Goal: Information Seeking & Learning: Learn about a topic

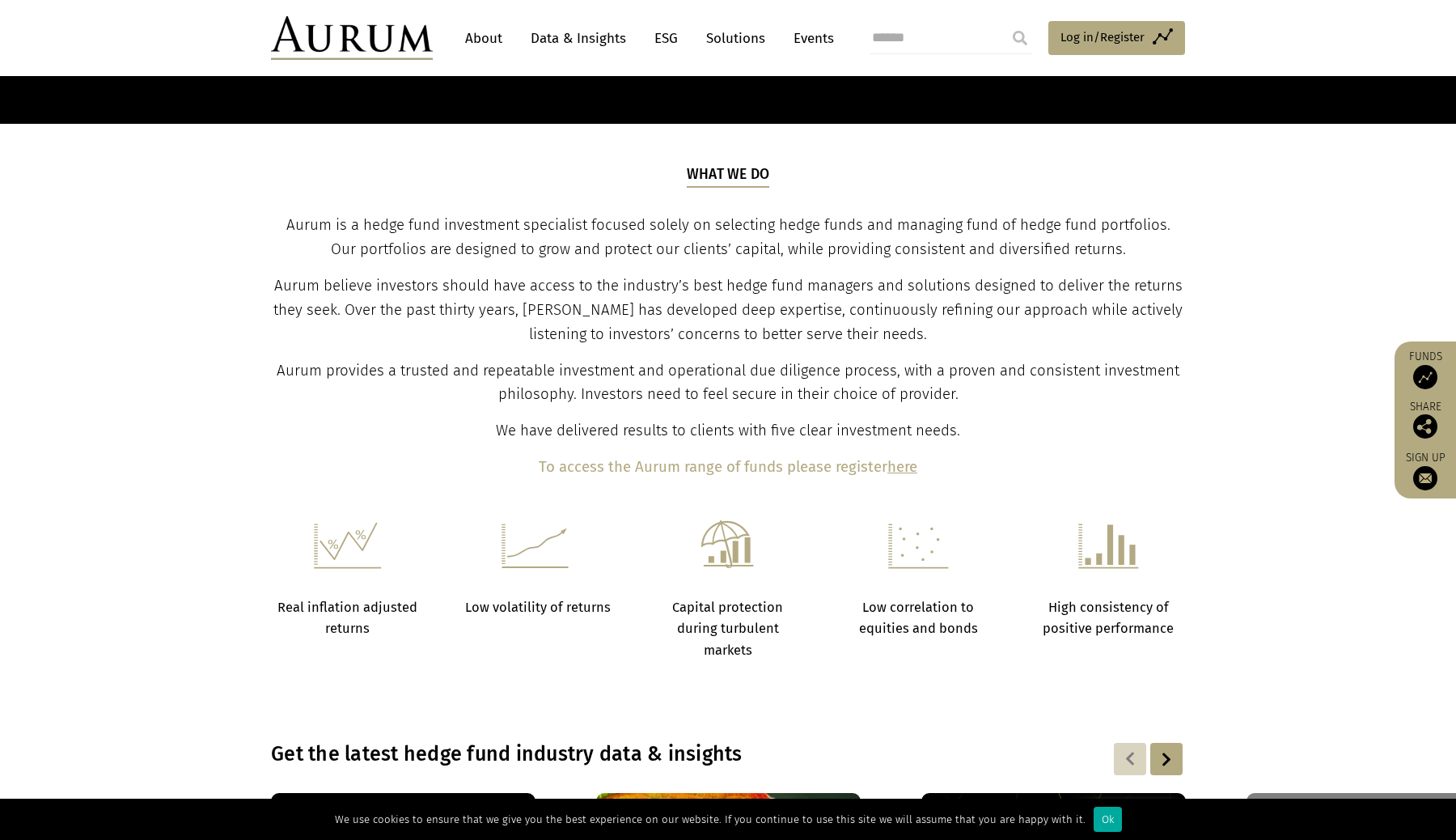
scroll to position [534, 0]
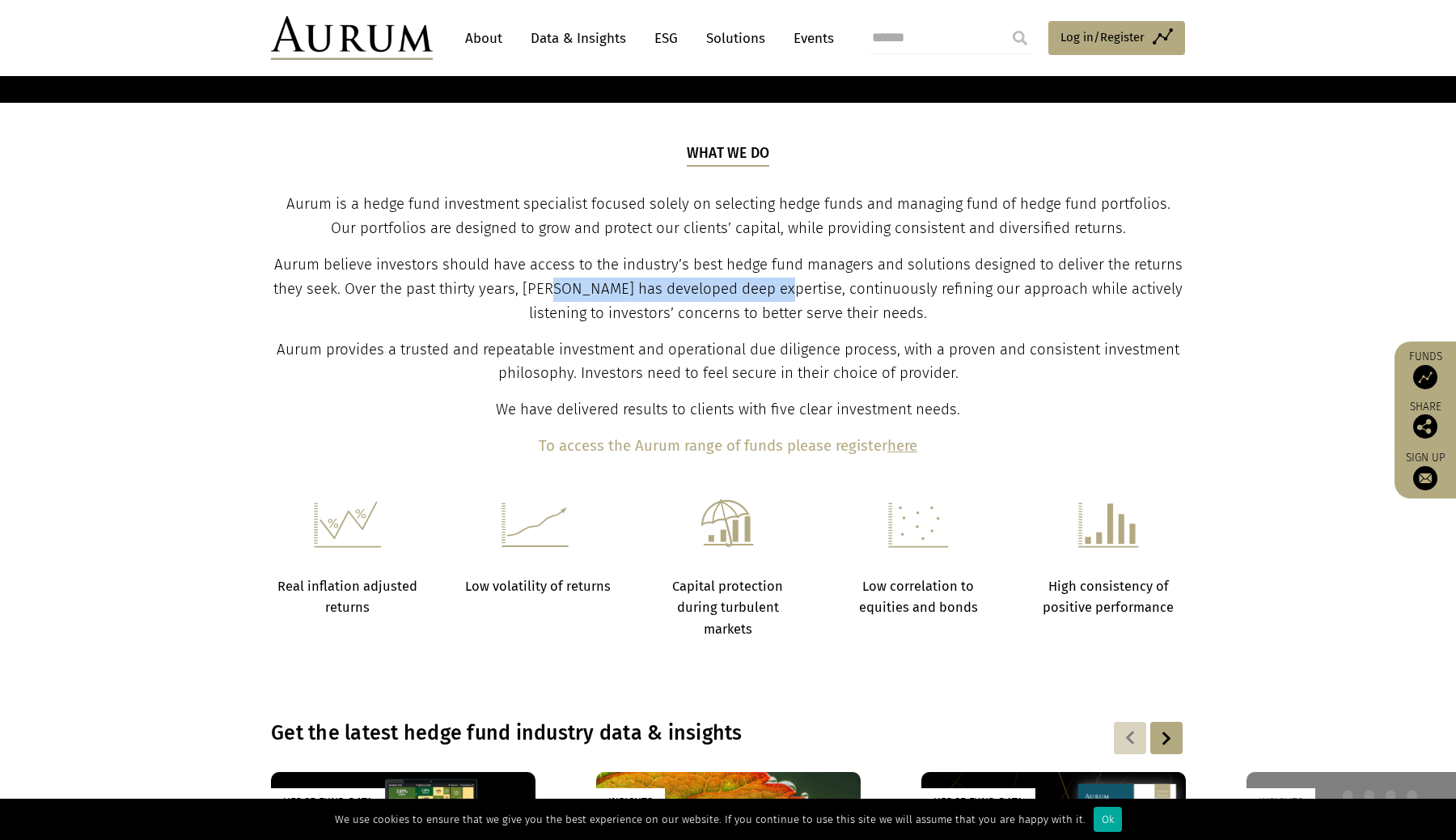
drag, startPoint x: 556, startPoint y: 288, endPoint x: 781, endPoint y: 301, distance: 225.4
click at [781, 301] on p "Aurum believe investors should have access to the industry’s best hedge fund ma…" at bounding box center [728, 289] width 911 height 73
click at [781, 300] on p "Aurum believe investors should have access to the industry’s best hedge fund ma…" at bounding box center [728, 289] width 911 height 73
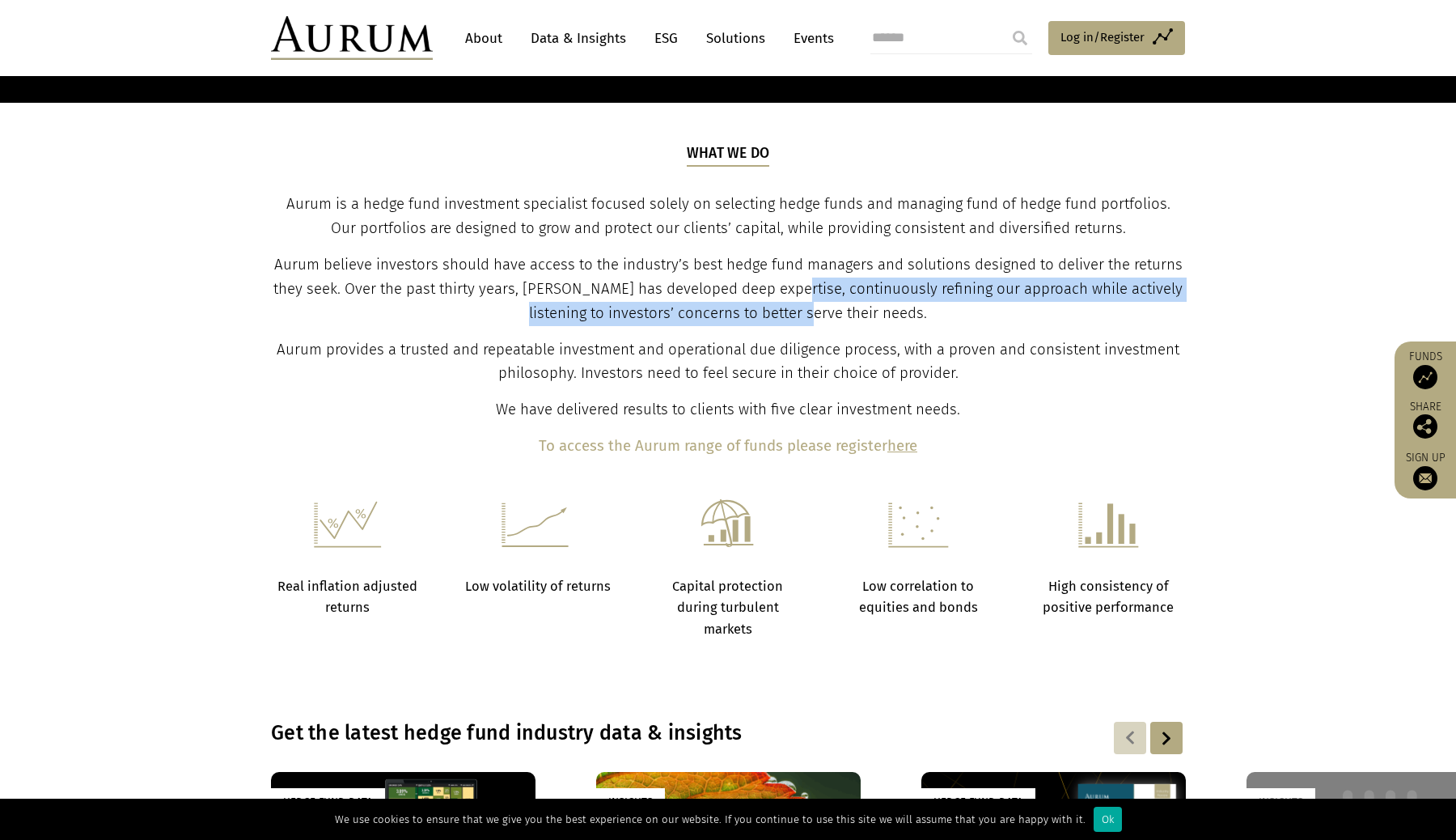
drag, startPoint x: 791, startPoint y: 296, endPoint x: 838, endPoint y: 312, distance: 49.6
click at [837, 312] on span "Aurum believe investors should have access to the industry’s best hedge fund ma…" at bounding box center [728, 289] width 910 height 67
click at [838, 312] on span "Aurum believe investors should have access to the industry’s best hedge fund ma…" at bounding box center [728, 289] width 910 height 67
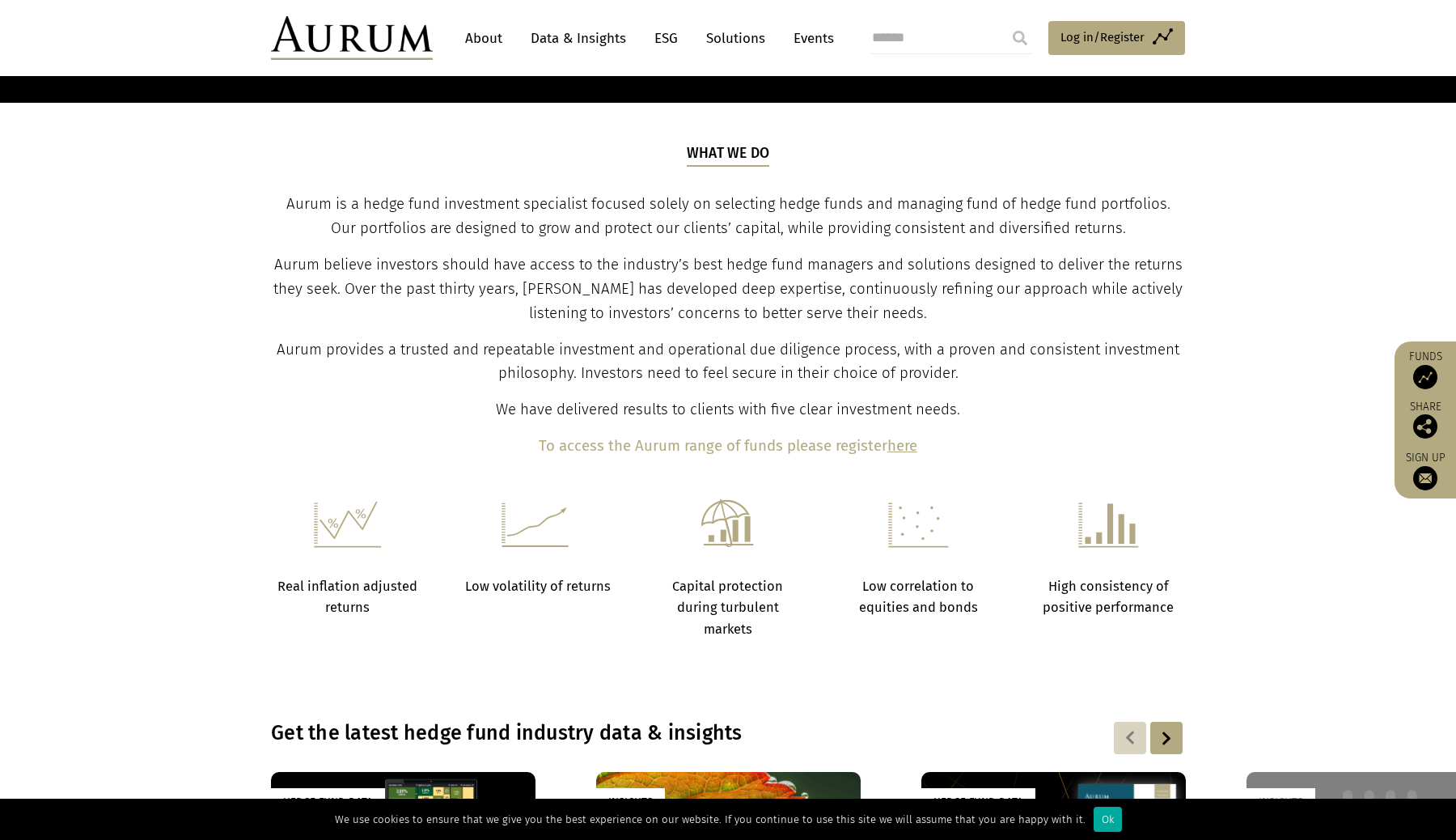
scroll to position [564, 0]
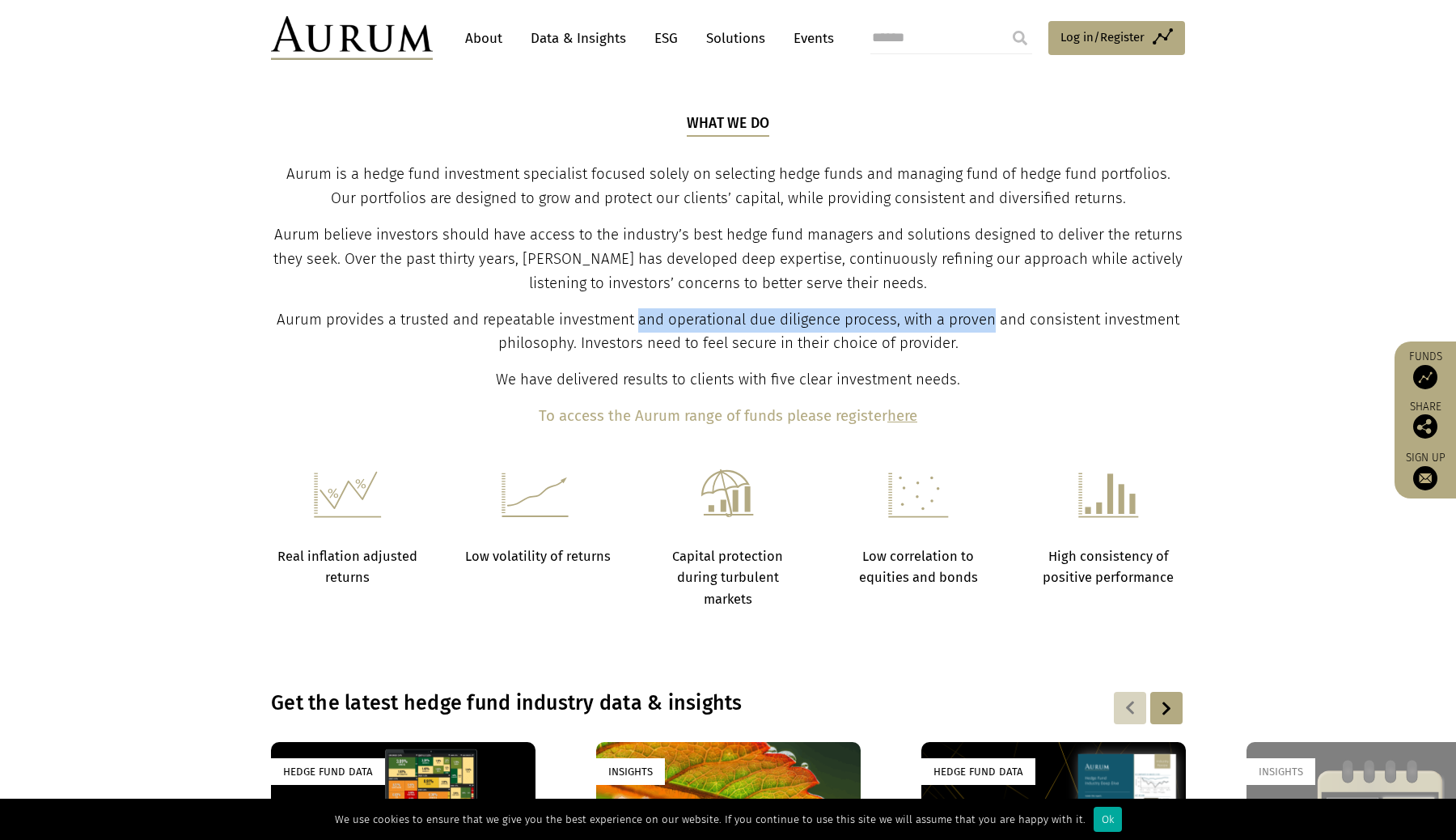
drag, startPoint x: 638, startPoint y: 326, endPoint x: 990, endPoint y: 331, distance: 352.0
click at [991, 331] on p "Aurum provides a trusted and repeatable investment and operational due diligenc…" at bounding box center [728, 332] width 911 height 49
click at [990, 331] on p "Aurum provides a trusted and repeatable investment and operational due diligenc…" at bounding box center [728, 332] width 911 height 49
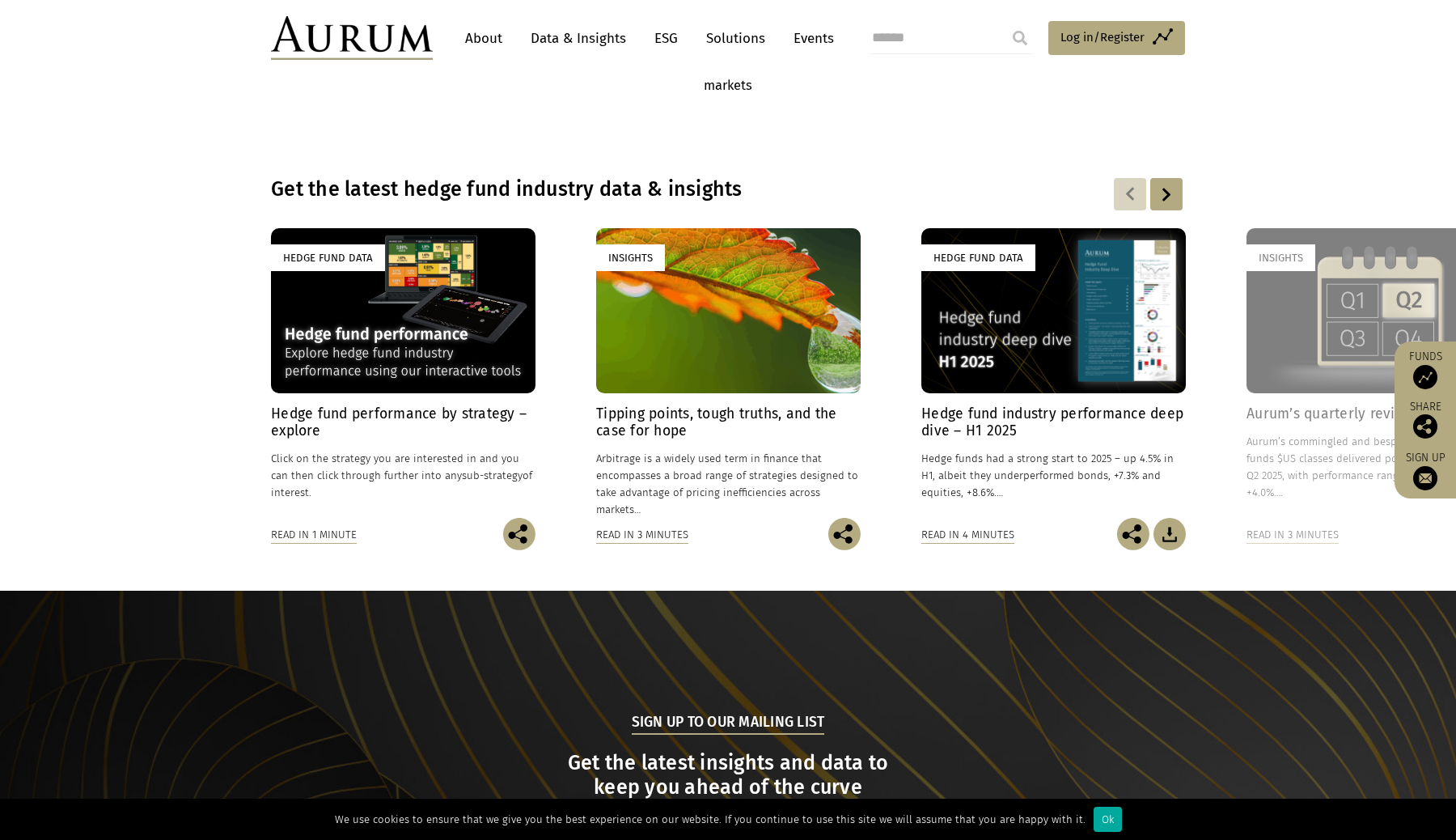
scroll to position [1080, 0]
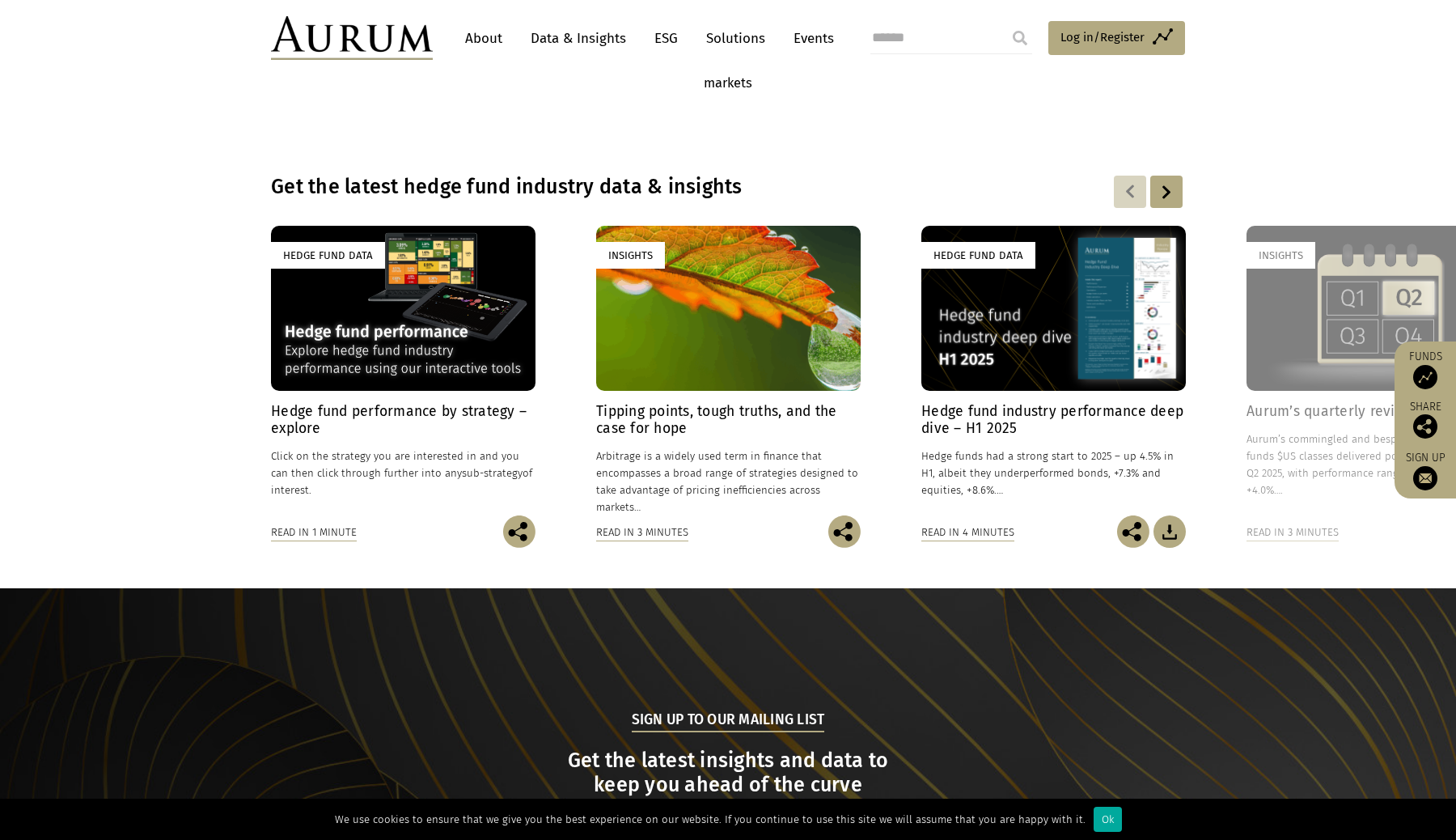
click at [1039, 407] on h4 "Hedge fund industry performance deep dive – H1 2025" at bounding box center [1054, 420] width 265 height 34
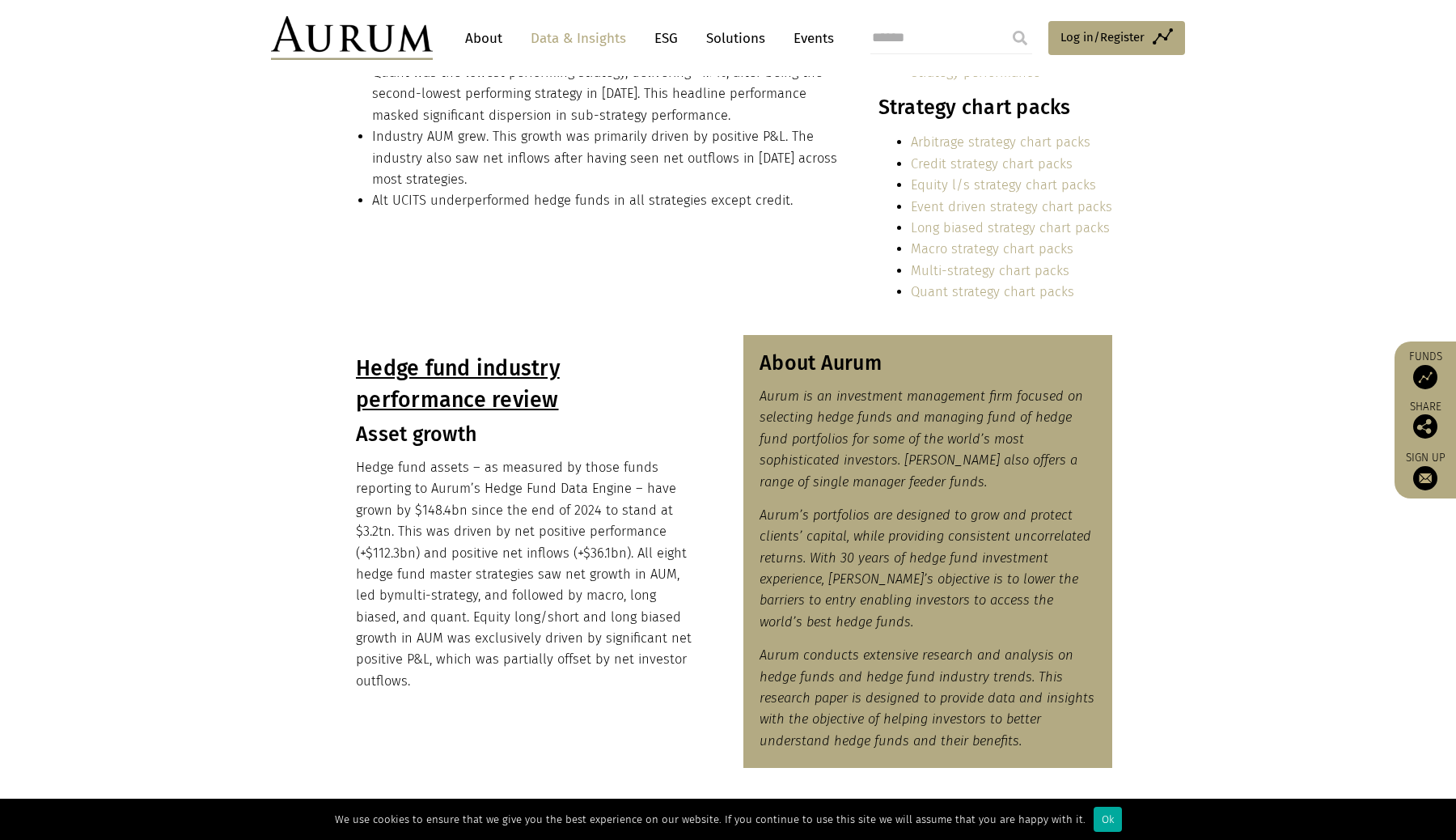
scroll to position [539, 0]
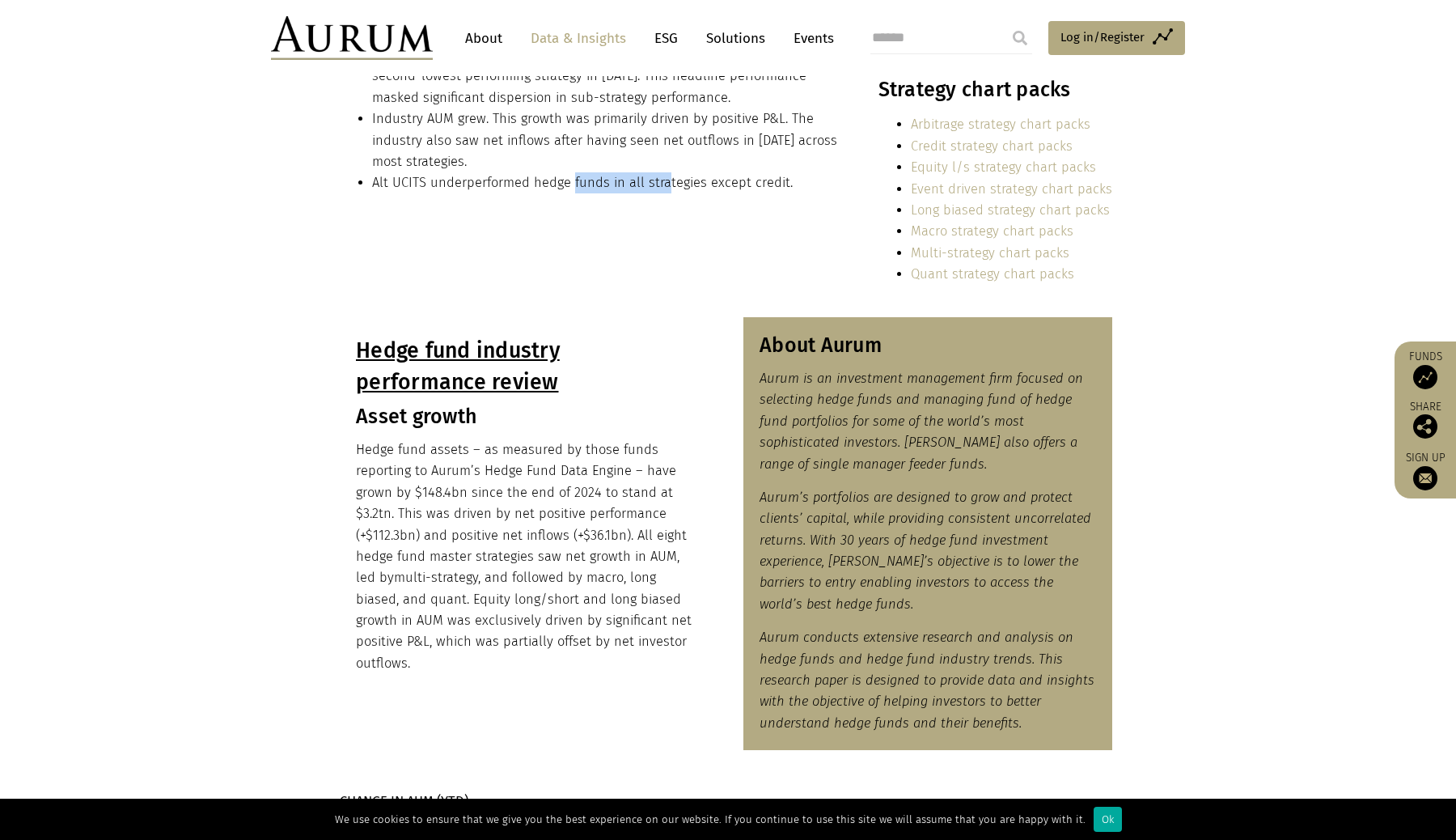
drag, startPoint x: 571, startPoint y: 184, endPoint x: 668, endPoint y: 184, distance: 97.0
click at [668, 184] on li "Alt UCITS underperformed hedge funds in all strategies except credit." at bounding box center [607, 182] width 471 height 21
click at [669, 184] on li "Alt UCITS underperformed hedge funds in all strategies except credit." at bounding box center [607, 182] width 471 height 21
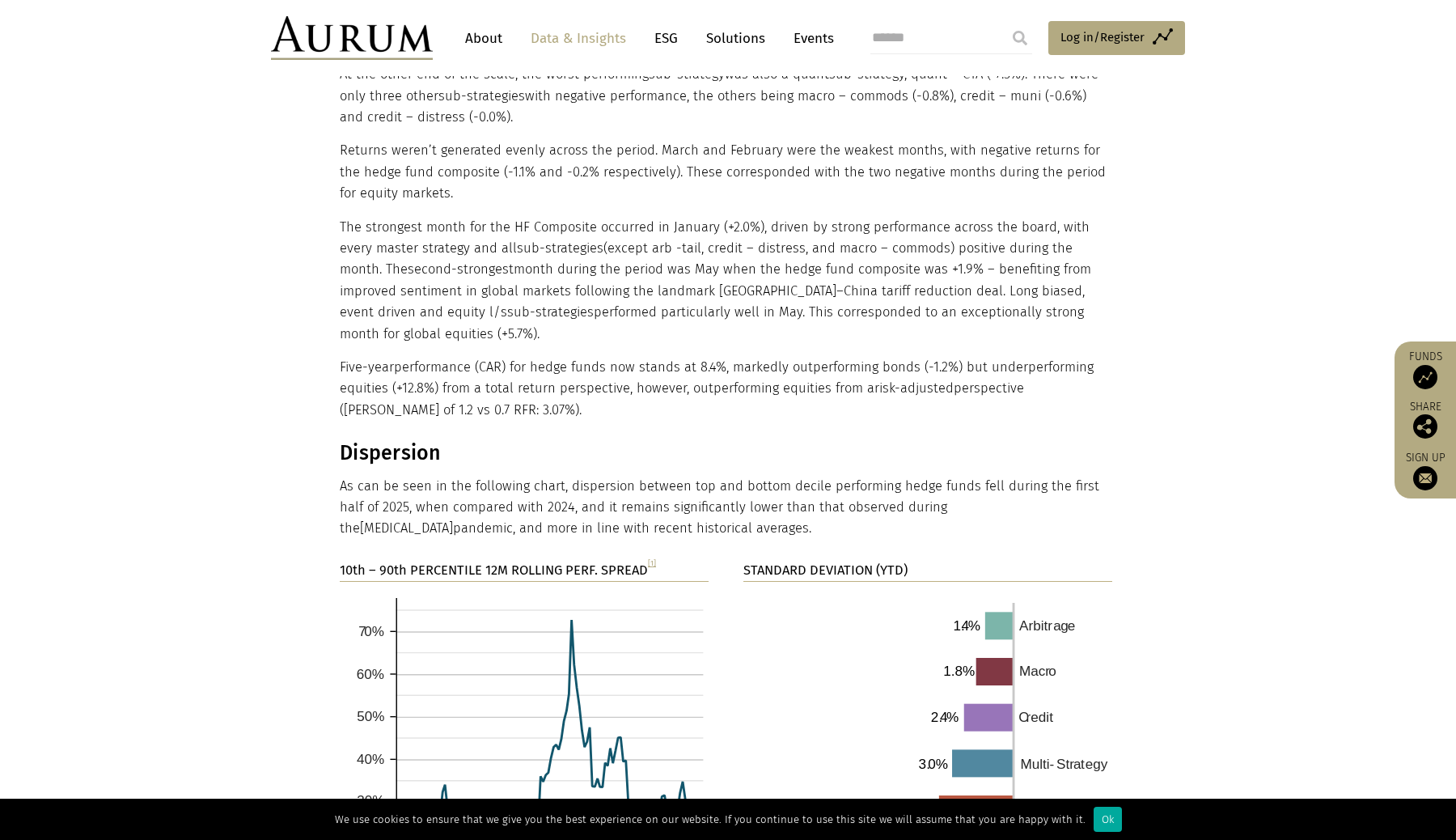
scroll to position [2221, 0]
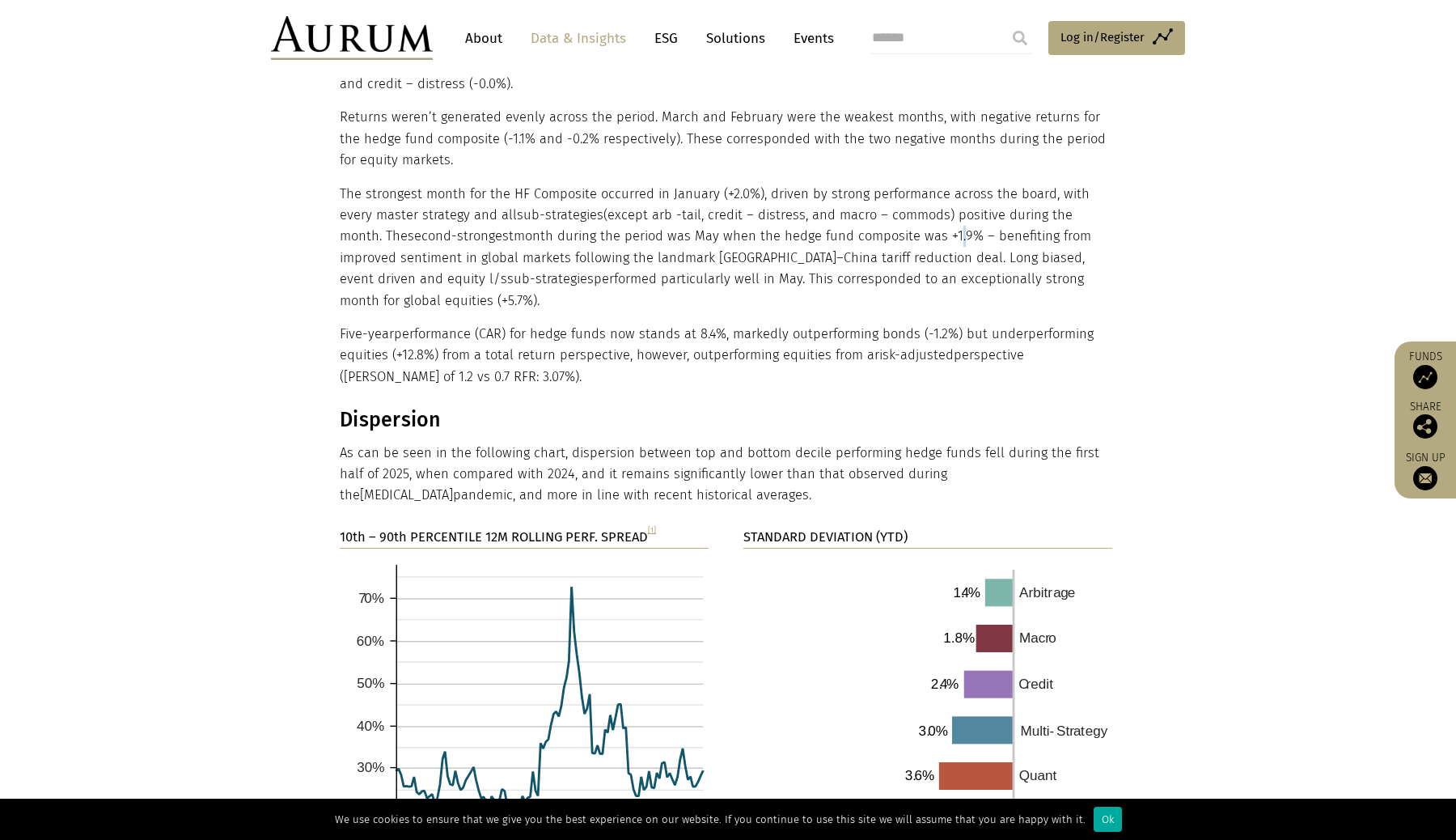
click at [882, 226] on p "The strongest month for the HF Composite occurred in January (+2.0%), driven by…" at bounding box center [726, 248] width 772 height 127
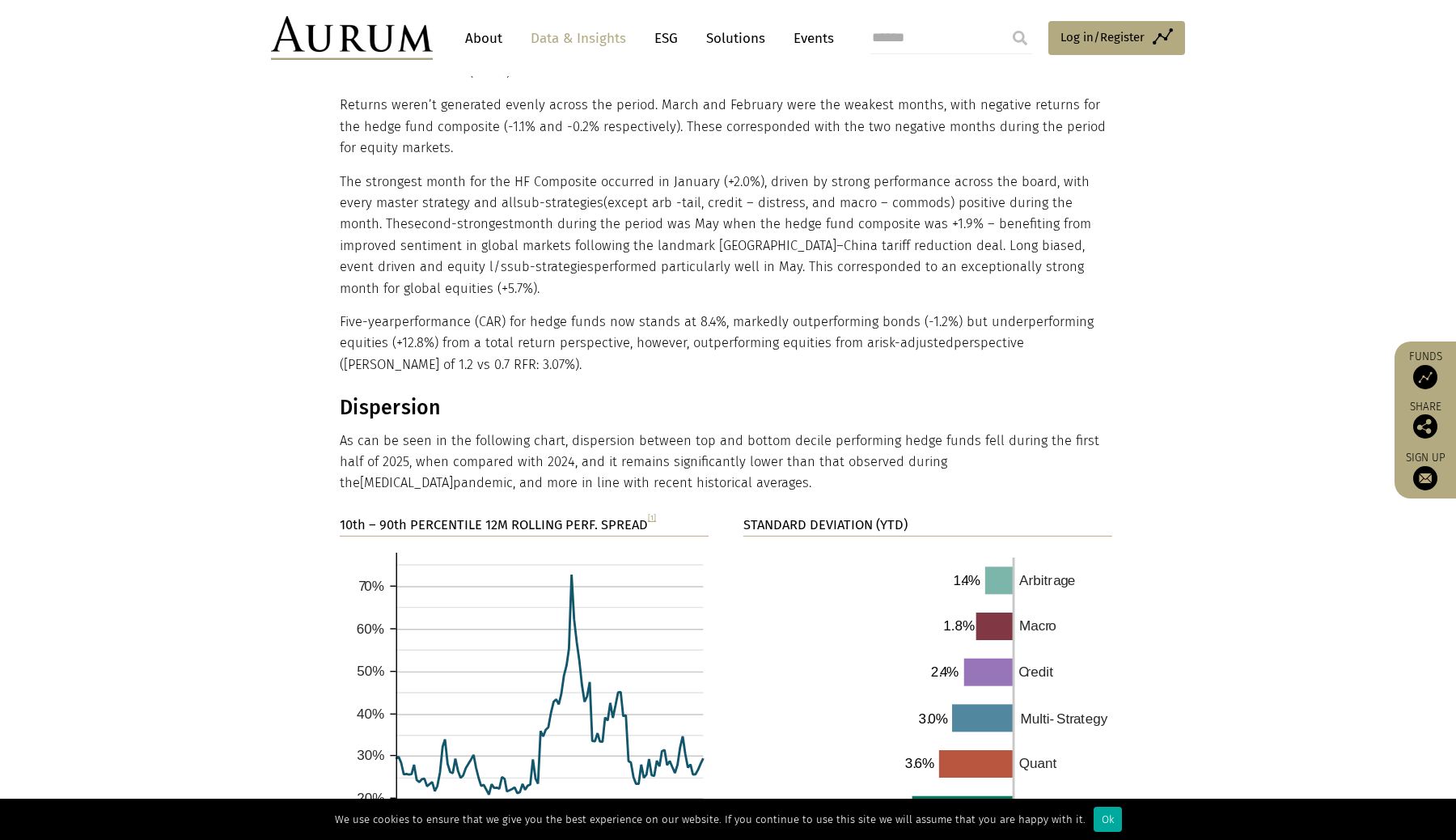
click at [882, 227] on p "The strongest month for the HF Composite occurred in January (+2.0%), driven by…" at bounding box center [726, 235] width 772 height 127
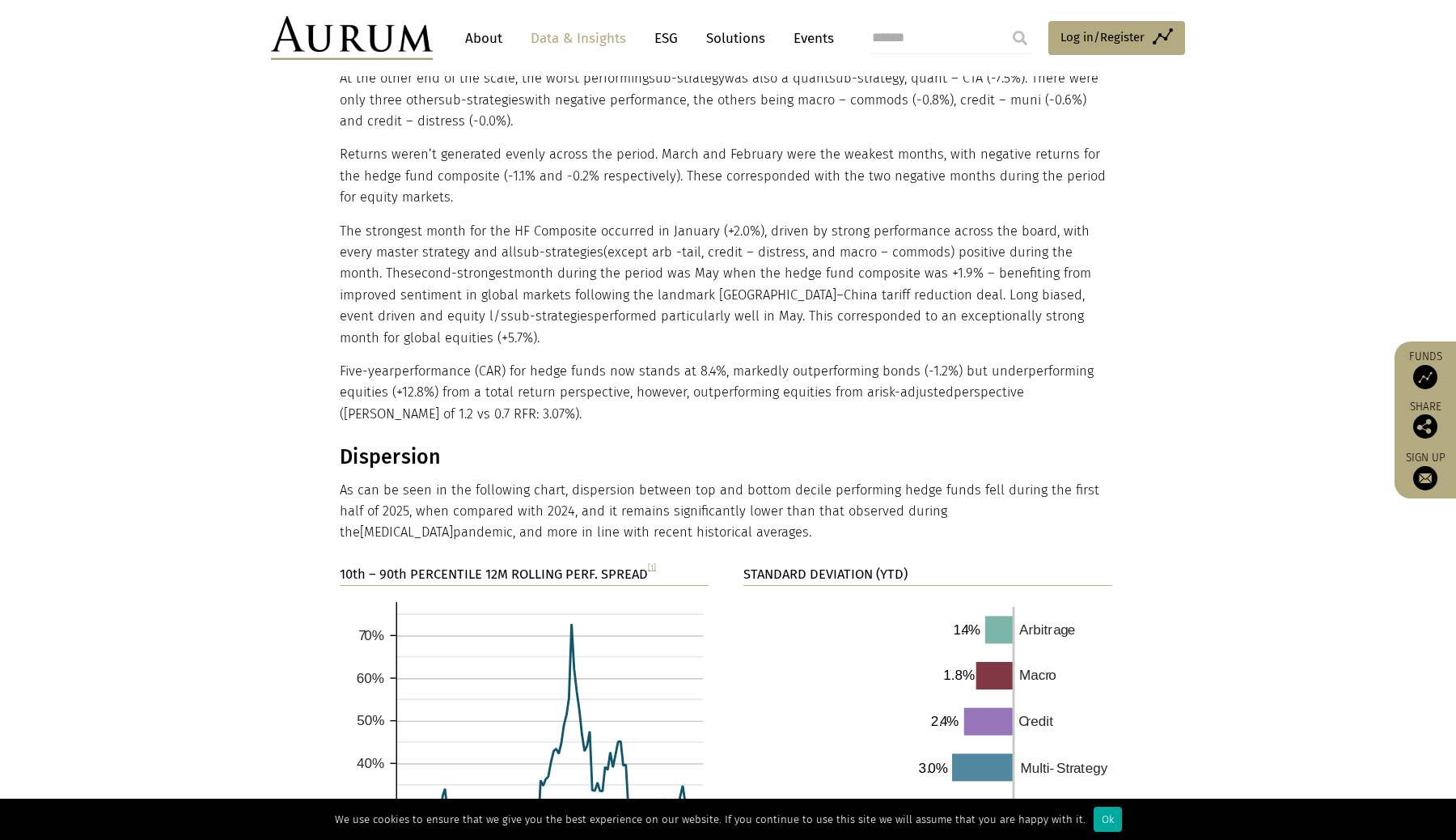
scroll to position [2181, 0]
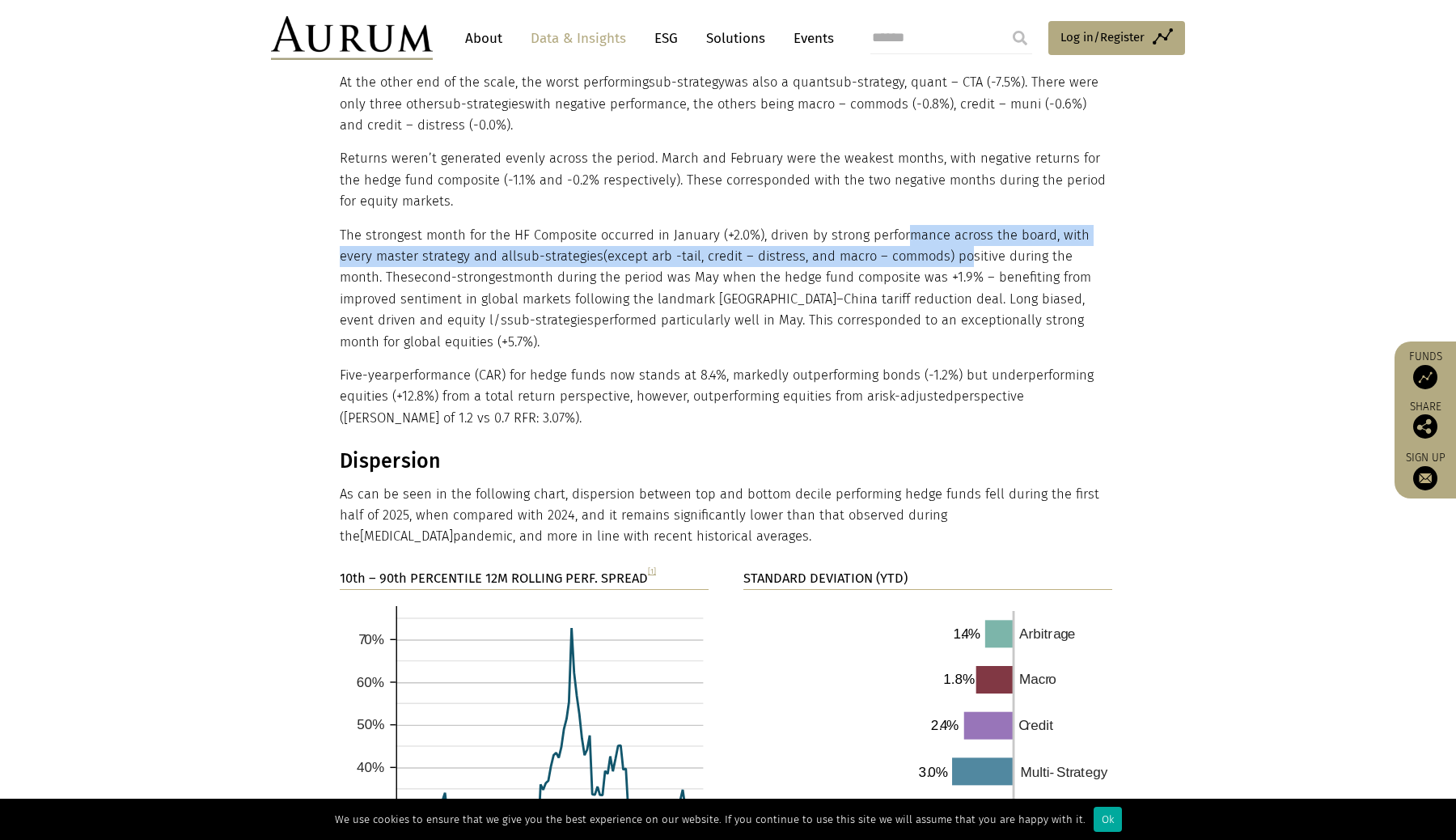
drag, startPoint x: 904, startPoint y: 214, endPoint x: 926, endPoint y: 228, distance: 26.1
click at [926, 228] on p "The strongest month for the HF Composite occurred in January (+2.0%), driven by…" at bounding box center [726, 289] width 772 height 127
click at [926, 229] on p "The strongest month for the HF Composite occurred in January (+2.0%), driven by…" at bounding box center [726, 289] width 772 height 127
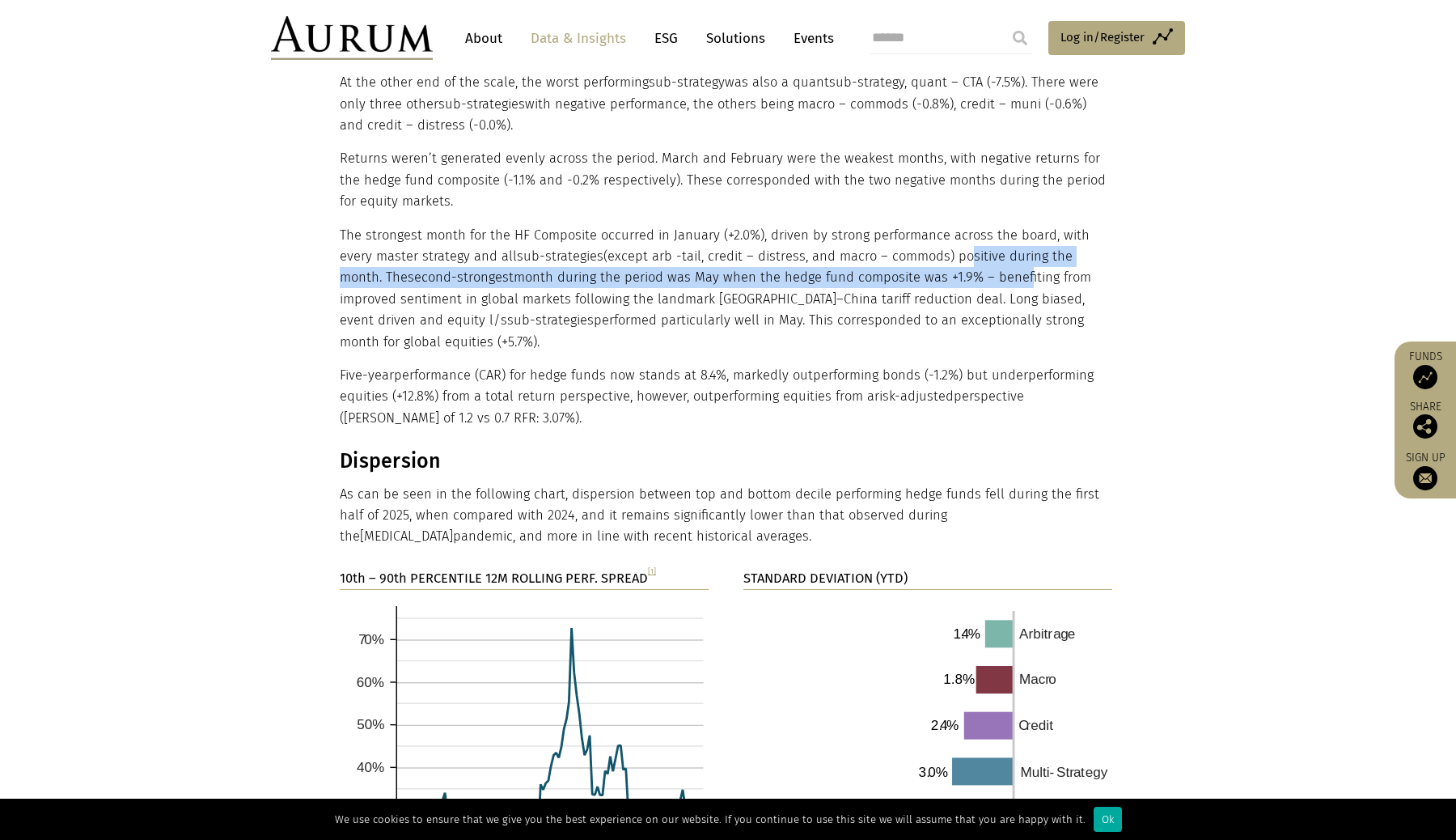
drag, startPoint x: 924, startPoint y: 236, endPoint x: 949, endPoint y: 252, distance: 29.7
click at [949, 253] on p "The strongest month for the HF Composite occurred in January (+2.0%), driven by…" at bounding box center [726, 289] width 772 height 127
click at [949, 252] on p "The strongest month for the HF Composite occurred in January (+2.0%), driven by…" at bounding box center [726, 289] width 772 height 127
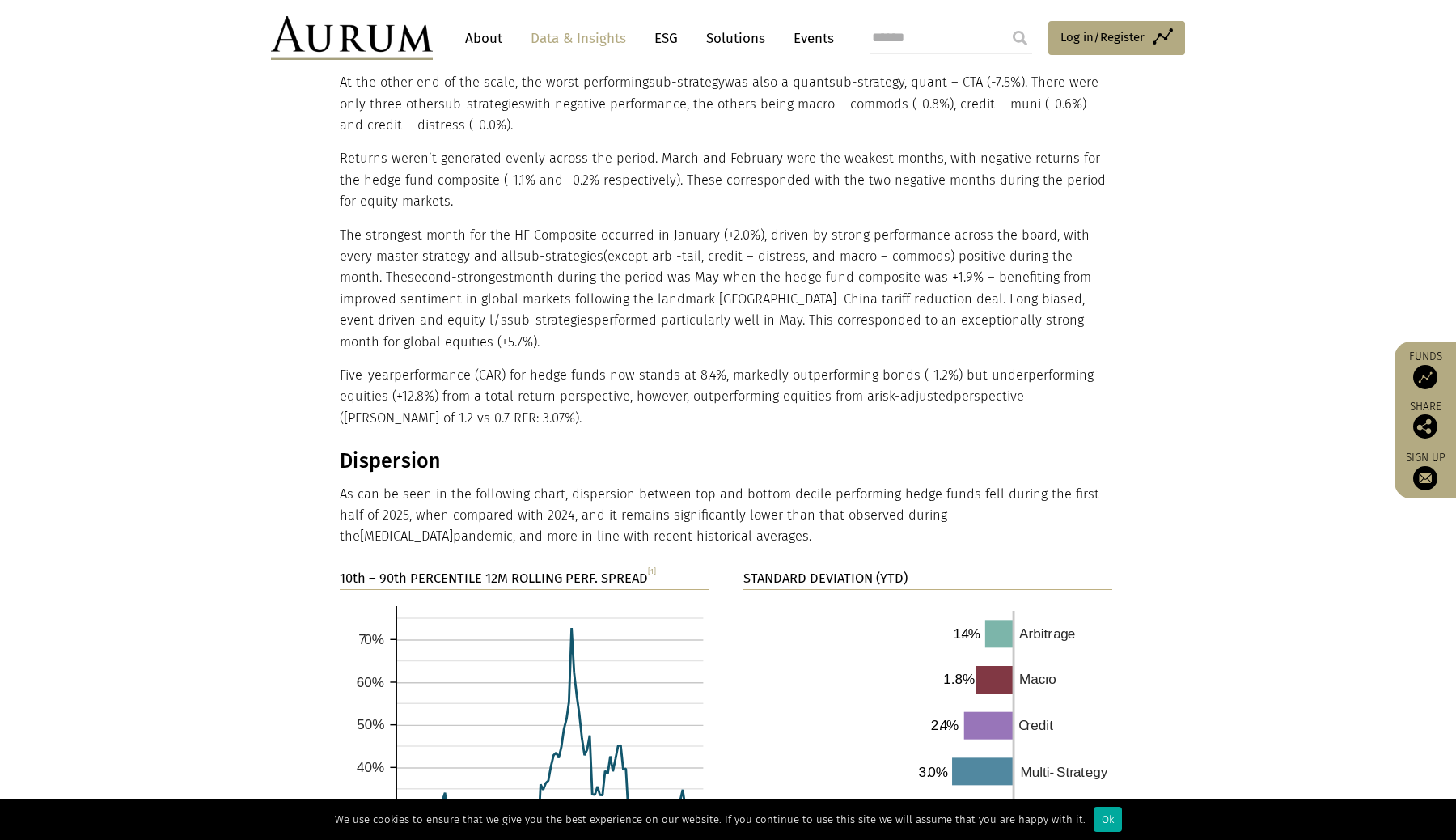
scroll to position [2219, 0]
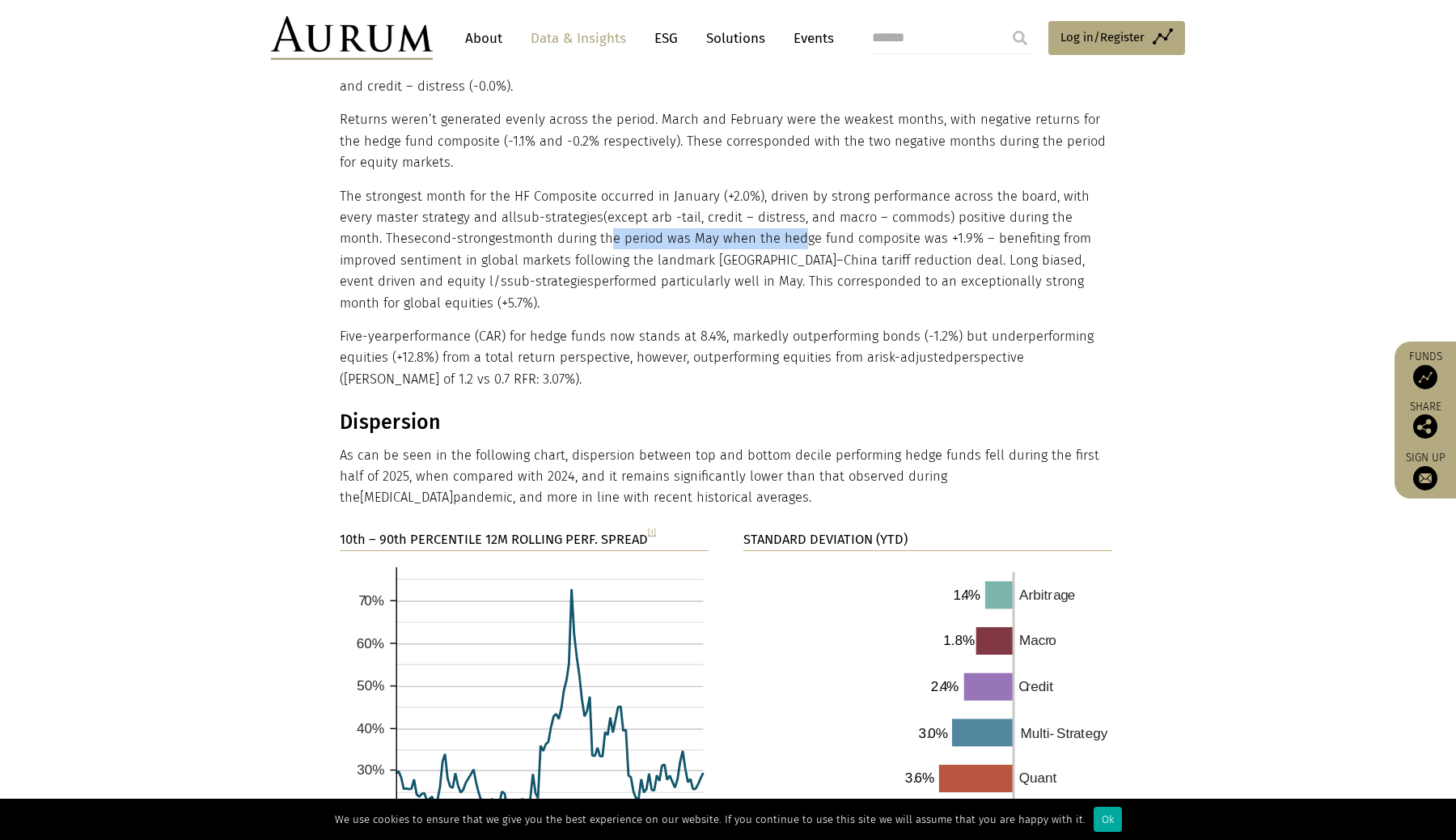
drag, startPoint x: 538, startPoint y: 217, endPoint x: 728, endPoint y: 216, distance: 190.0
click at [728, 219] on p "The strongest month for the HF Composite occurred in January (+2.0%), driven by…" at bounding box center [726, 250] width 772 height 127
click at [728, 216] on p "The strongest month for the HF Composite occurred in January (+2.0%), driven by…" at bounding box center [726, 250] width 772 height 127
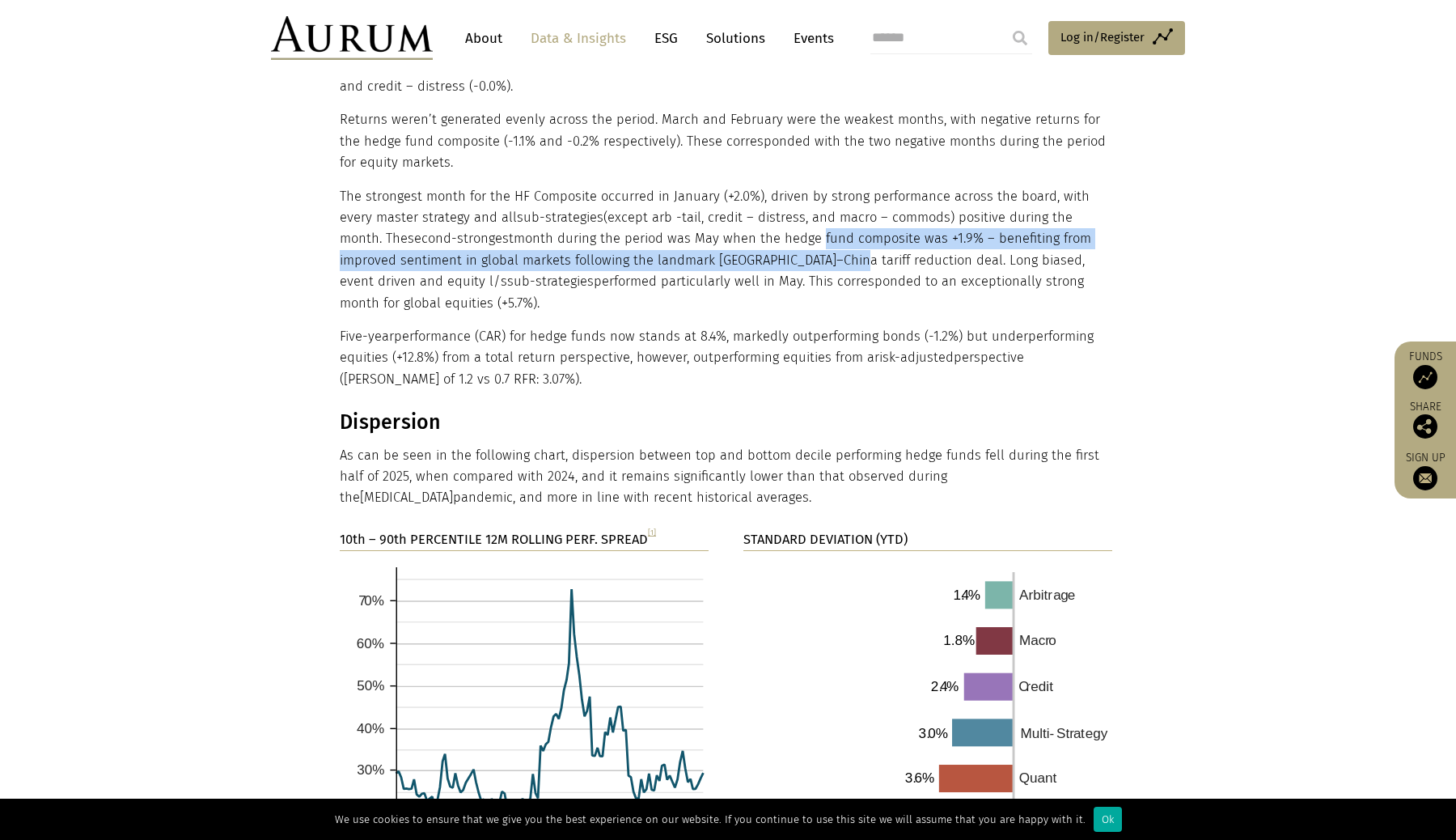
drag, startPoint x: 746, startPoint y: 216, endPoint x: 776, endPoint y: 245, distance: 41.7
click at [776, 245] on p "The strongest month for the HF Composite occurred in January (+2.0%), driven by…" at bounding box center [726, 250] width 772 height 127
click at [776, 242] on p "The strongest month for the HF Composite occurred in January (+2.0%), driven by…" at bounding box center [726, 250] width 772 height 127
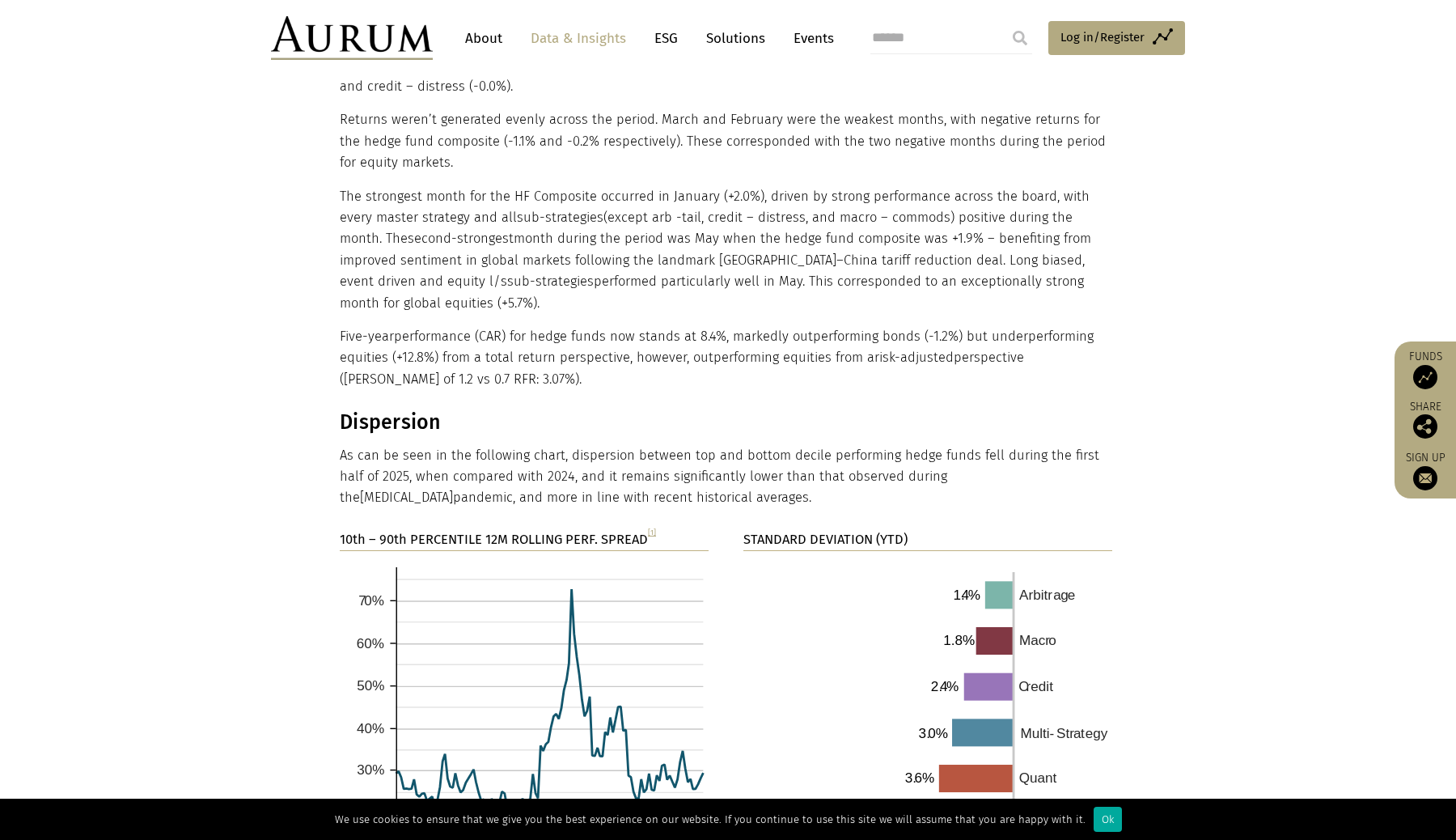
scroll to position [2262, 0]
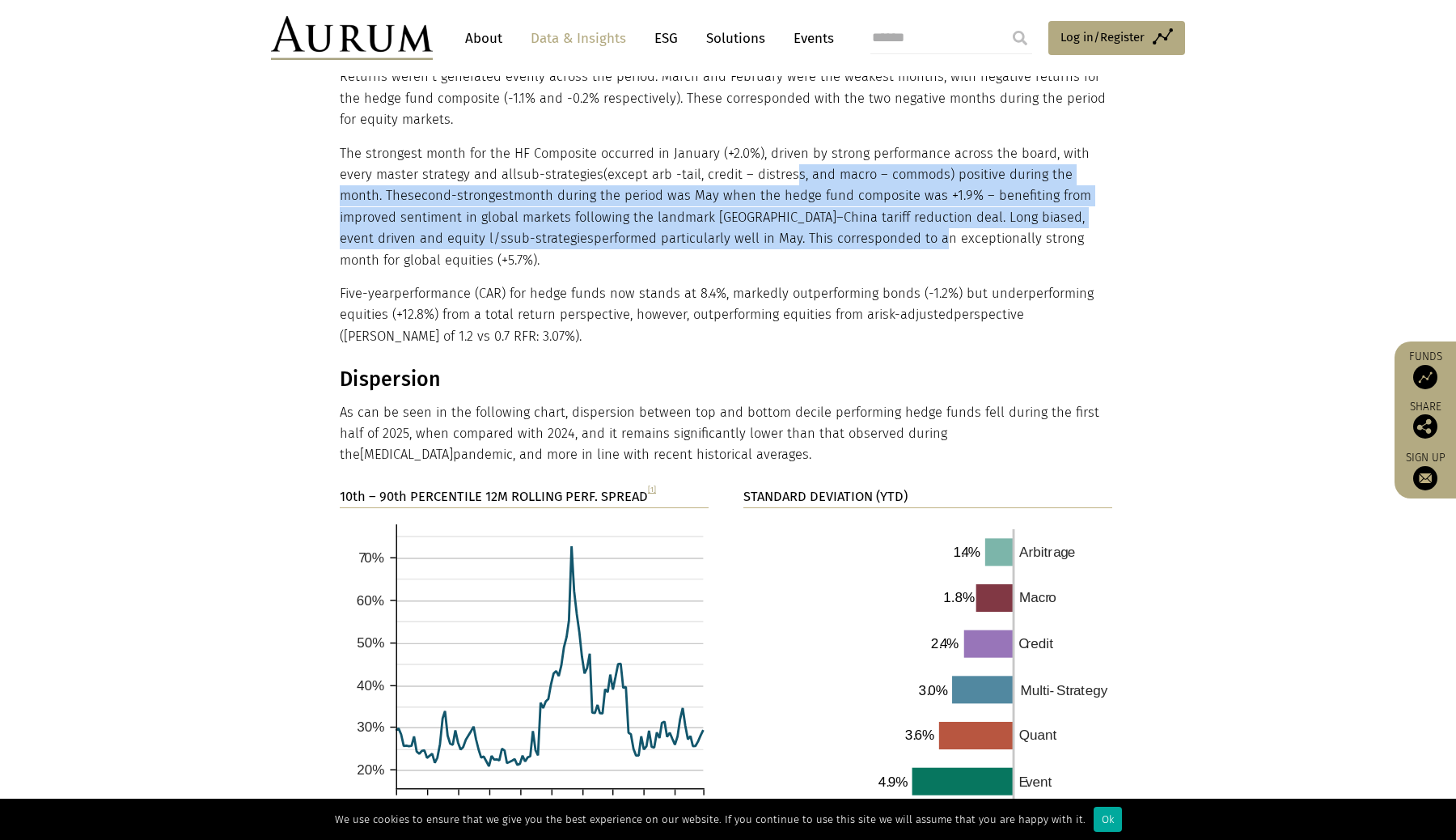
drag, startPoint x: 750, startPoint y: 164, endPoint x: 772, endPoint y: 227, distance: 66.7
click at [770, 222] on p "The strongest month for the HF Composite occurred in January (+2.0%), driven by…" at bounding box center [726, 207] width 772 height 127
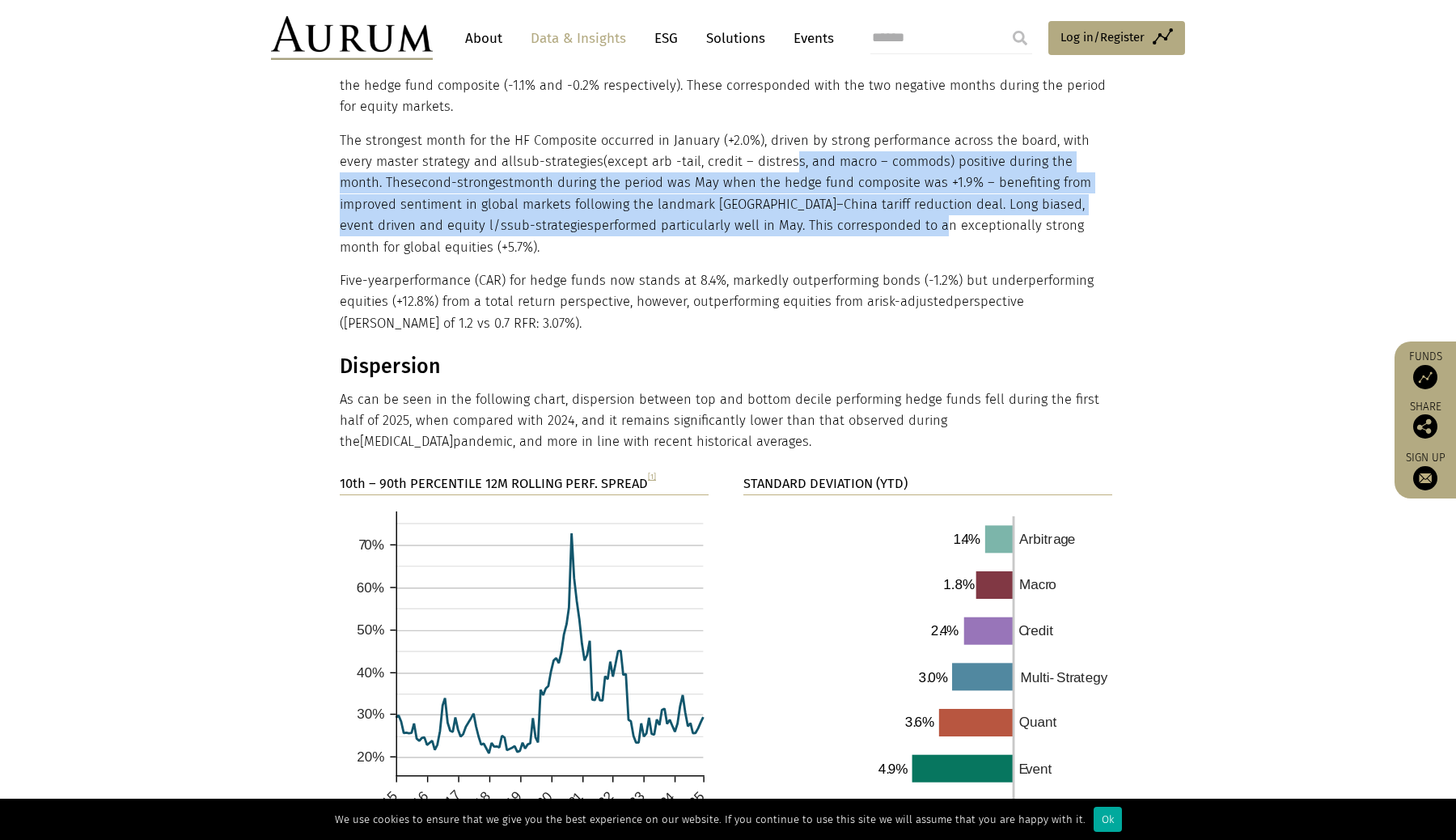
scroll to position [2276, 0]
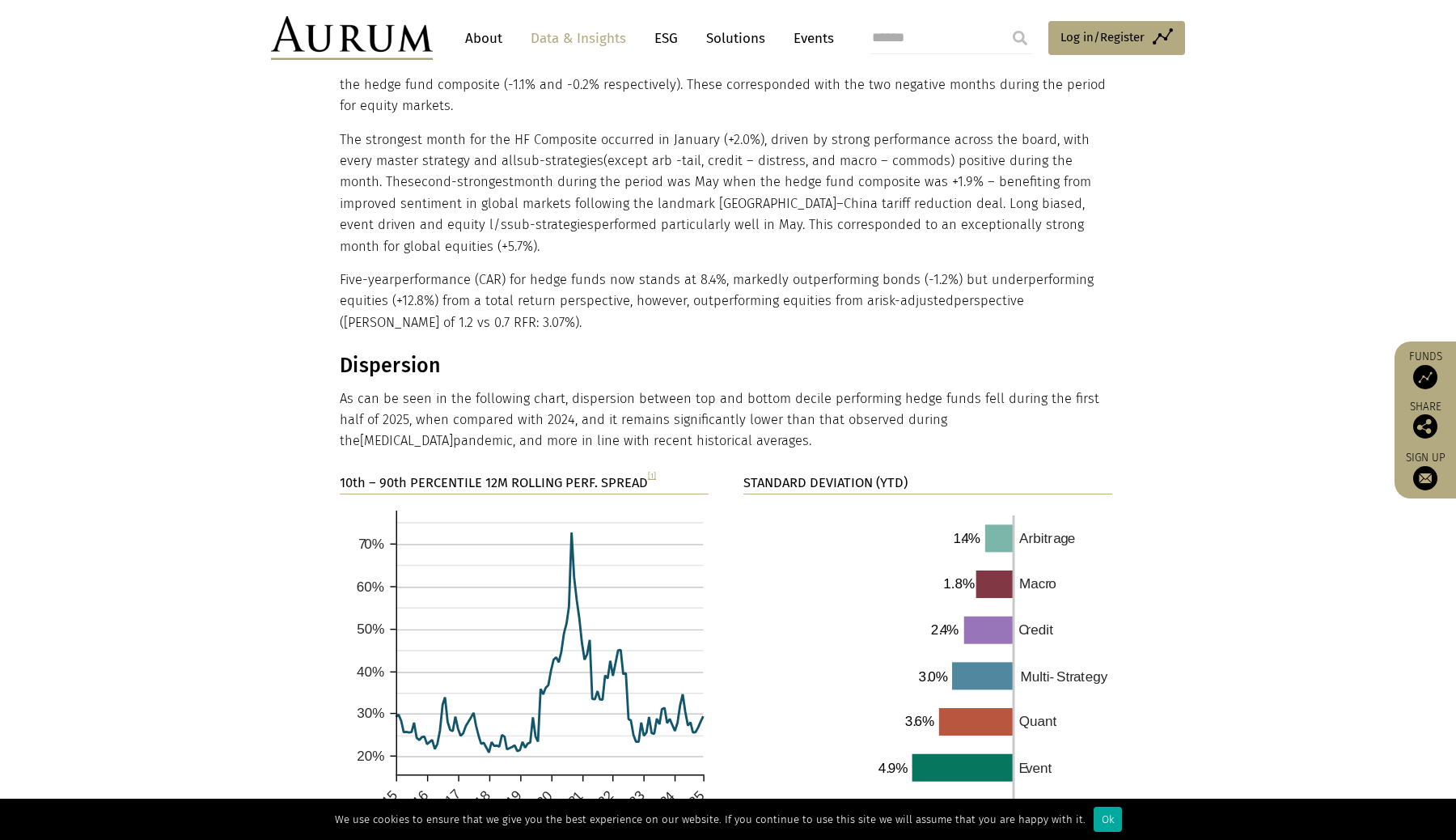
click at [772, 270] on p "Five-year performance (CAR) for hedge funds now stands at 8.4%, markedly outper…" at bounding box center [726, 302] width 772 height 64
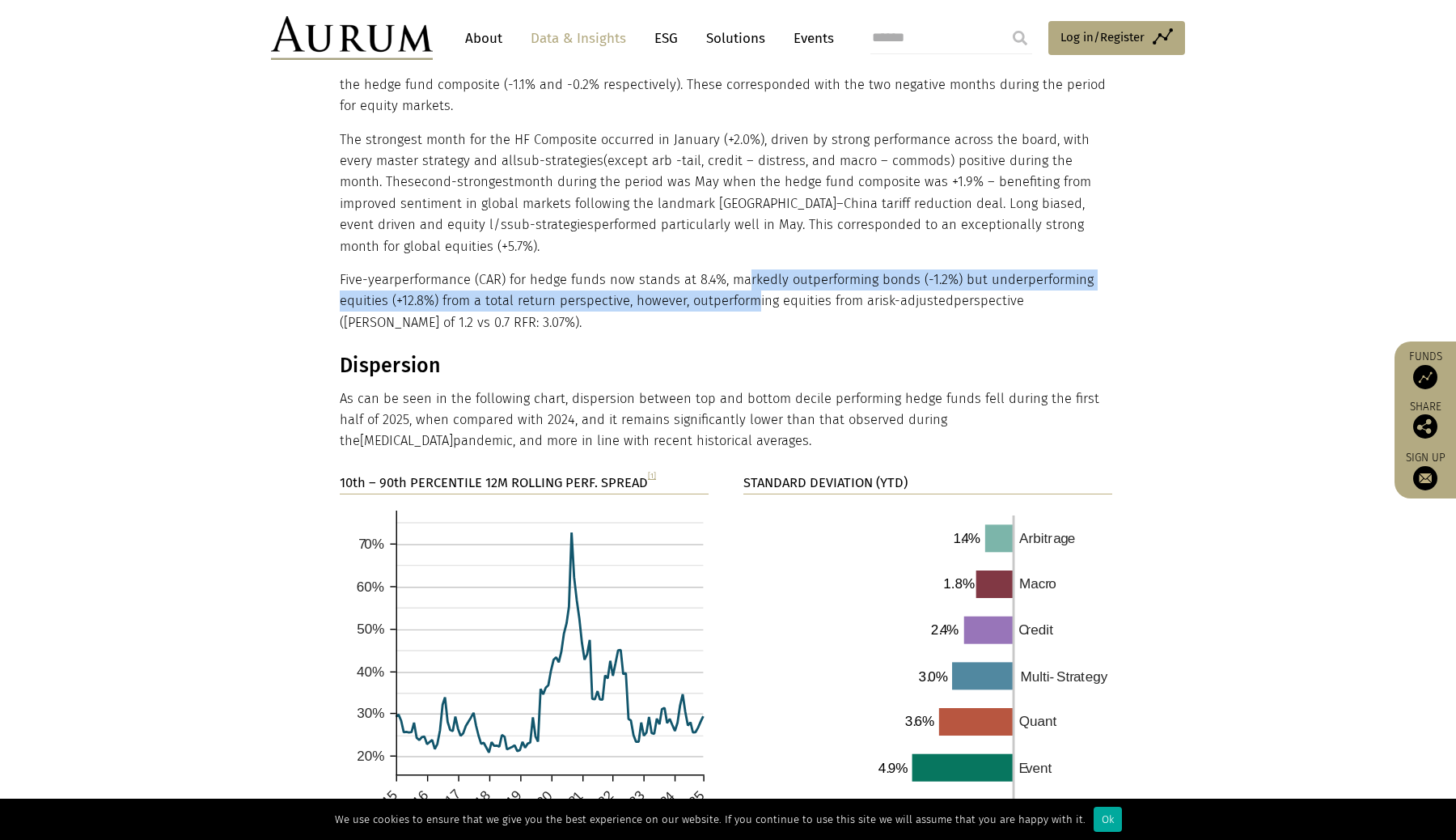
drag, startPoint x: 737, startPoint y: 244, endPoint x: 746, endPoint y: 258, distance: 16.6
click at [746, 270] on p "Five-year performance (CAR) for hedge funds now stands at 8.4%, markedly outper…" at bounding box center [726, 302] width 772 height 64
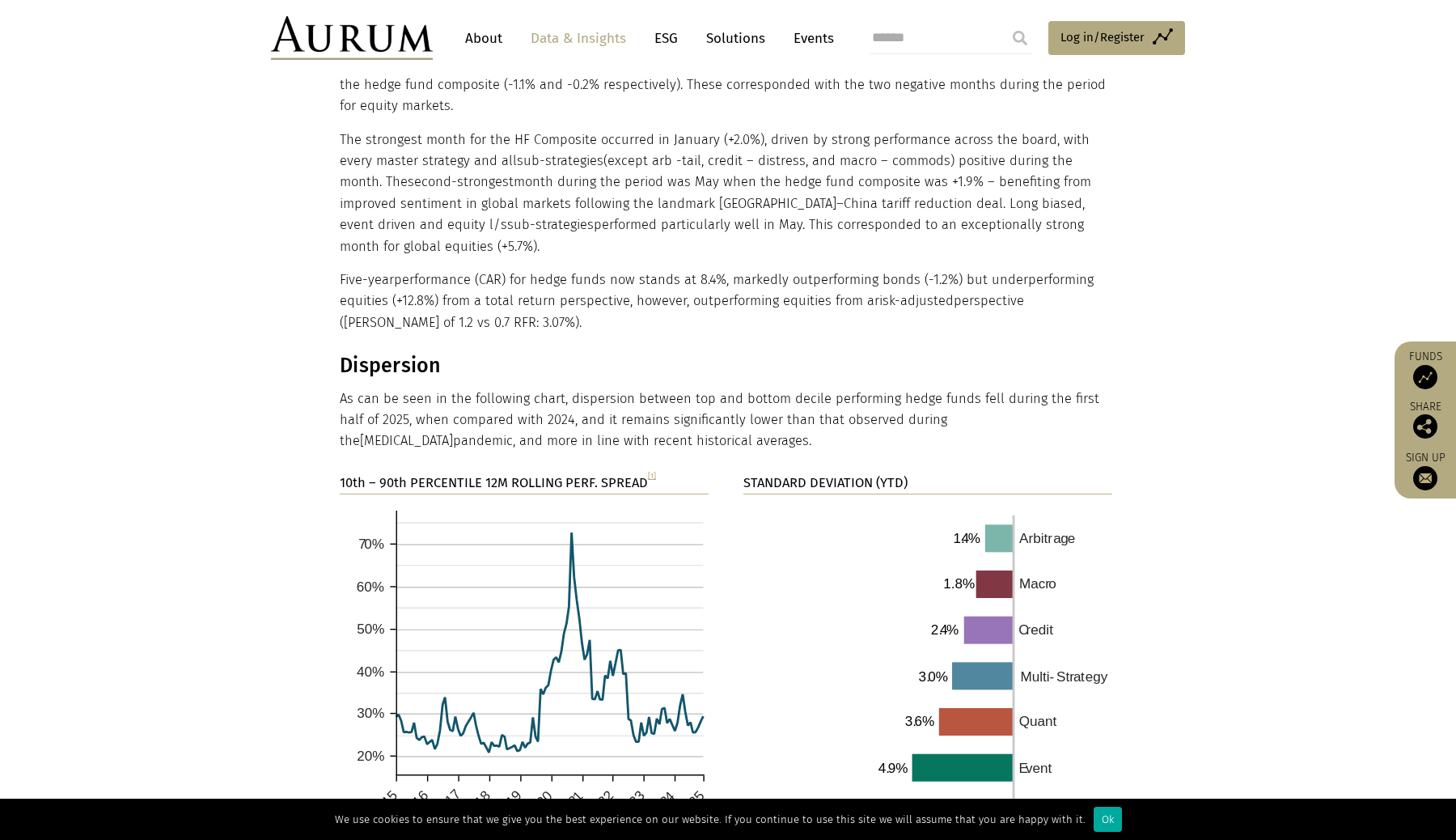
scroll to position [2309, 0]
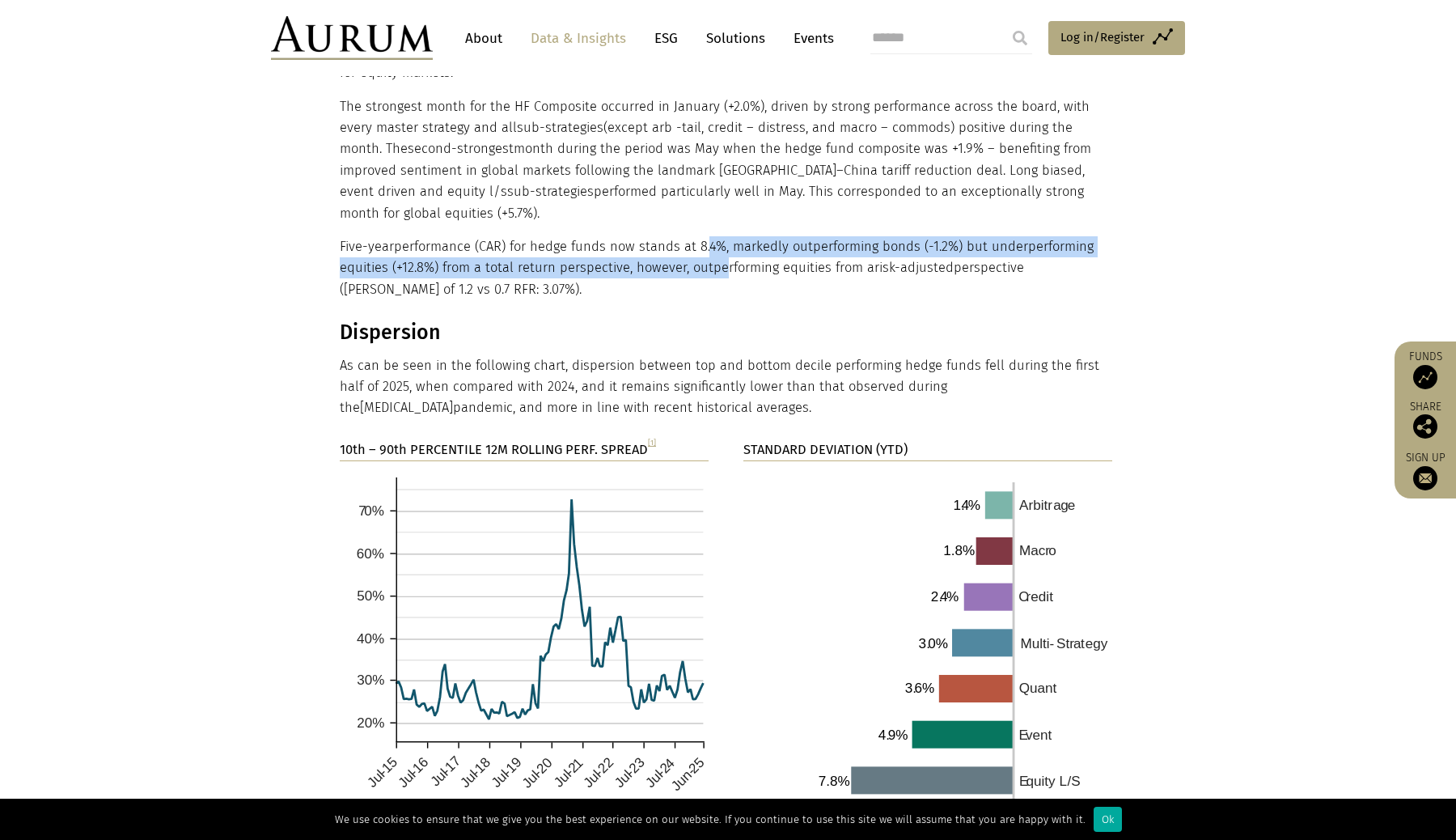
drag, startPoint x: 706, startPoint y: 207, endPoint x: 714, endPoint y: 222, distance: 17.0
click at [713, 236] on p "Five-year performance (CAR) for hedge funds now stands at 8.4%, markedly outper…" at bounding box center [726, 268] width 772 height 64
click at [714, 236] on p "Five-year performance (CAR) for hedge funds now stands at 8.4%, markedly outper…" at bounding box center [726, 268] width 772 height 64
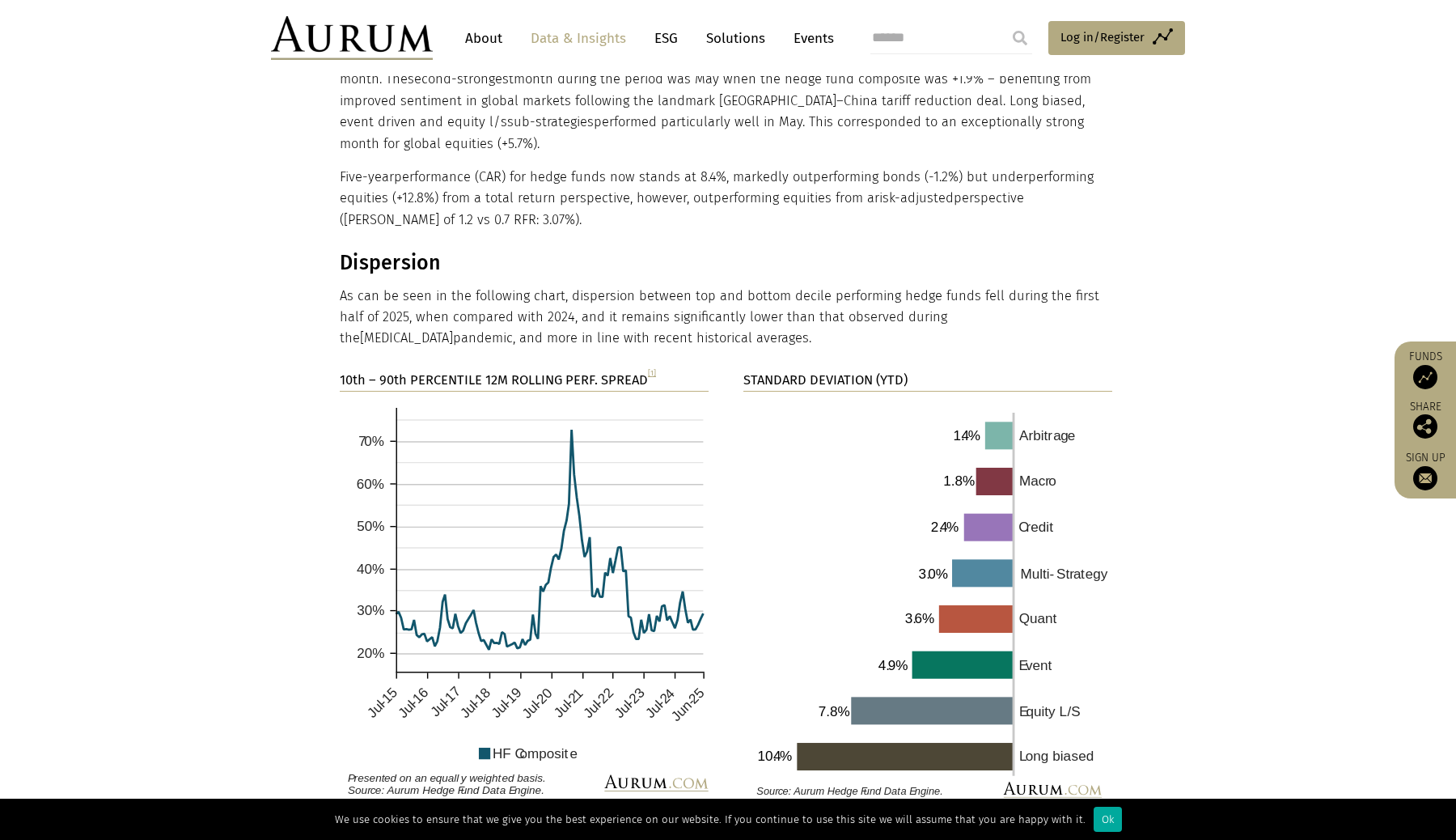
scroll to position [2378, 0]
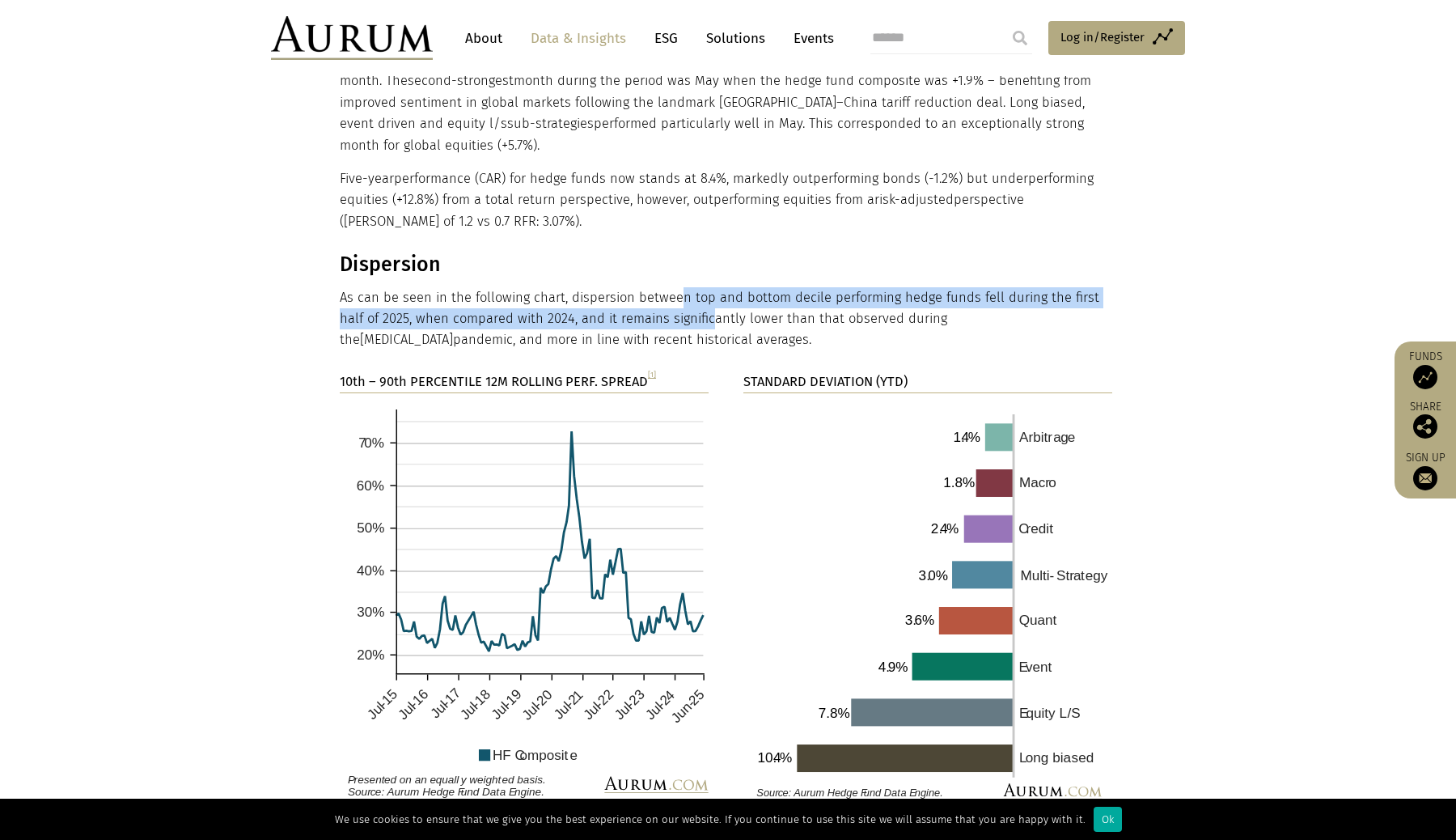
drag, startPoint x: 675, startPoint y: 254, endPoint x: 681, endPoint y: 267, distance: 14.3
click at [681, 288] on p "As can be seen in the following chart, dispersion between top and bottom decile…" at bounding box center [726, 319] width 772 height 64
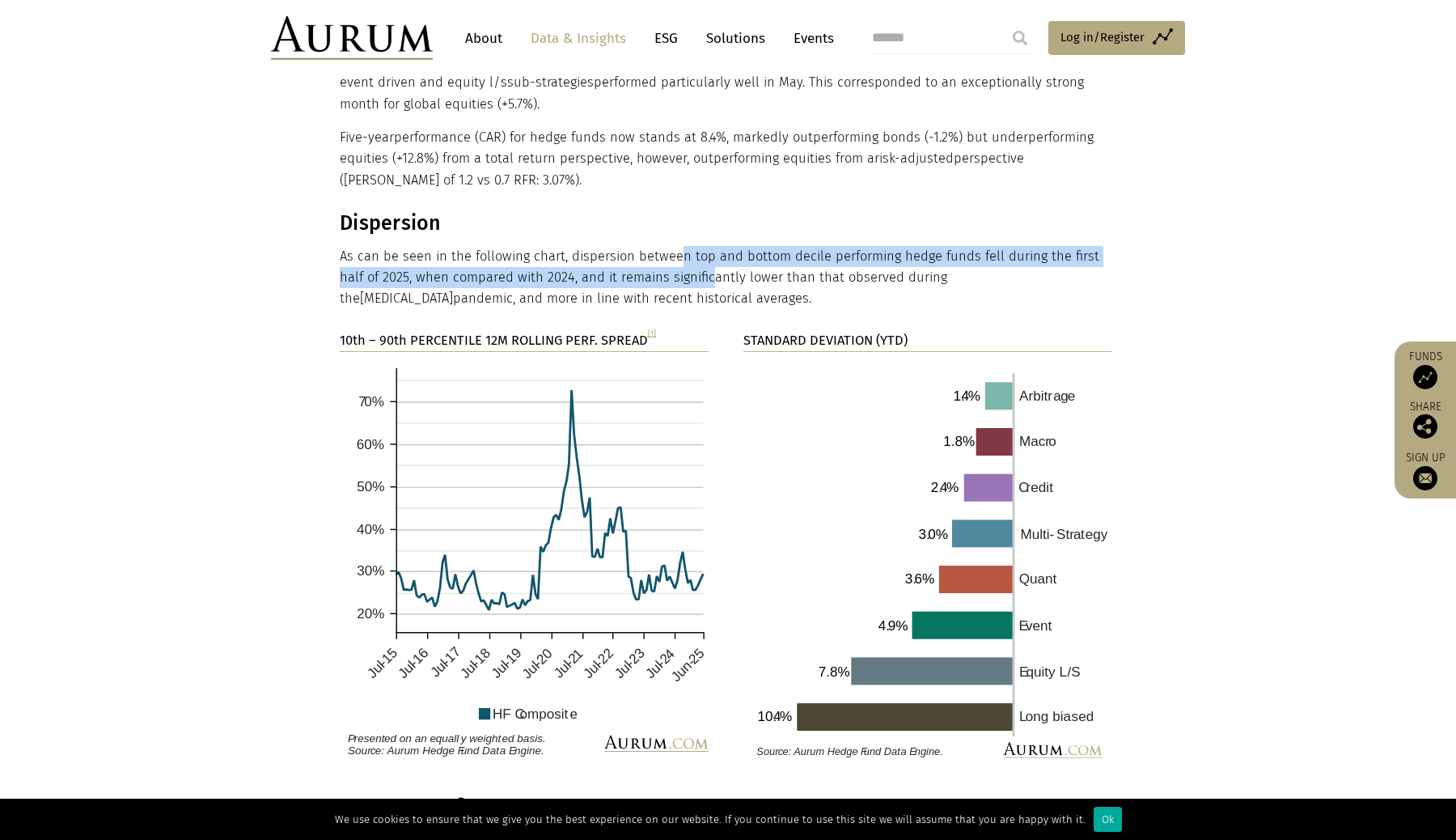
scroll to position [2415, 0]
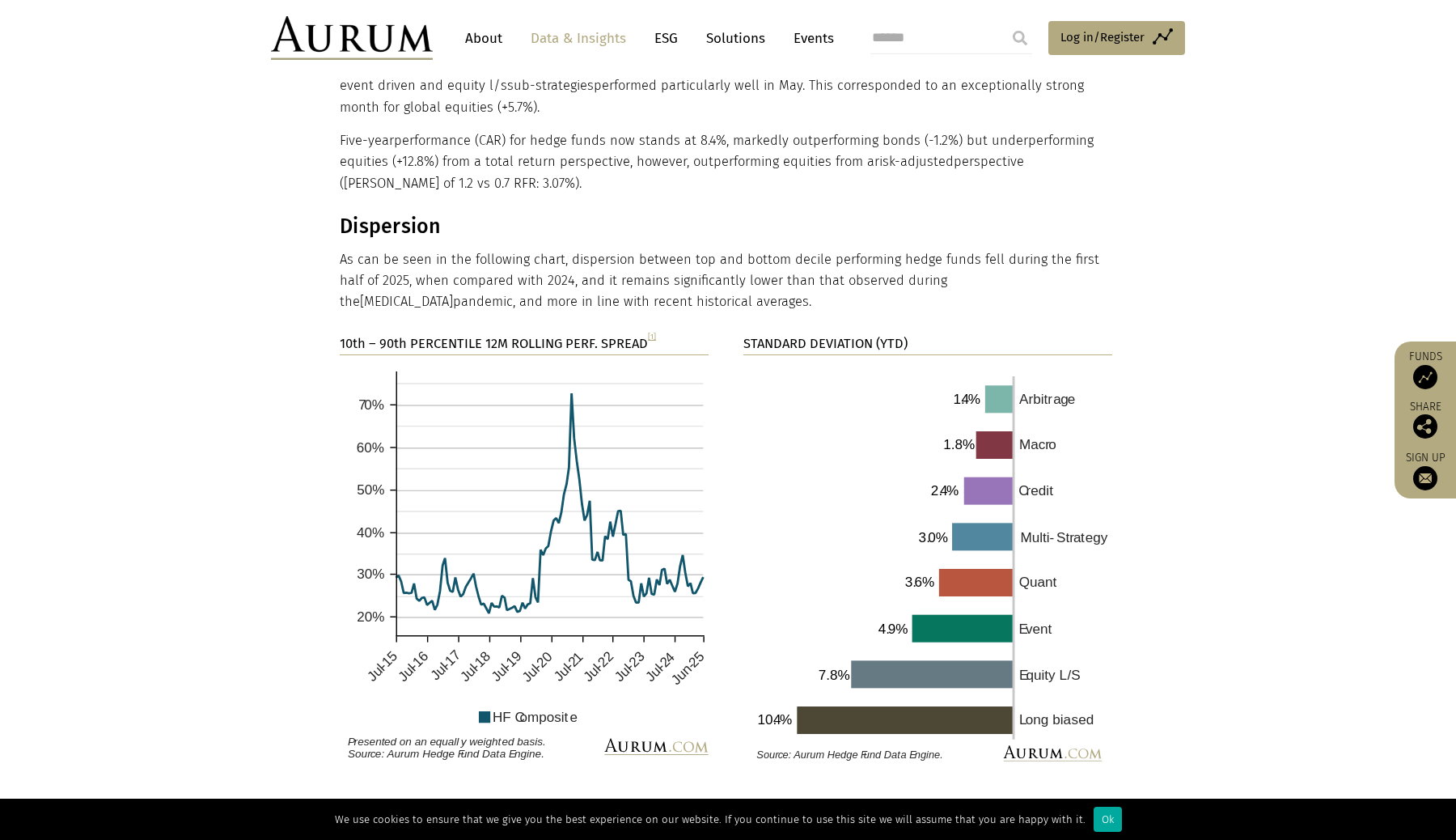
click at [684, 249] on p "As can be seen in the following chart, dispersion between top and bottom decile…" at bounding box center [726, 281] width 772 height 64
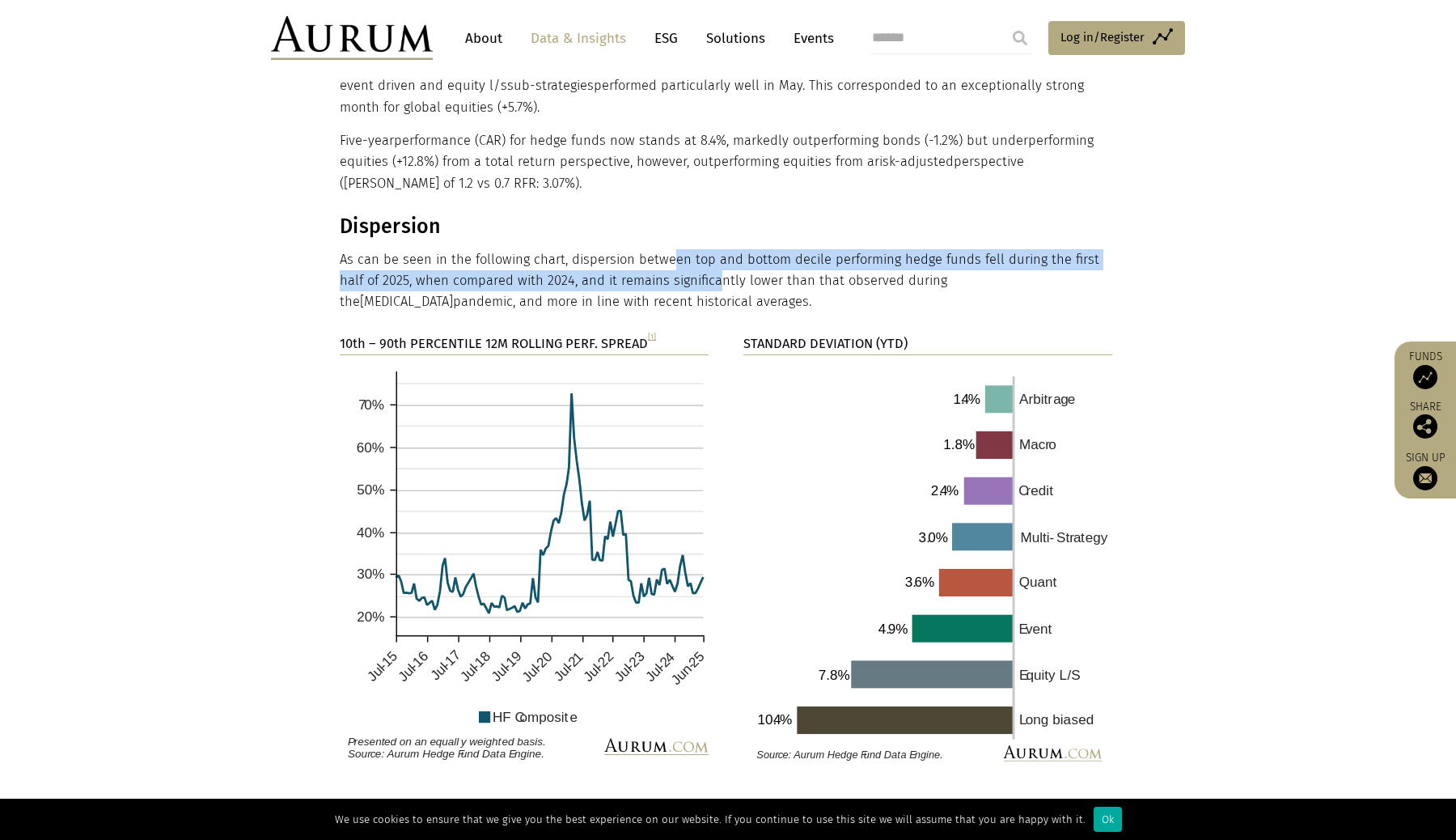
drag, startPoint x: 666, startPoint y: 221, endPoint x: 688, endPoint y: 249, distance: 35.6
click at [688, 249] on p "As can be seen in the following chart, dispersion between top and bottom decile…" at bounding box center [726, 281] width 772 height 64
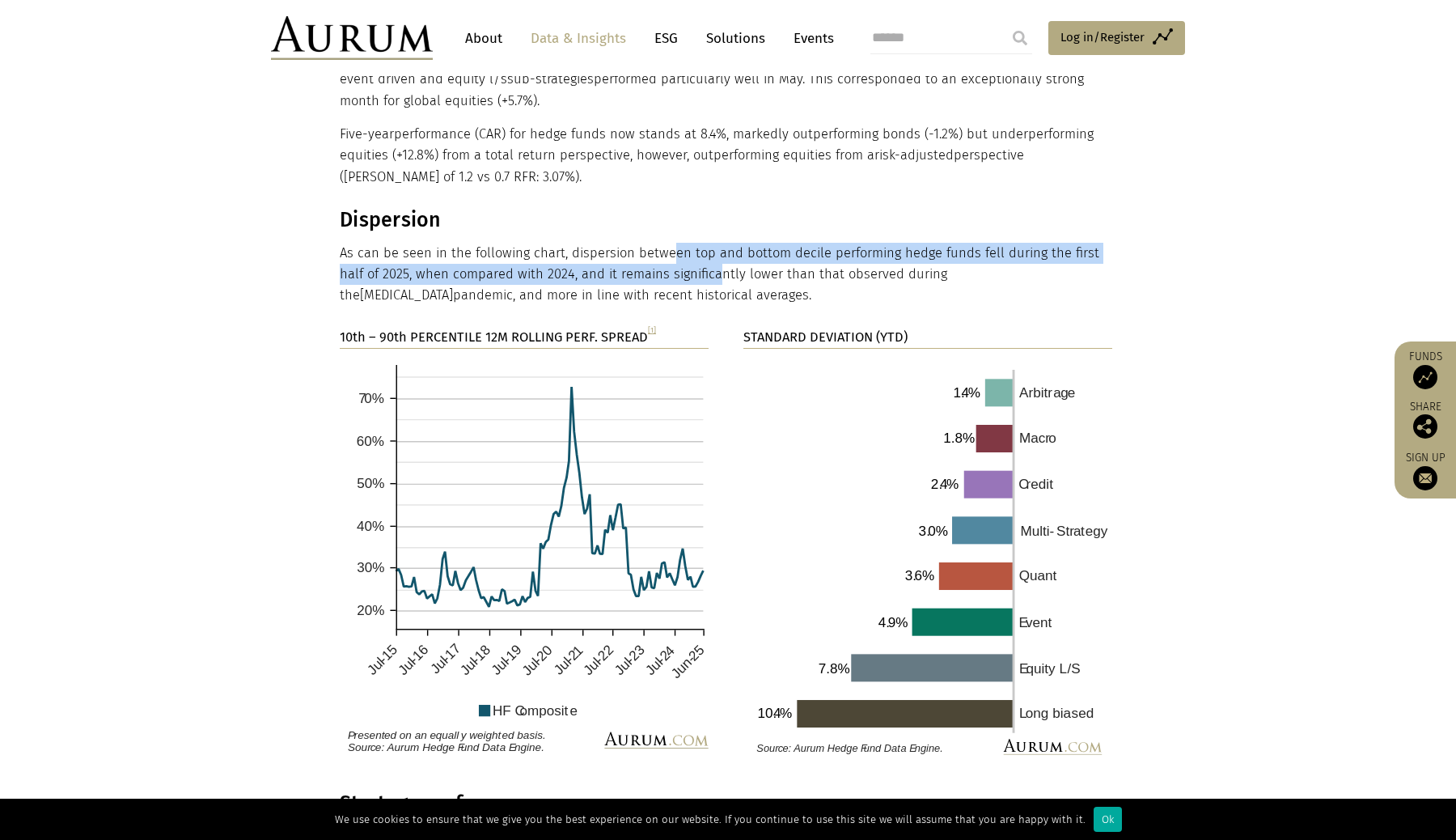
scroll to position [2429, 0]
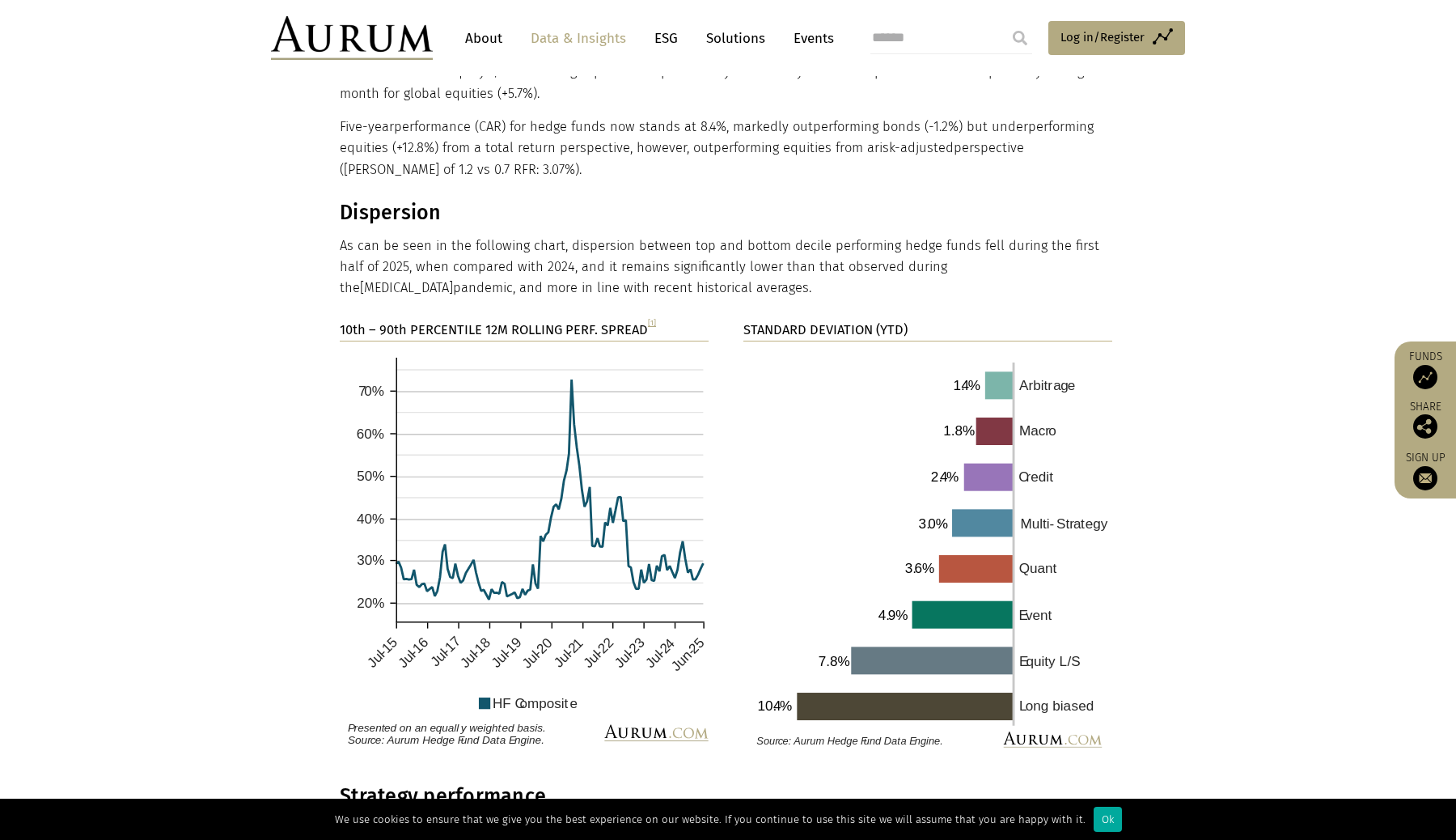
click at [563, 236] on p "As can be seen in the following chart, dispersion between top and bottom decile…" at bounding box center [726, 268] width 772 height 64
drag, startPoint x: 562, startPoint y: 212, endPoint x: 572, endPoint y: 249, distance: 38.3
click at [572, 249] on p "As can be seen in the following chart, dispersion between top and bottom decile…" at bounding box center [726, 268] width 772 height 64
drag, startPoint x: 582, startPoint y: 198, endPoint x: 580, endPoint y: 244, distance: 46.0
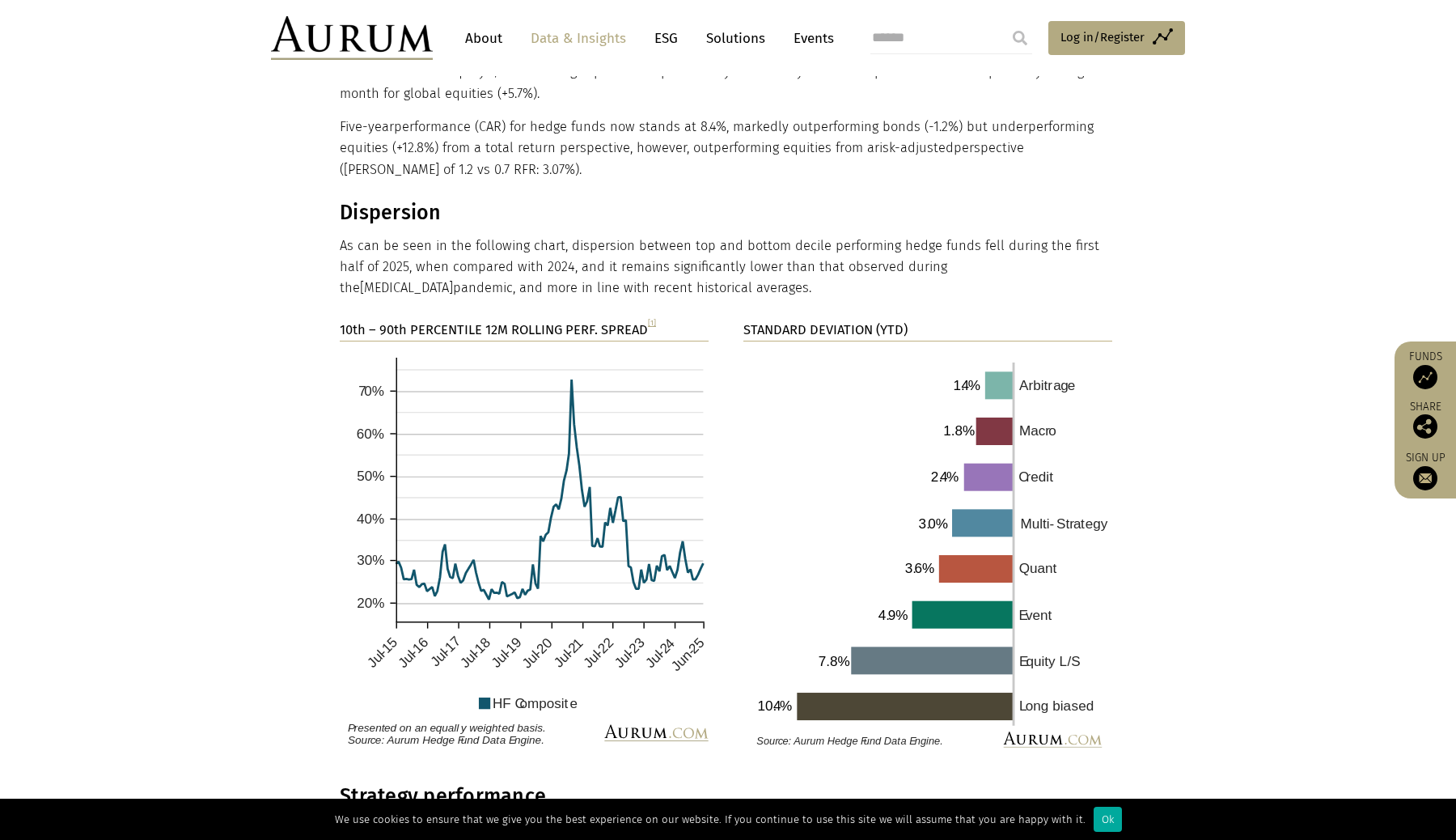
click at [581, 245] on p "As can be seen in the following chart, dispersion between top and bottom decile…" at bounding box center [726, 268] width 772 height 64
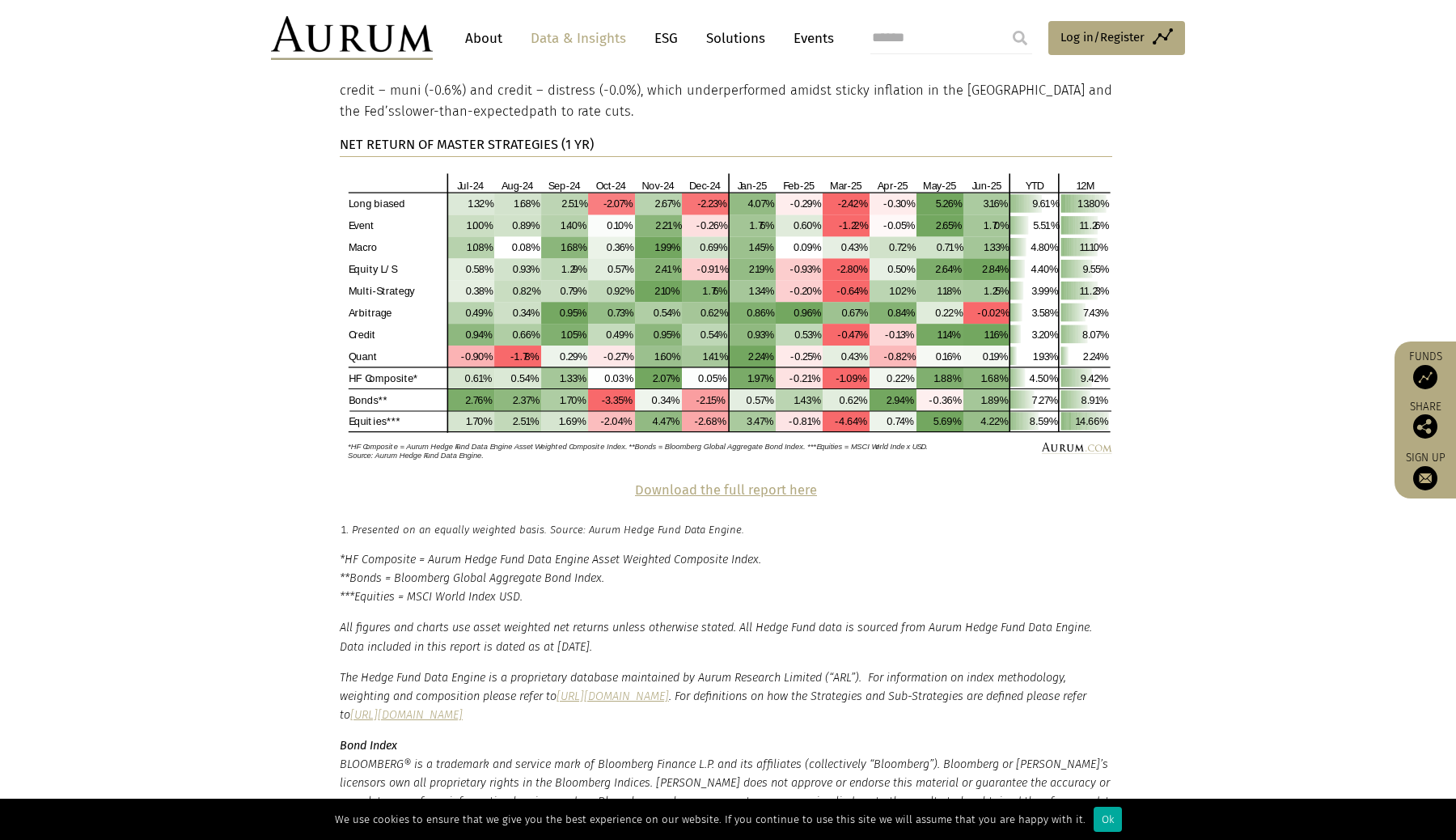
scroll to position [3298, 0]
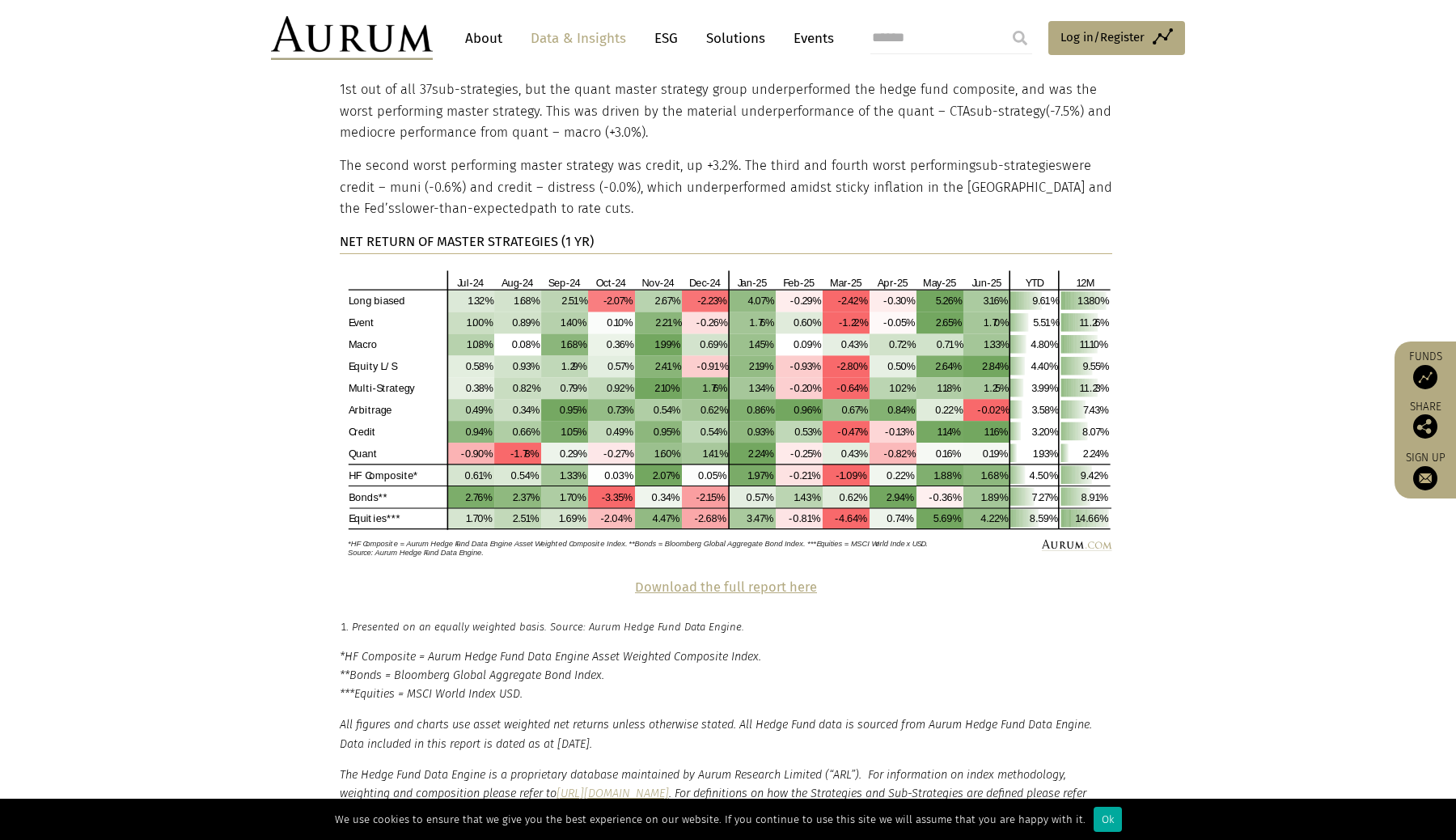
click at [718, 577] on p "Download the full report here" at bounding box center [726, 587] width 772 height 21
click at [721, 579] on strong "Download the full report here" at bounding box center [726, 586] width 182 height 15
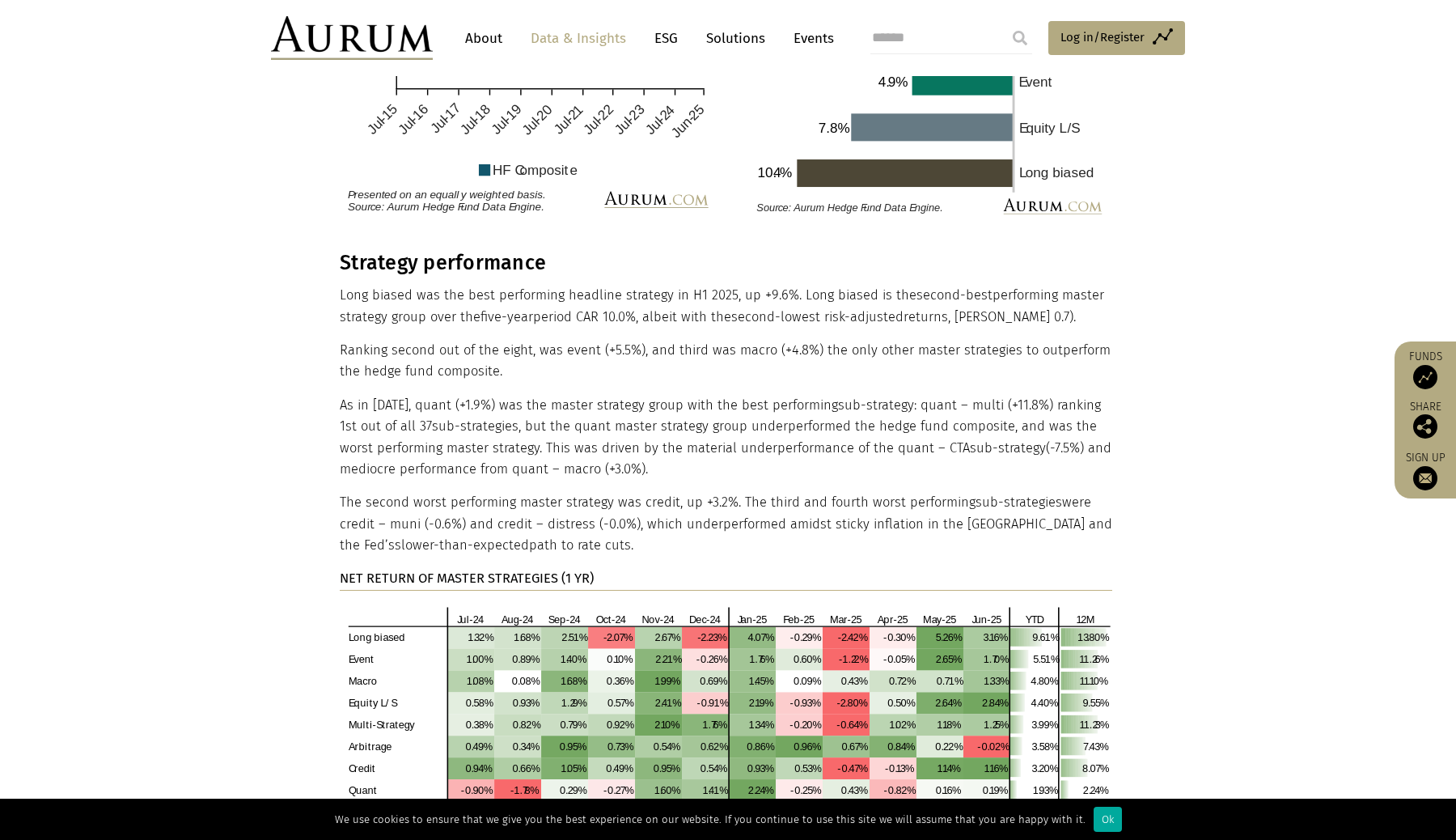
scroll to position [2967, 0]
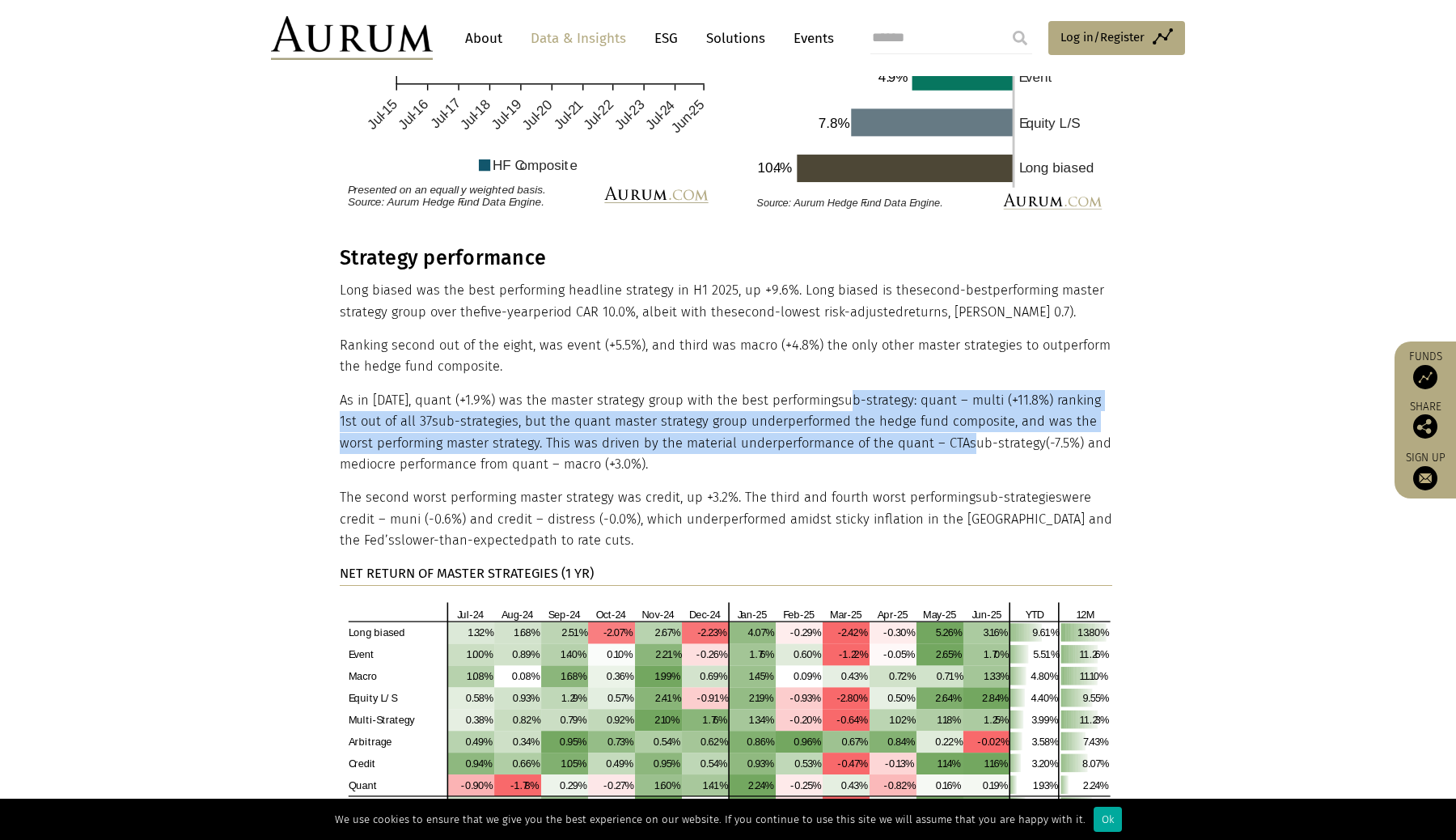
drag, startPoint x: 832, startPoint y: 350, endPoint x: 934, endPoint y: 394, distance: 111.1
click at [934, 396] on p "As in [DATE], quant (+1.9%) was the master strategy group with the best perform…" at bounding box center [726, 433] width 772 height 86
click at [970, 435] on span "sub-strategy" at bounding box center [1008, 442] width 76 height 15
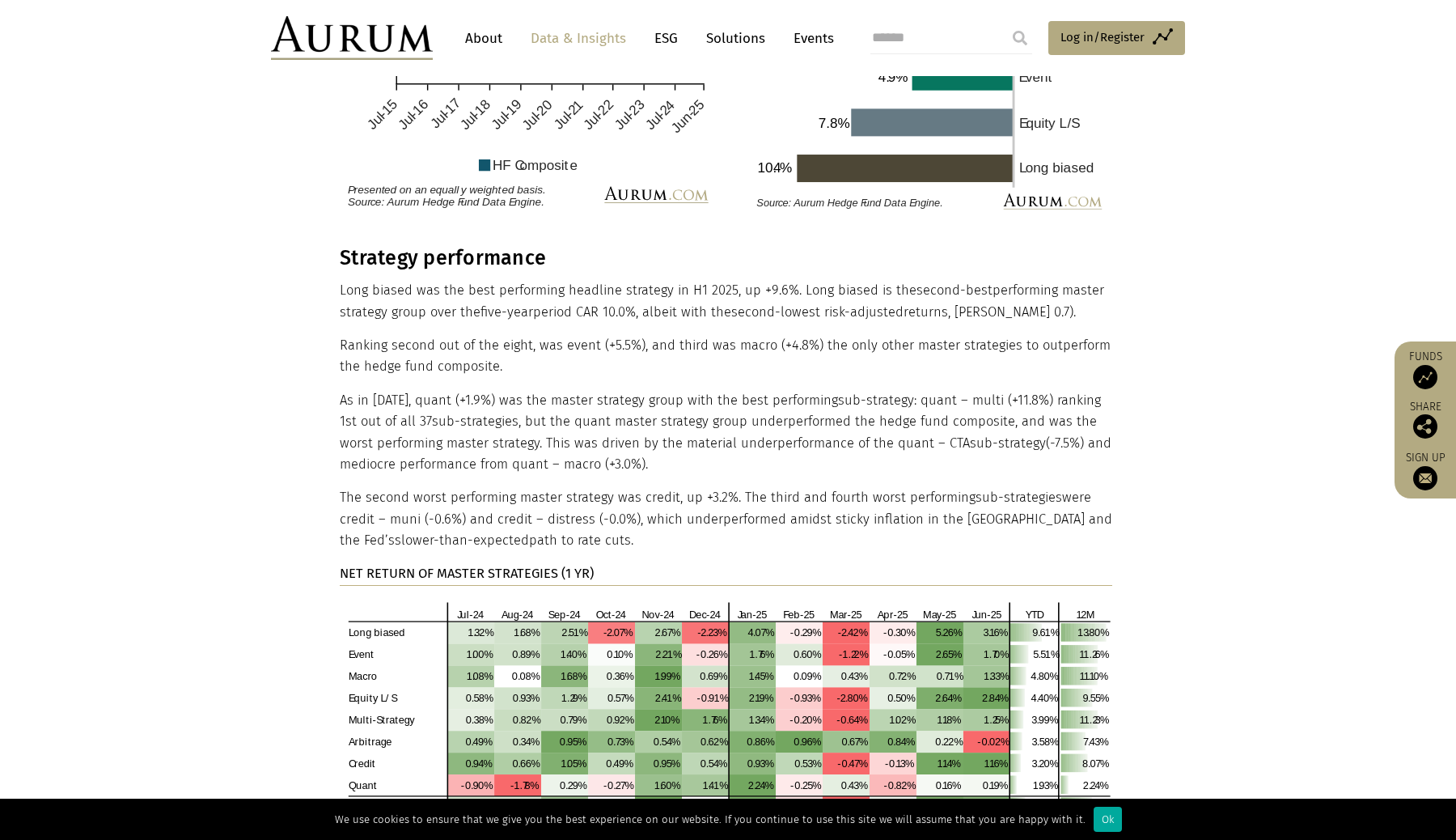
drag, startPoint x: 344, startPoint y: 357, endPoint x: 755, endPoint y: 417, distance: 415.4
click at [755, 417] on p "As in [DATE], quant (+1.9%) was the master strategy group with the best perform…" at bounding box center [726, 433] width 772 height 86
click at [341, 390] on p "As in [DATE], quant (+1.9%) was the master strategy group with the best perform…" at bounding box center [726, 433] width 772 height 86
drag, startPoint x: 341, startPoint y: 359, endPoint x: 675, endPoint y: 422, distance: 339.9
click at [676, 423] on p "As in [DATE], quant (+1.9%) was the master strategy group with the best perform…" at bounding box center [726, 433] width 772 height 86
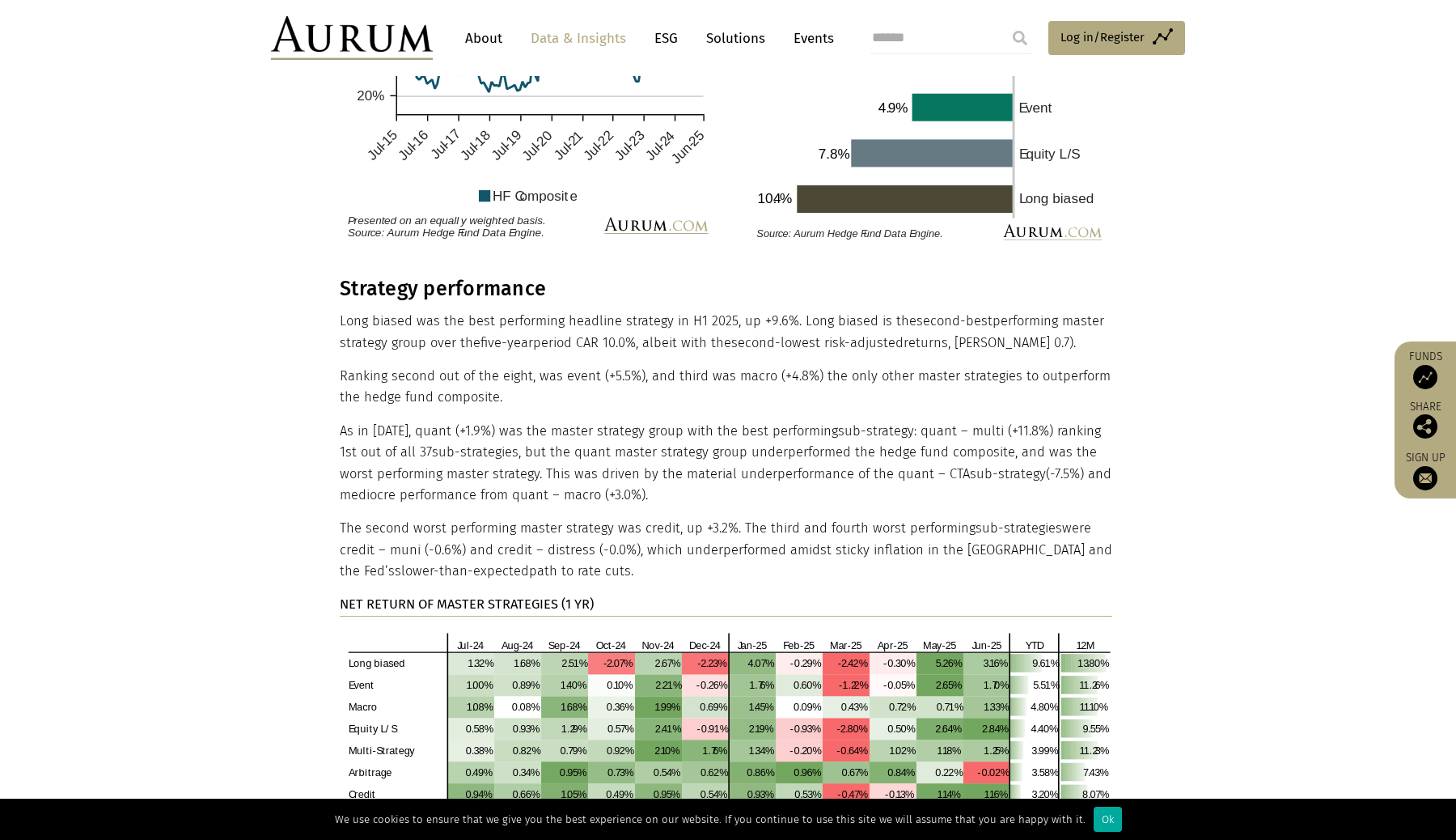
scroll to position [2932, 0]
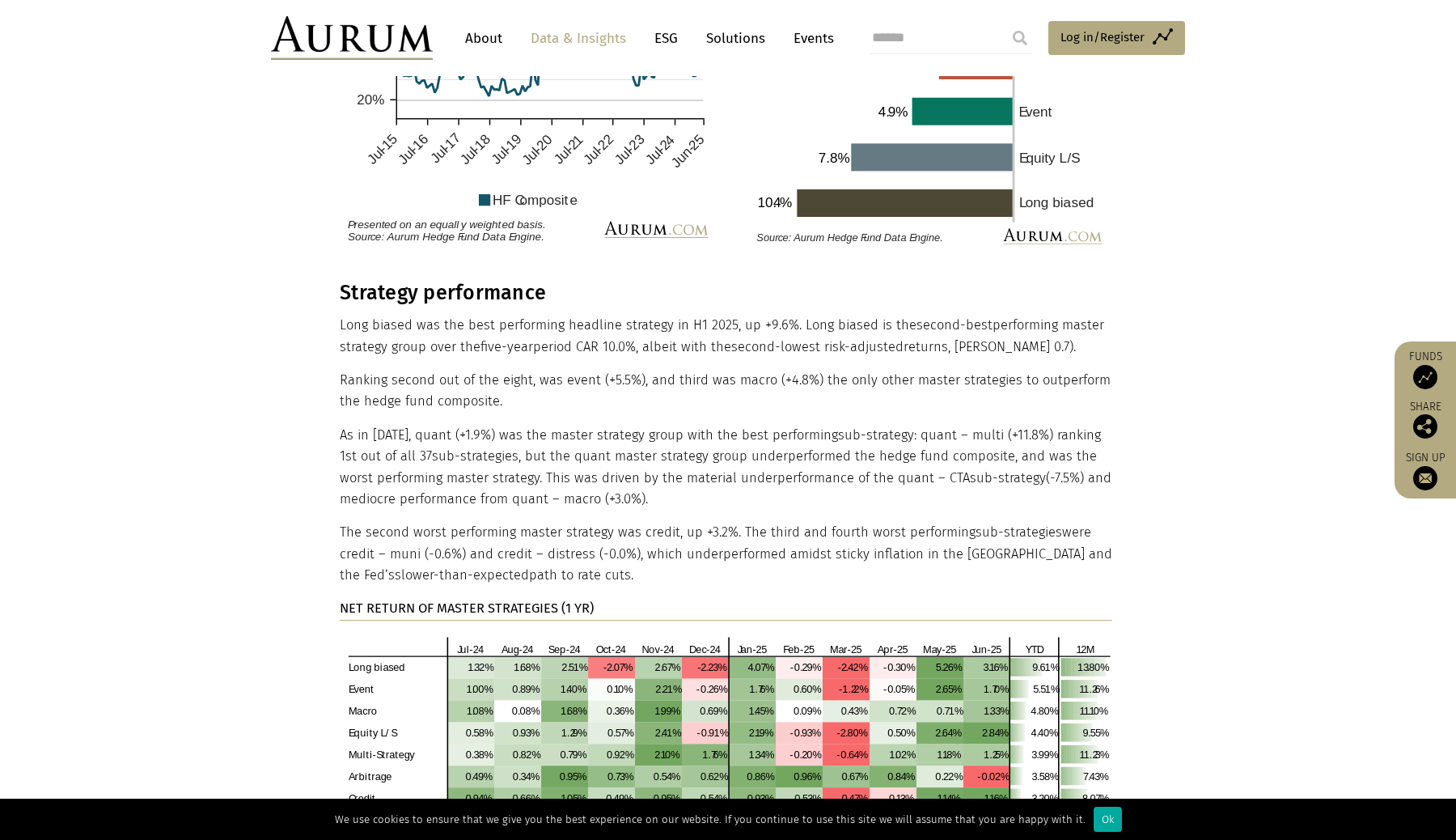
click at [876, 427] on span "sub-strategy" at bounding box center [876, 434] width 76 height 15
drag, startPoint x: 908, startPoint y: 396, endPoint x: 975, endPoint y: 448, distance: 84.8
click at [975, 449] on p "As in [DATE], quant (+1.9%) was the master strategy group with the best perform…" at bounding box center [726, 468] width 772 height 86
click at [975, 448] on p "As in [DATE], quant (+1.9%) was the master strategy group with the best perform…" at bounding box center [726, 468] width 772 height 86
drag, startPoint x: 504, startPoint y: 410, endPoint x: 725, endPoint y: 433, distance: 222.2
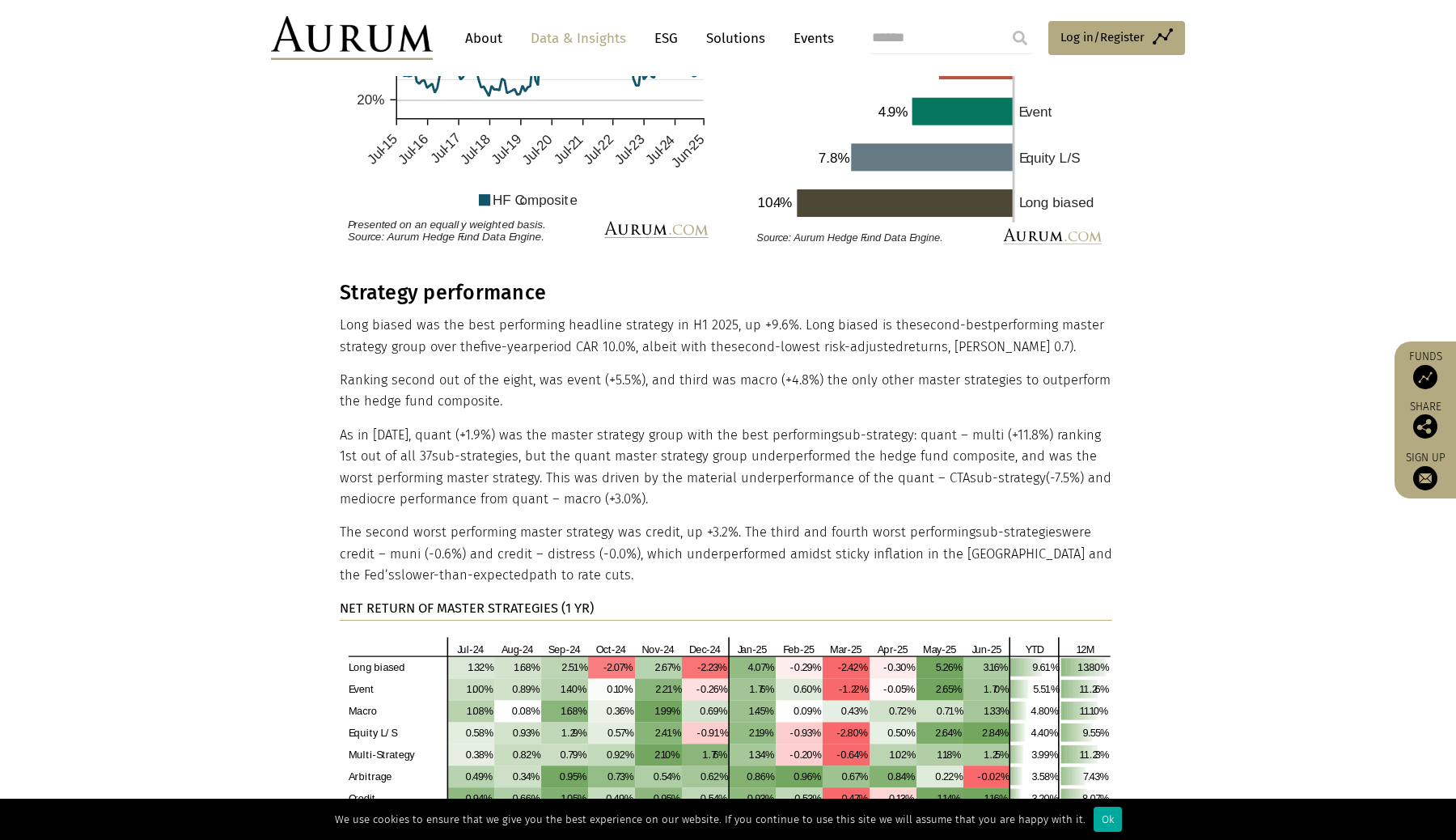
click at [717, 448] on p "As in [DATE], quant (+1.9%) was the master strategy group with the best perform…" at bounding box center [726, 468] width 772 height 86
click at [984, 425] on p "As in [DATE], quant (+1.9%) was the master strategy group with the best perform…" at bounding box center [726, 468] width 772 height 86
drag, startPoint x: 513, startPoint y: 405, endPoint x: 652, endPoint y: 460, distance: 149.5
click at [654, 461] on p "As in [DATE], quant (+1.9%) was the master strategy group with the best perform…" at bounding box center [726, 468] width 772 height 86
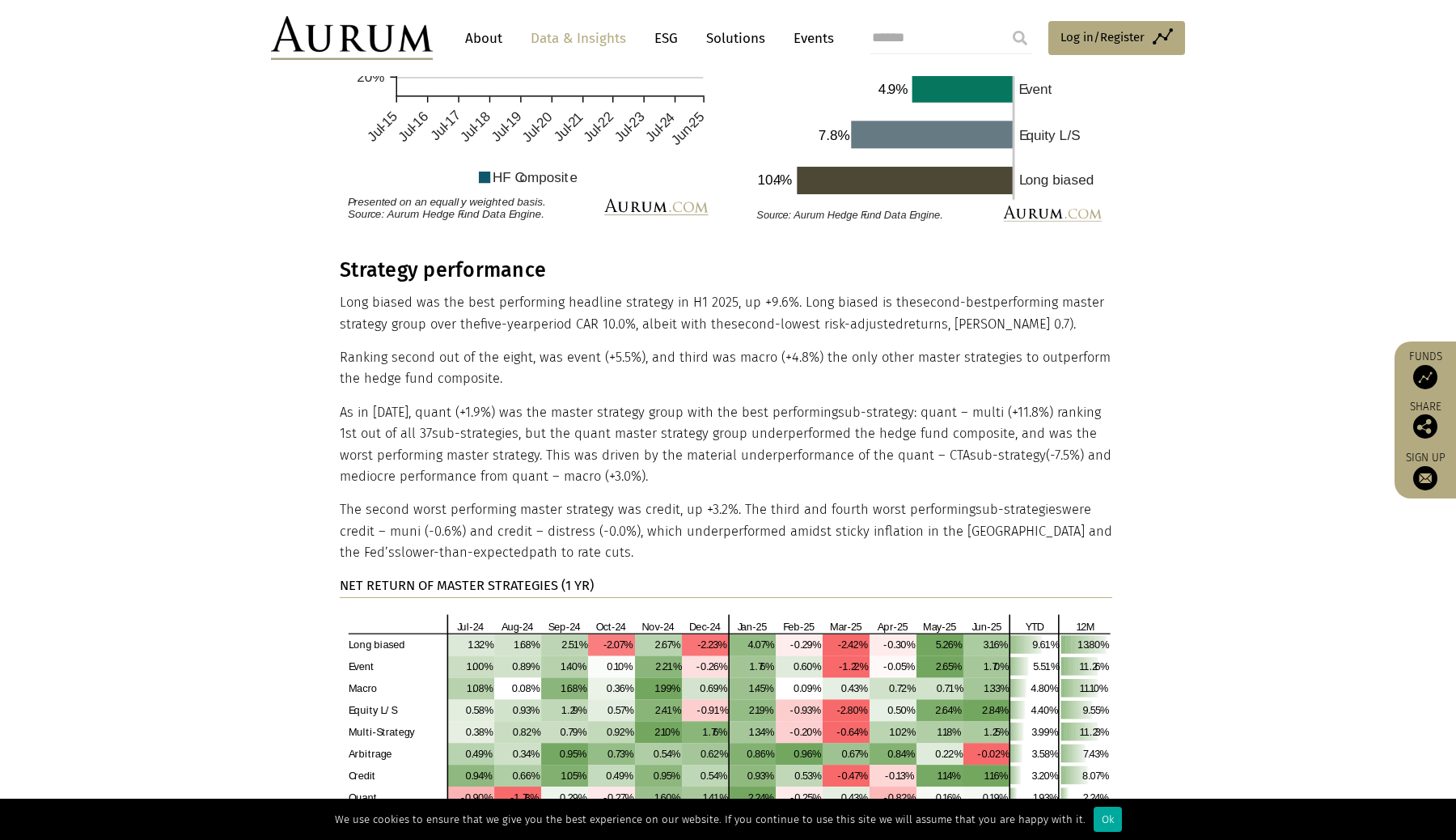
click at [669, 431] on p "As in [DATE], quant (+1.9%) was the master strategy group with the best perform…" at bounding box center [726, 445] width 772 height 86
drag, startPoint x: 699, startPoint y: 410, endPoint x: 733, endPoint y: 430, distance: 39.4
click at [733, 431] on p "As in [DATE], quant (+1.9%) was the master strategy group with the best perform…" at bounding box center [726, 445] width 772 height 86
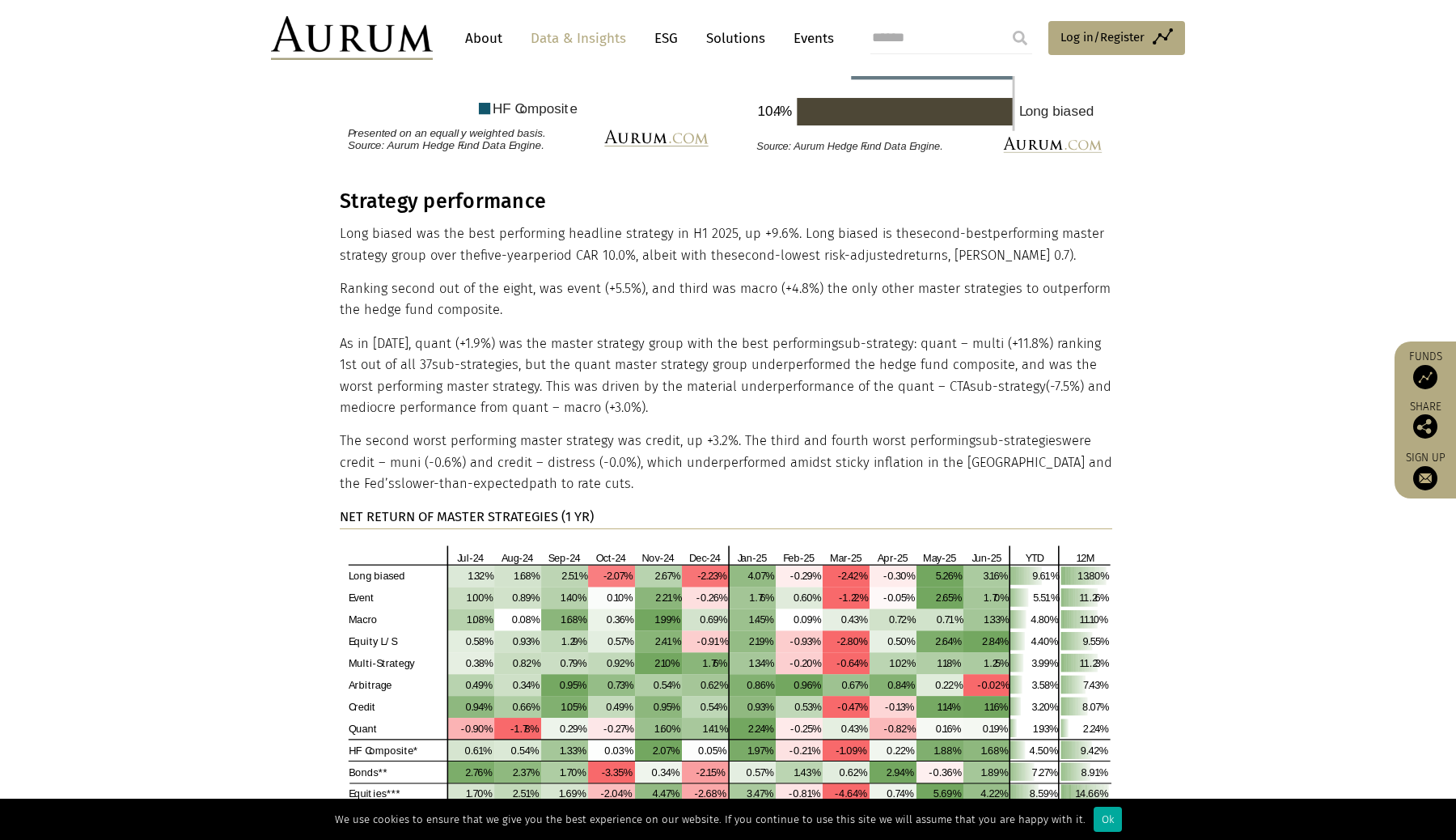
scroll to position [3031, 0]
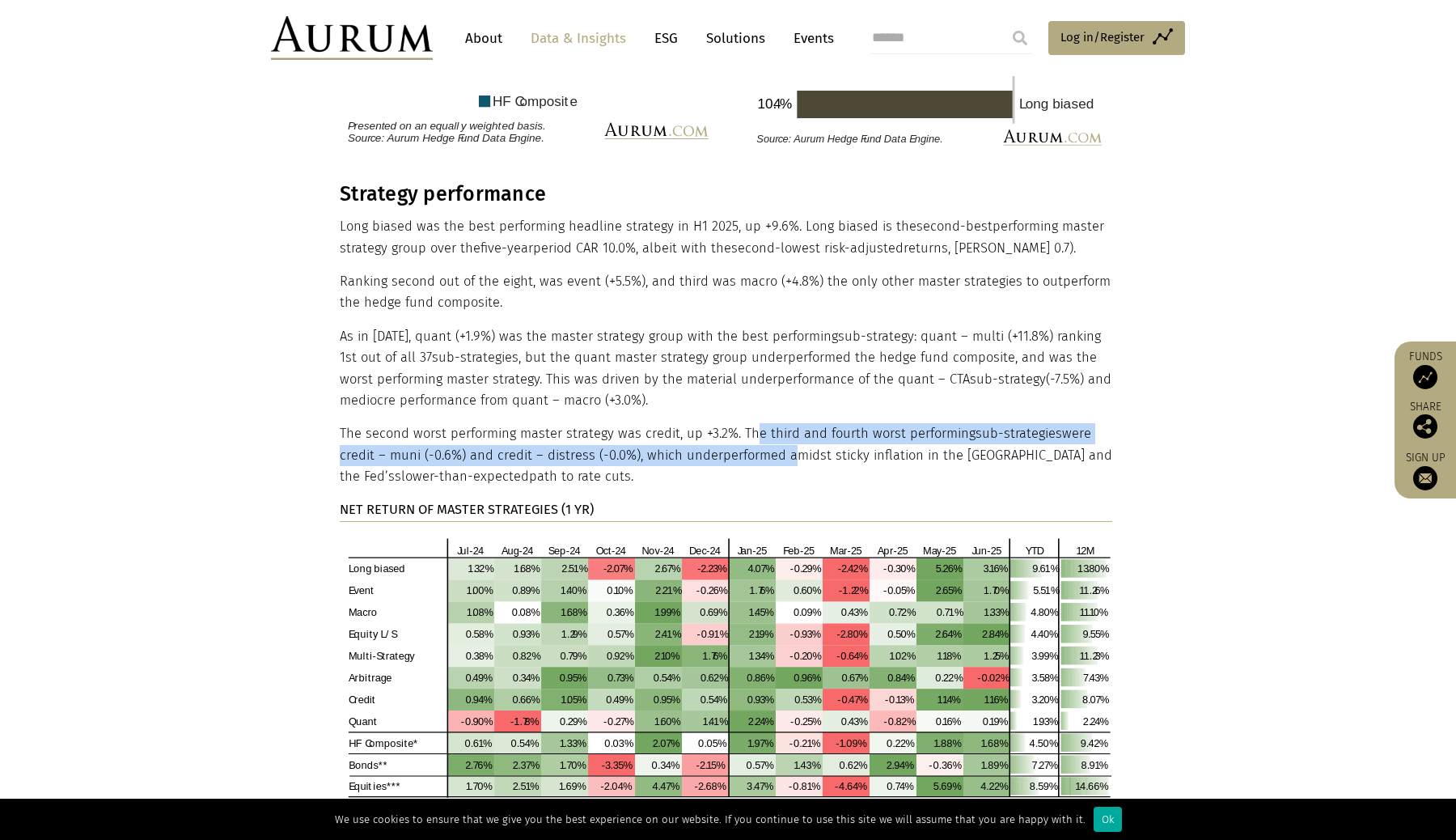
drag, startPoint x: 749, startPoint y: 387, endPoint x: 781, endPoint y: 422, distance: 47.4
click at [781, 423] on p "The second worst performing master strategy was credit, up +3.2%. The third and…" at bounding box center [726, 455] width 772 height 64
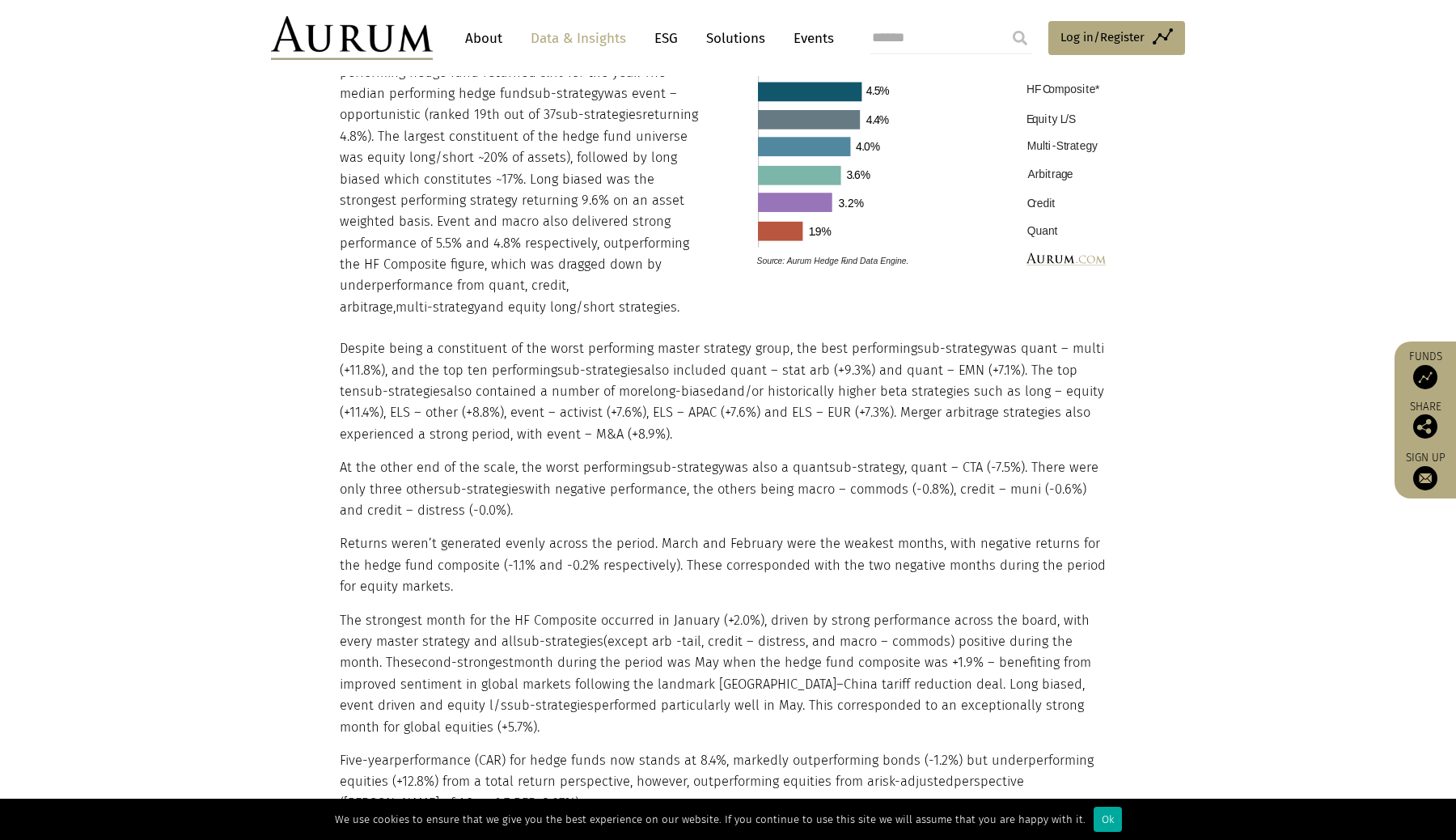
scroll to position [1793, 0]
click at [850, 342] on p "Despite being a constituent of the worst performing master strategy group, the …" at bounding box center [726, 393] width 772 height 106
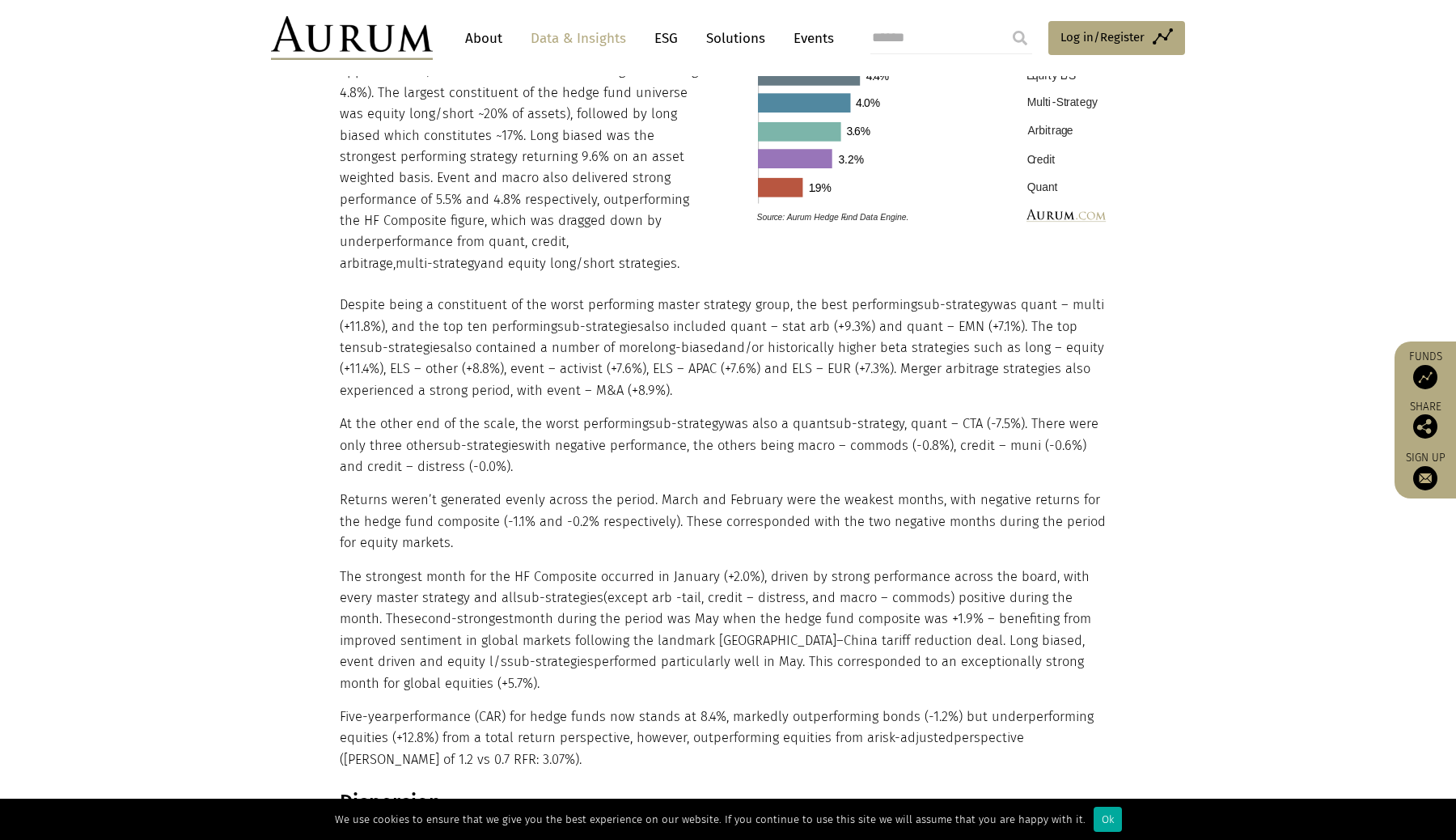
scroll to position [1838, 0]
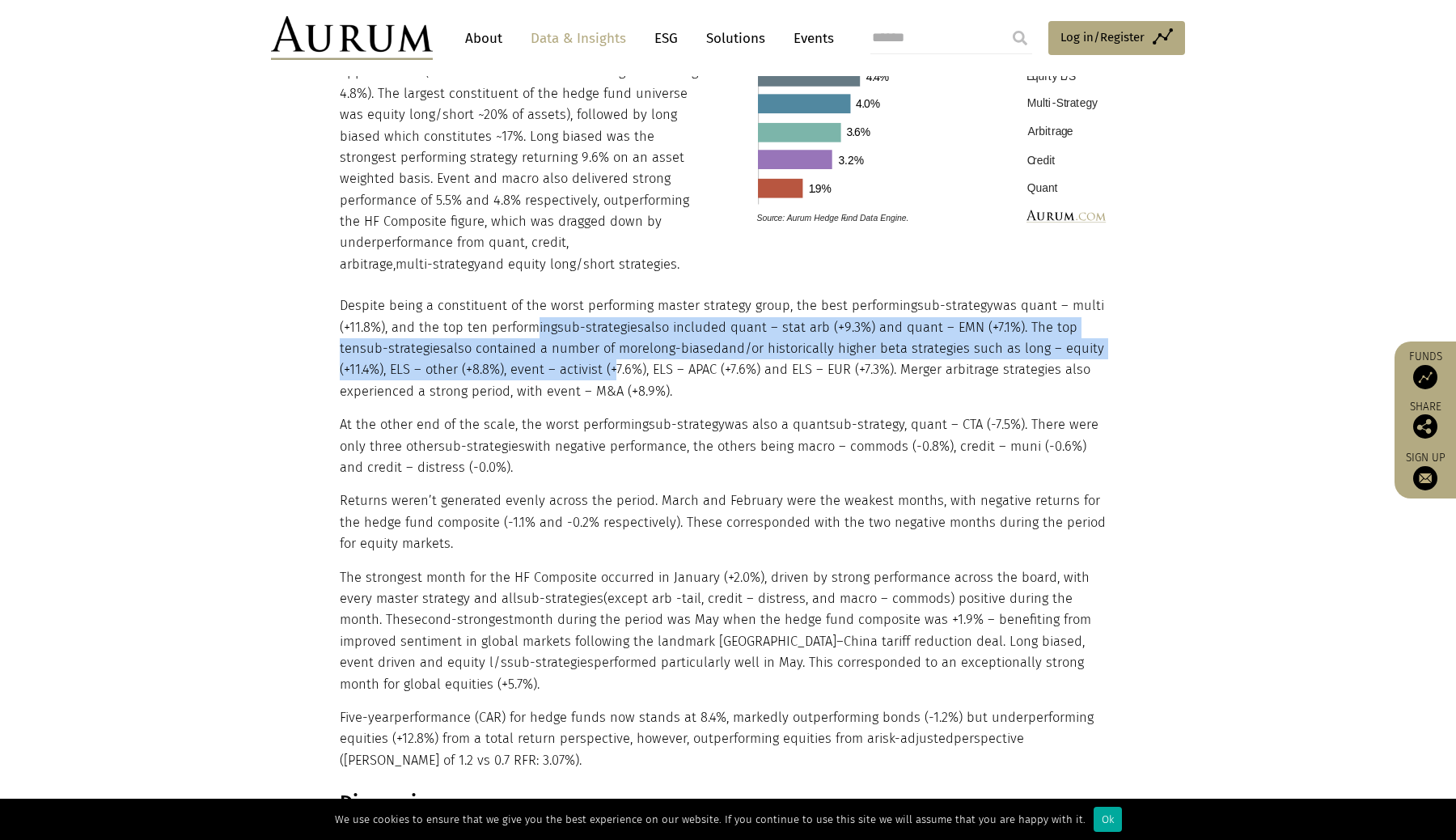
drag, startPoint x: 529, startPoint y: 301, endPoint x: 613, endPoint y: 342, distance: 93.5
click at [610, 342] on p "Despite being a constituent of the worst performing master strategy group, the …" at bounding box center [726, 348] width 772 height 106
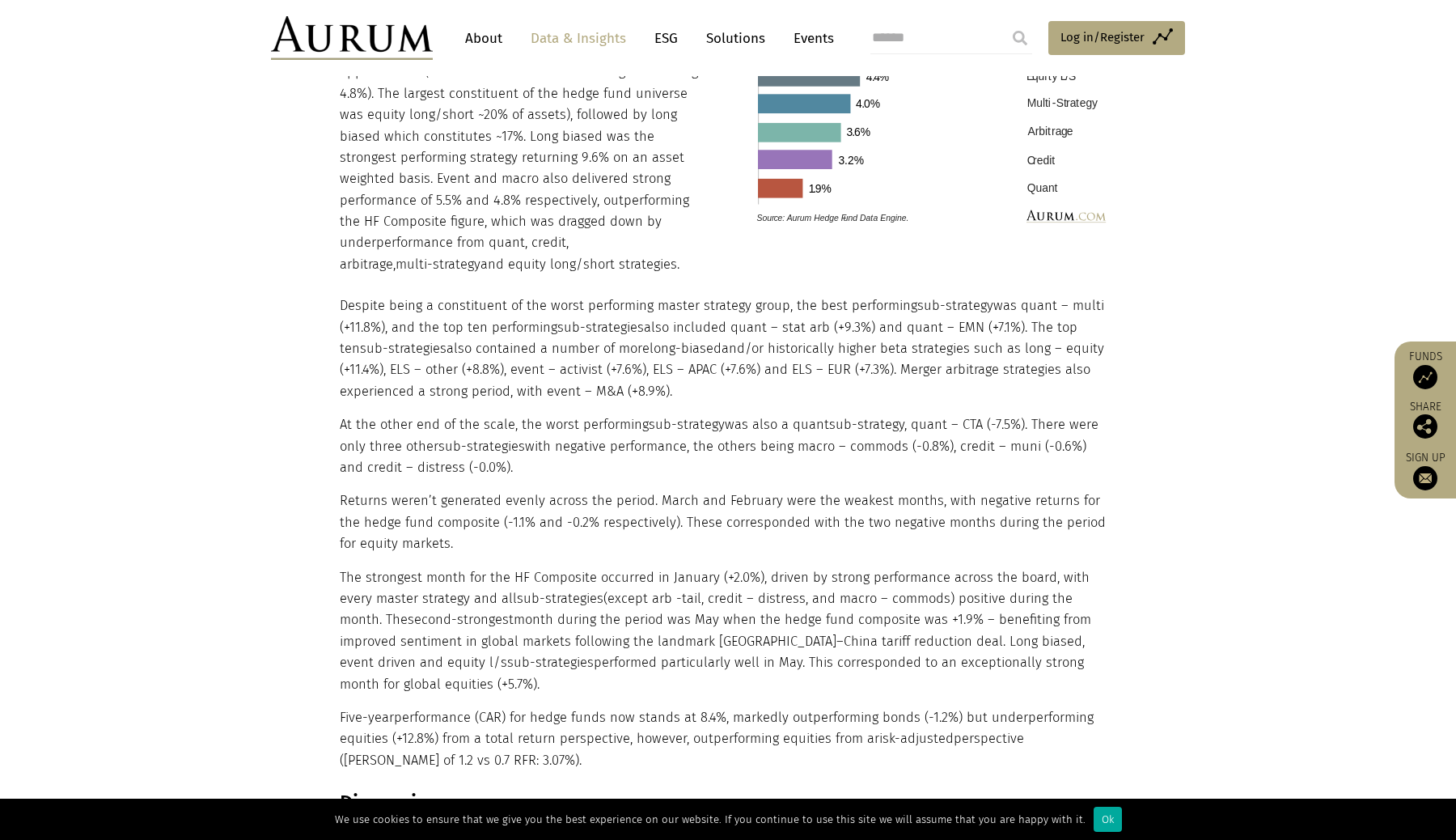
click at [613, 342] on p "Despite being a constituent of the worst performing master strategy group, the …" at bounding box center [726, 348] width 772 height 106
drag, startPoint x: 335, startPoint y: 284, endPoint x: 719, endPoint y: 365, distance: 392.4
click at [718, 365] on div "Headline performance The hedge fund industry was up 4.5% over the six-month per…" at bounding box center [728, 335] width 809 height 872
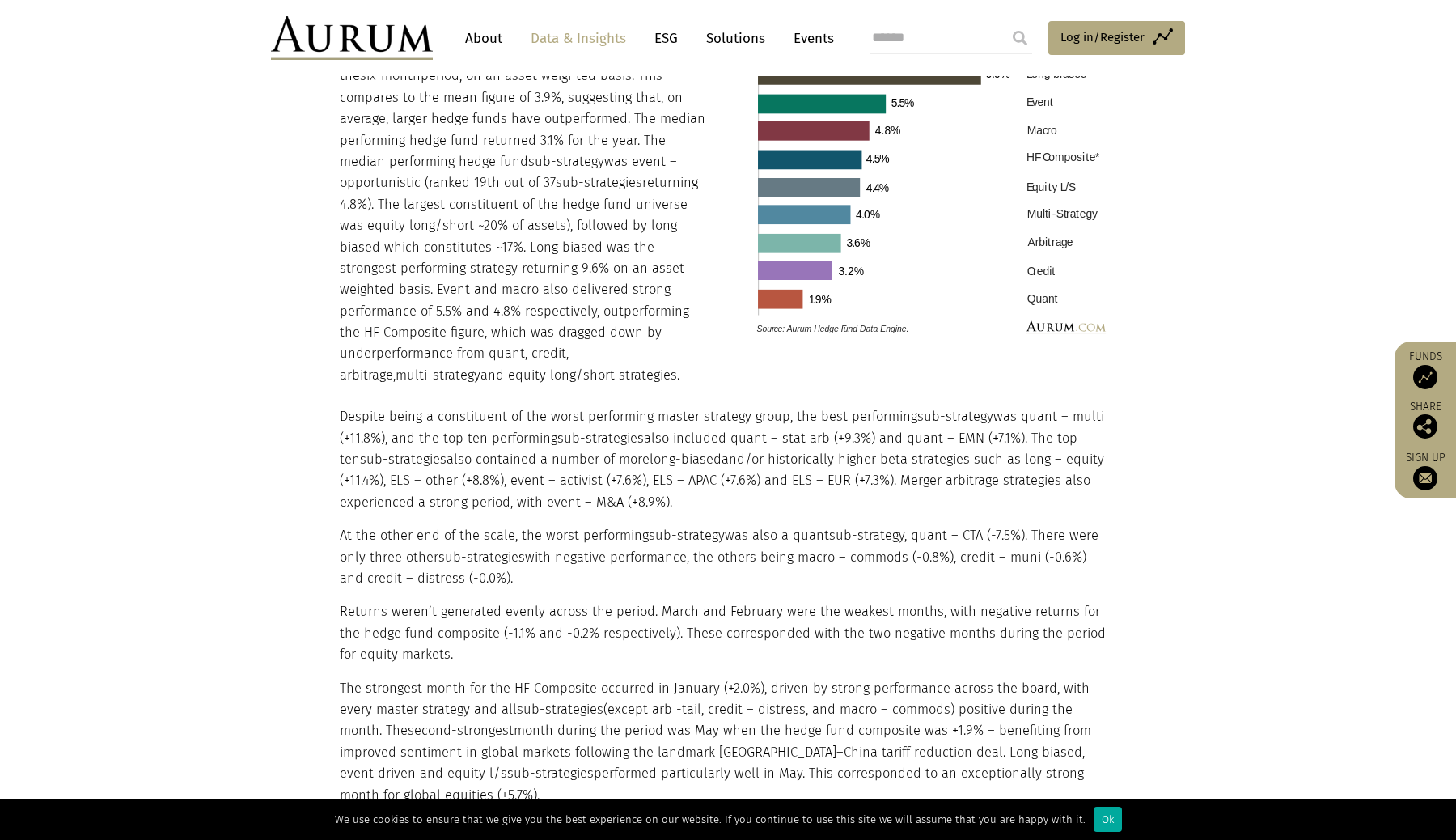
scroll to position [1716, 0]
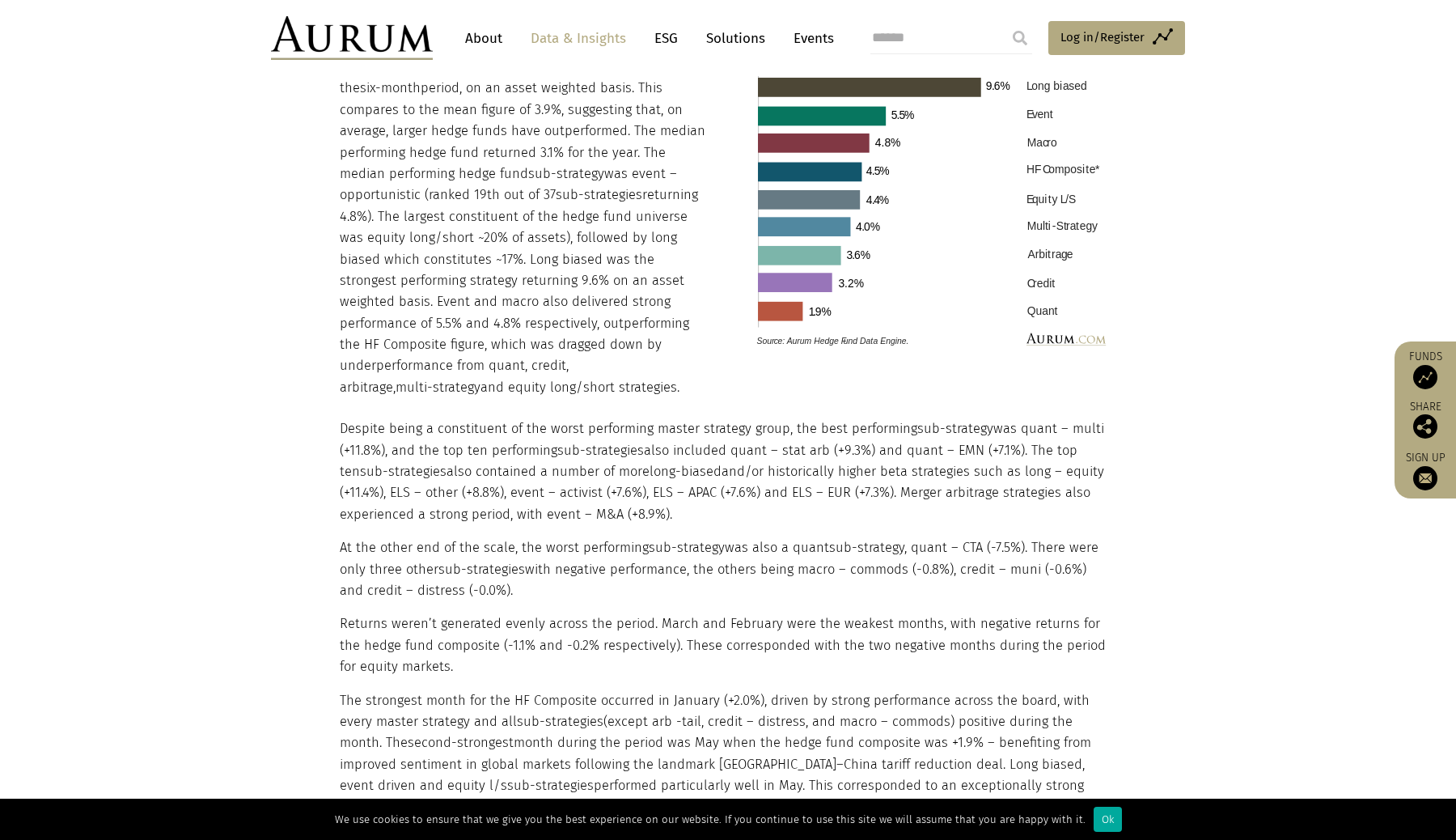
click at [851, 470] on p "Despite being a constituent of the worst performing master strategy group, the …" at bounding box center [726, 471] width 772 height 106
click at [616, 439] on p "Despite being a constituent of the worst performing master strategy group, the …" at bounding box center [726, 471] width 772 height 106
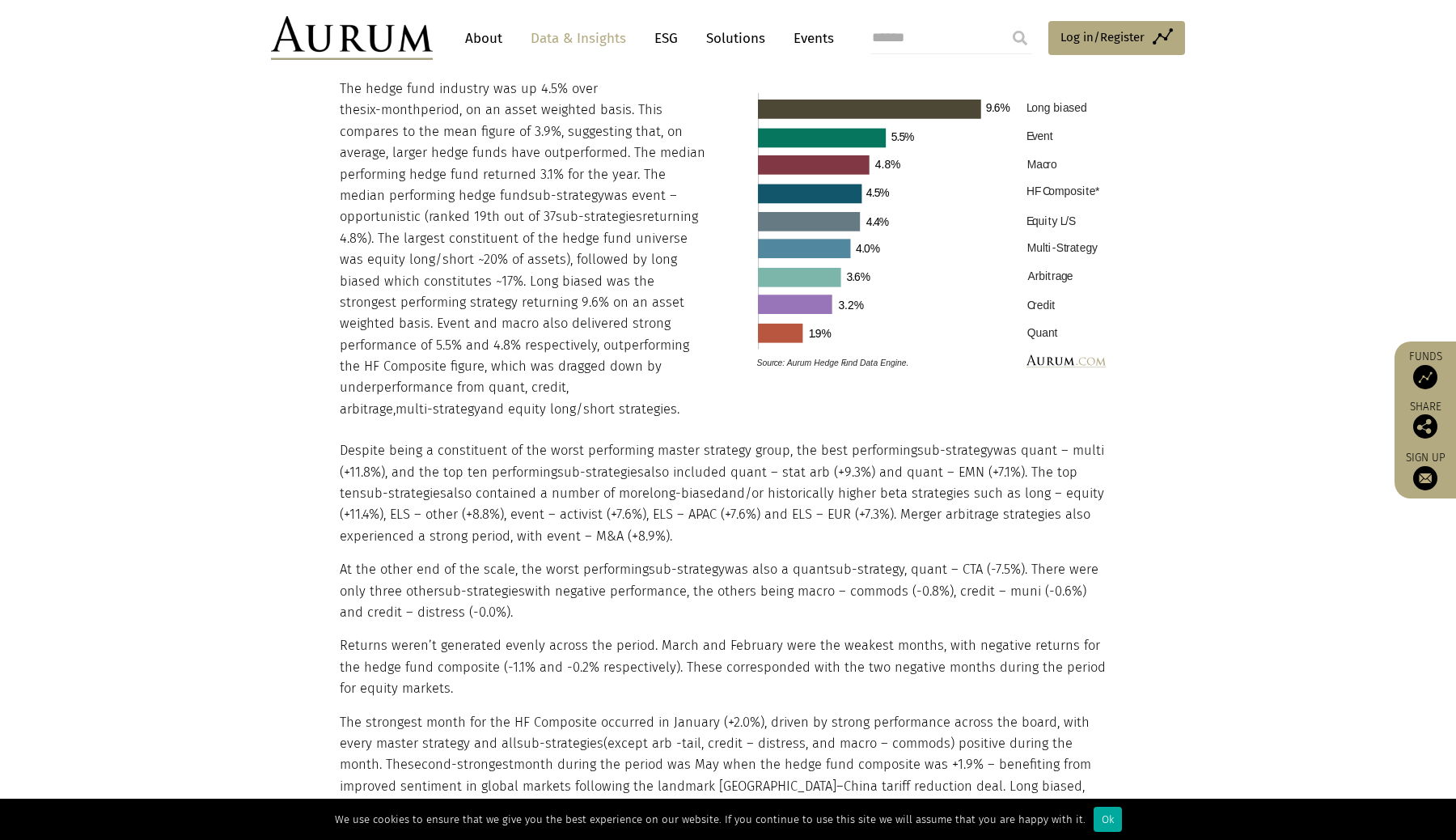
click at [707, 531] on div "Despite being a constituent of the worst performing master strategy group, the …" at bounding box center [726, 668] width 772 height 496
drag, startPoint x: 708, startPoint y: 519, endPoint x: 522, endPoint y: 404, distance: 218.7
click at [522, 420] on div "Despite being a constituent of the worst performing master strategy group, the …" at bounding box center [726, 668] width 772 height 496
click at [630, 516] on p "Despite being a constituent of the worst performing master strategy group, the …" at bounding box center [726, 493] width 772 height 106
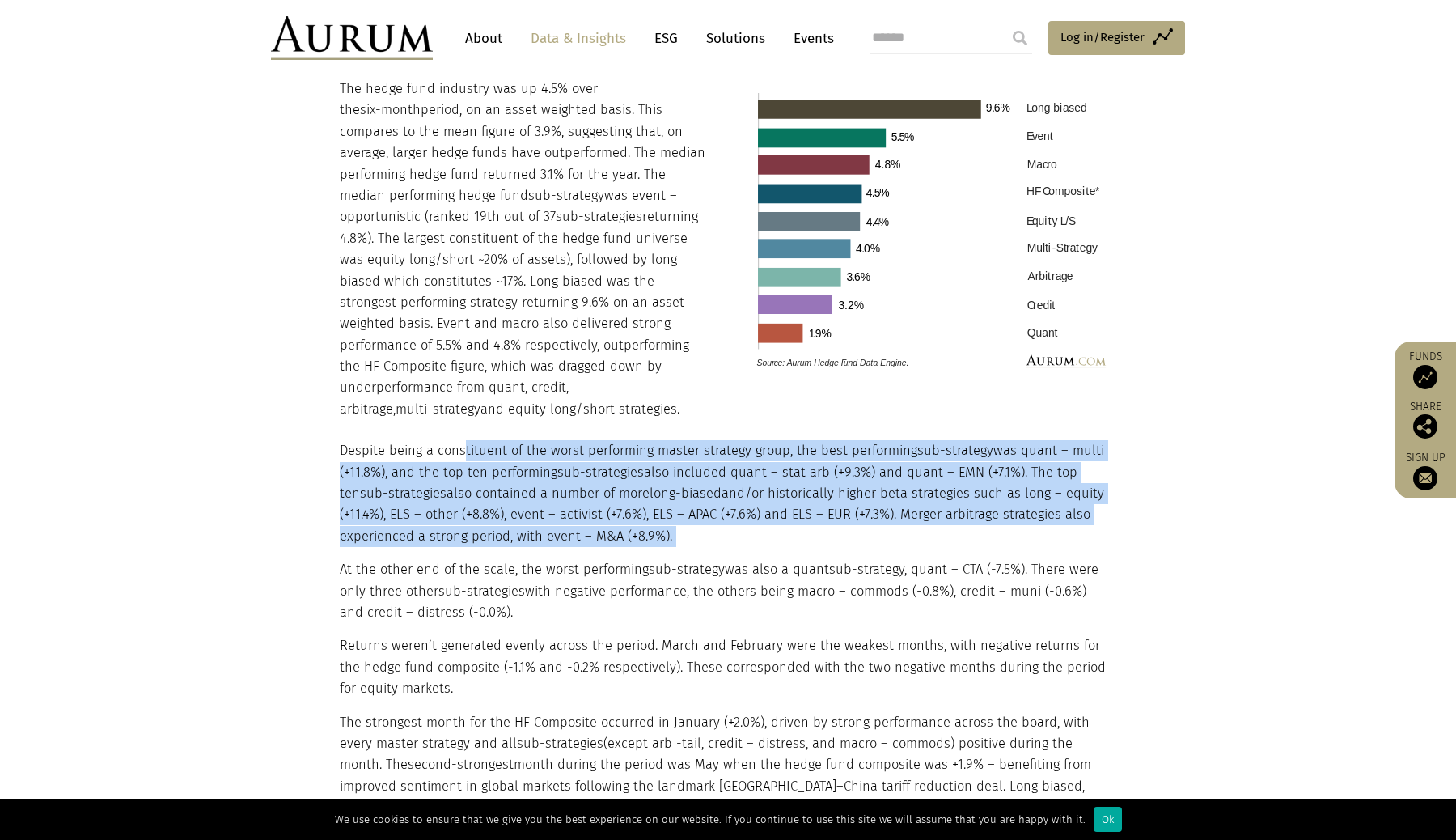
drag, startPoint x: 712, startPoint y: 527, endPoint x: 465, endPoint y: 439, distance: 262.2
click at [464, 439] on div "Despite being a constituent of the worst performing master strategy group, the …" at bounding box center [726, 668] width 772 height 496
click at [710, 440] on p "Despite being a constituent of the worst performing master strategy group, the …" at bounding box center [726, 493] width 772 height 106
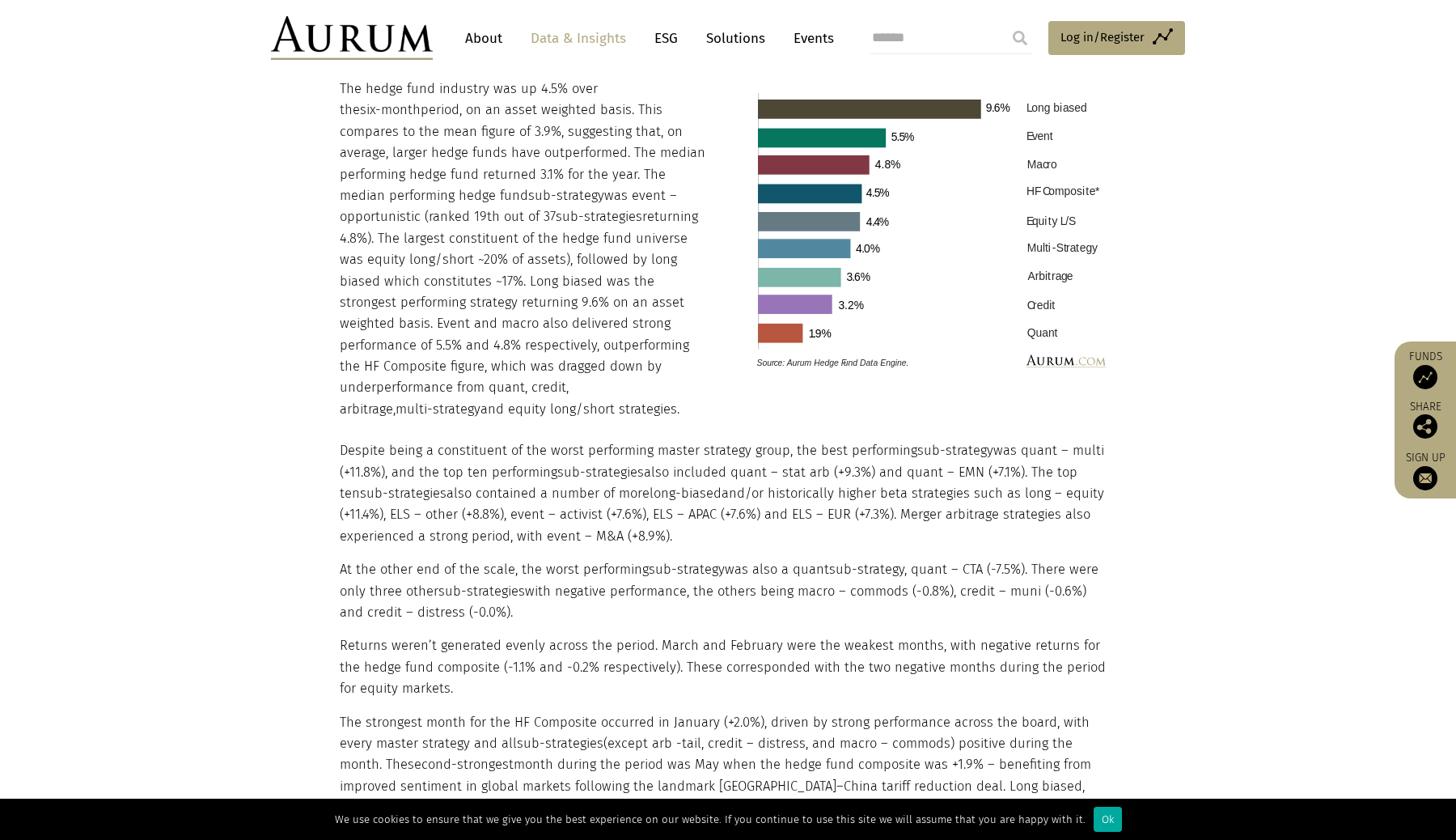
drag, startPoint x: 683, startPoint y: 520, endPoint x: 677, endPoint y: 431, distance: 89.2
click at [677, 440] on p "Despite being a constituent of the worst performing master strategy group, the …" at bounding box center [726, 493] width 772 height 106
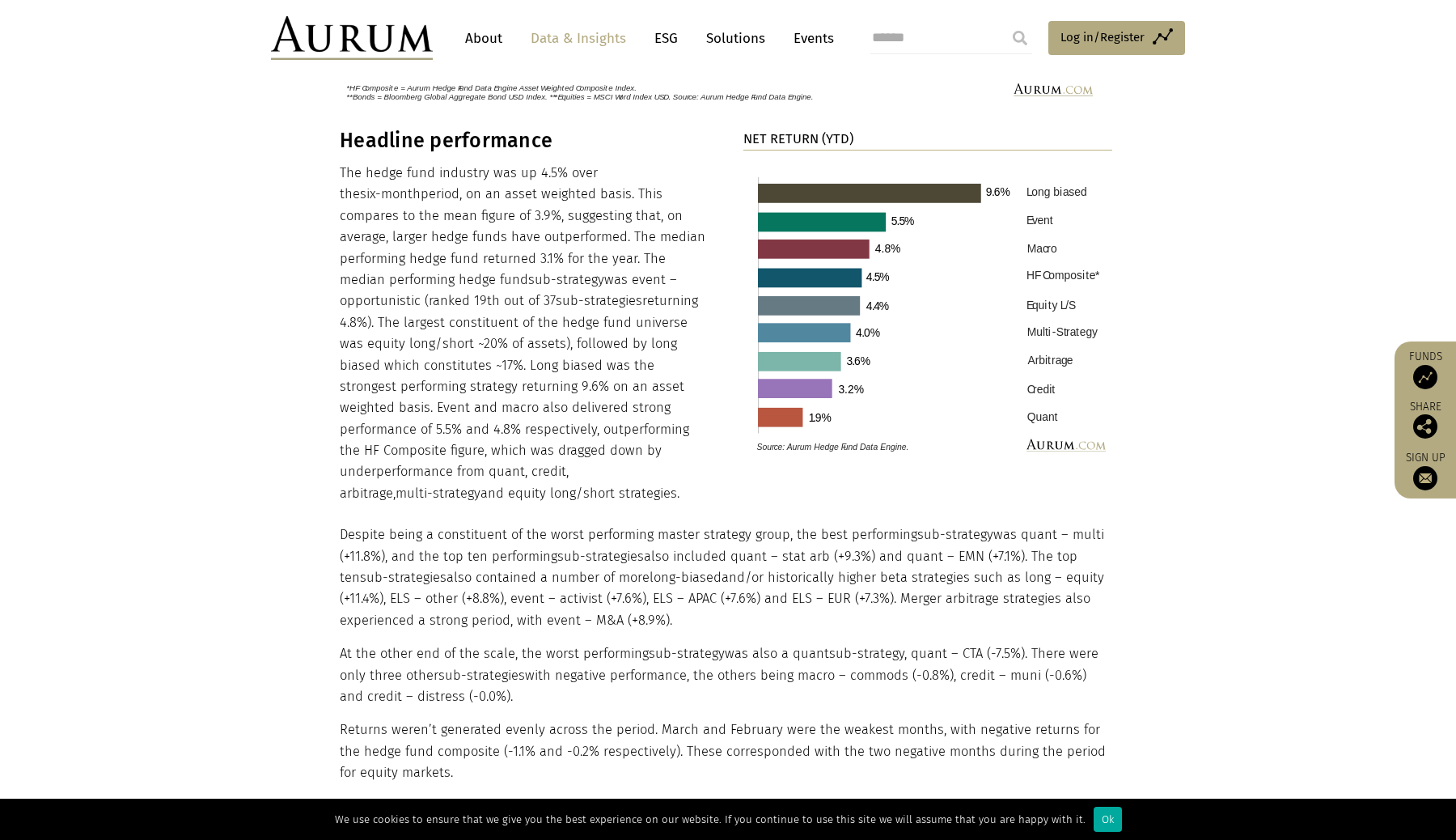
scroll to position [1607, 0]
click at [895, 583] on p "Despite being a constituent of the worst performing master strategy group, the …" at bounding box center [726, 578] width 772 height 106
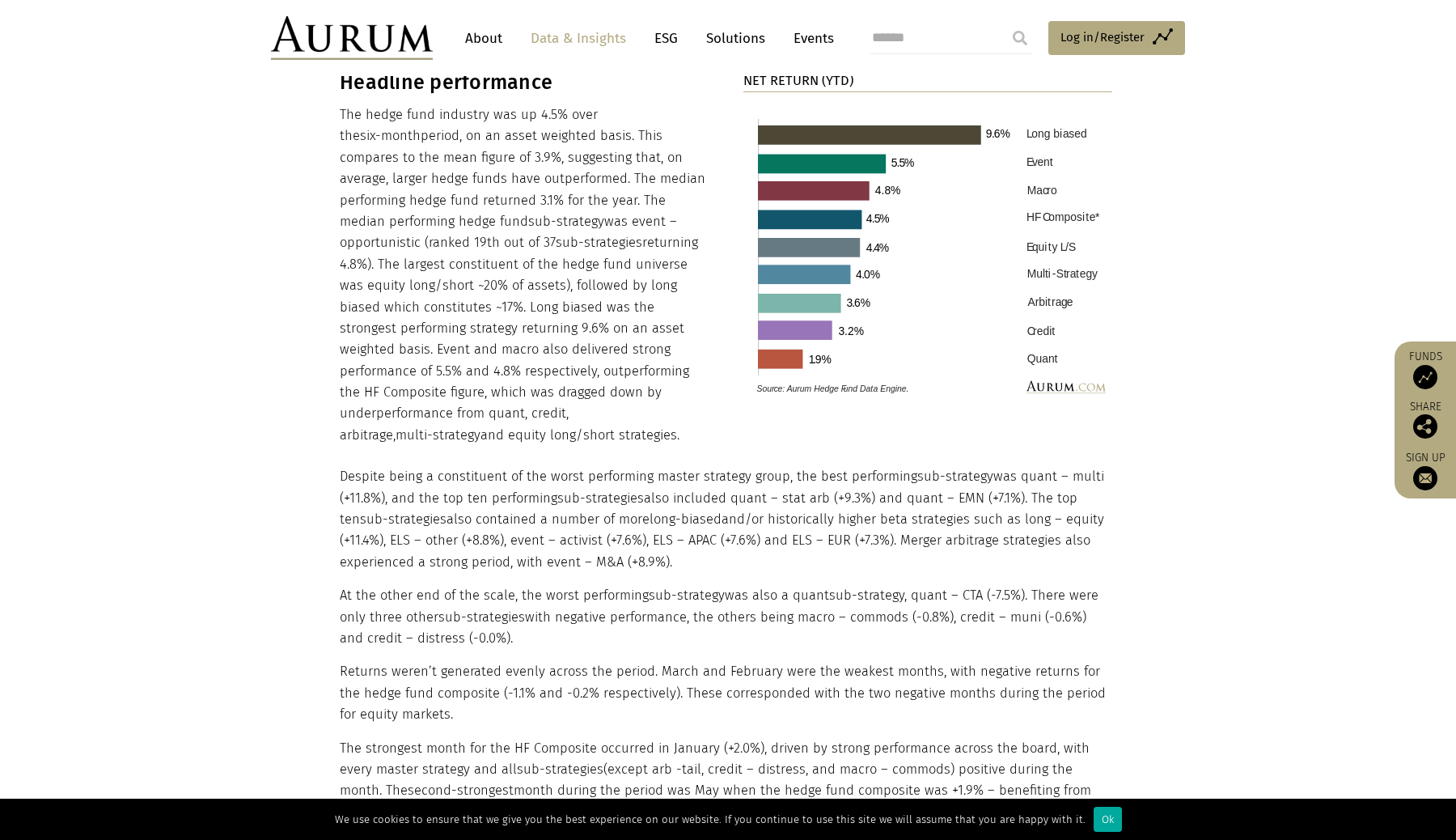
scroll to position [1668, 0]
drag, startPoint x: 915, startPoint y: 488, endPoint x: 936, endPoint y: 515, distance: 34.2
click at [936, 515] on p "Despite being a constituent of the worst performing master strategy group, the …" at bounding box center [726, 518] width 772 height 106
drag, startPoint x: 958, startPoint y: 499, endPoint x: 999, endPoint y: 538, distance: 56.6
click at [999, 539] on p "Despite being a constituent of the worst performing master strategy group, the …" at bounding box center [726, 518] width 772 height 106
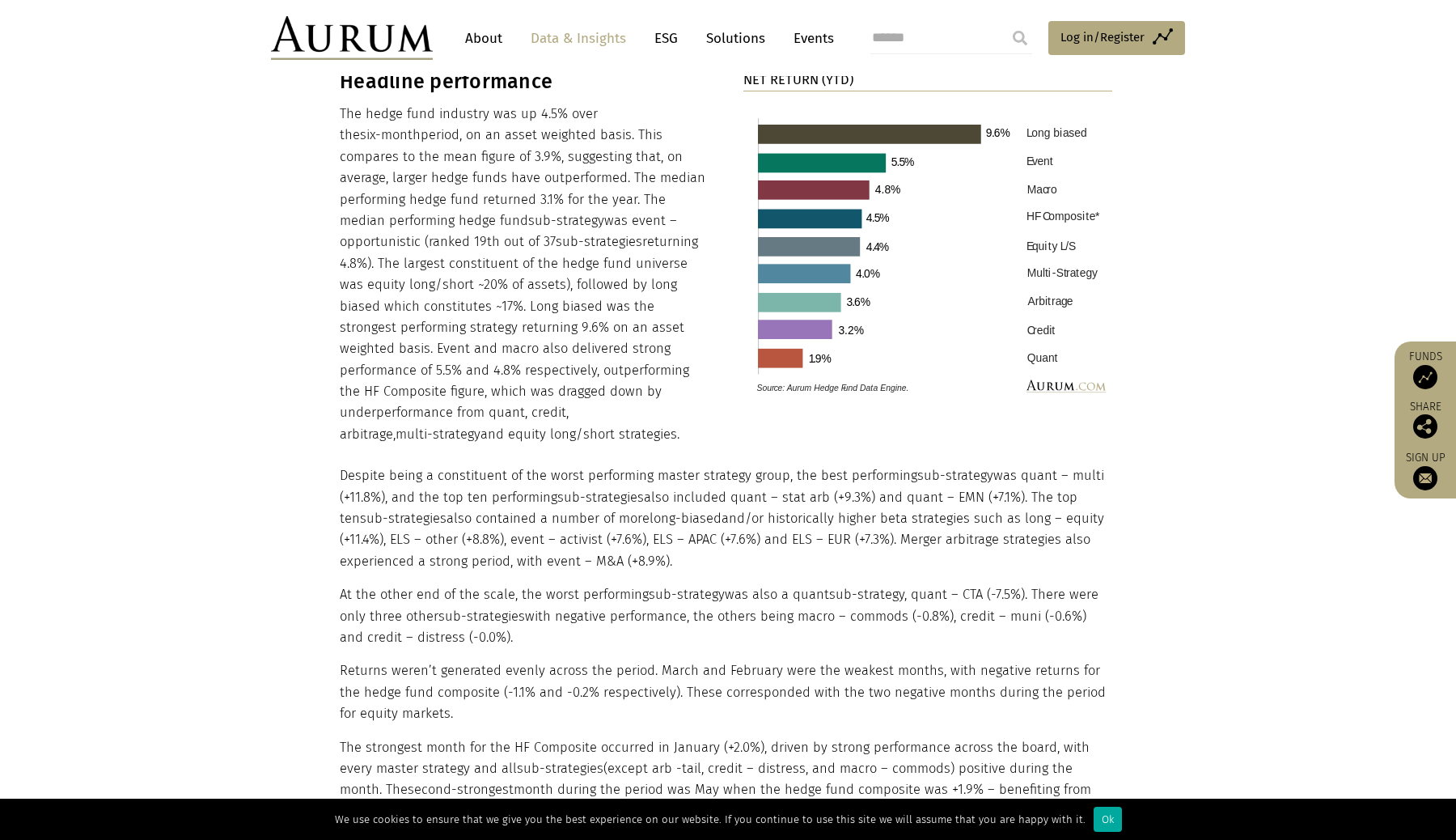
click at [999, 538] on p "Despite being a constituent of the worst performing master strategy group, the …" at bounding box center [726, 518] width 772 height 106
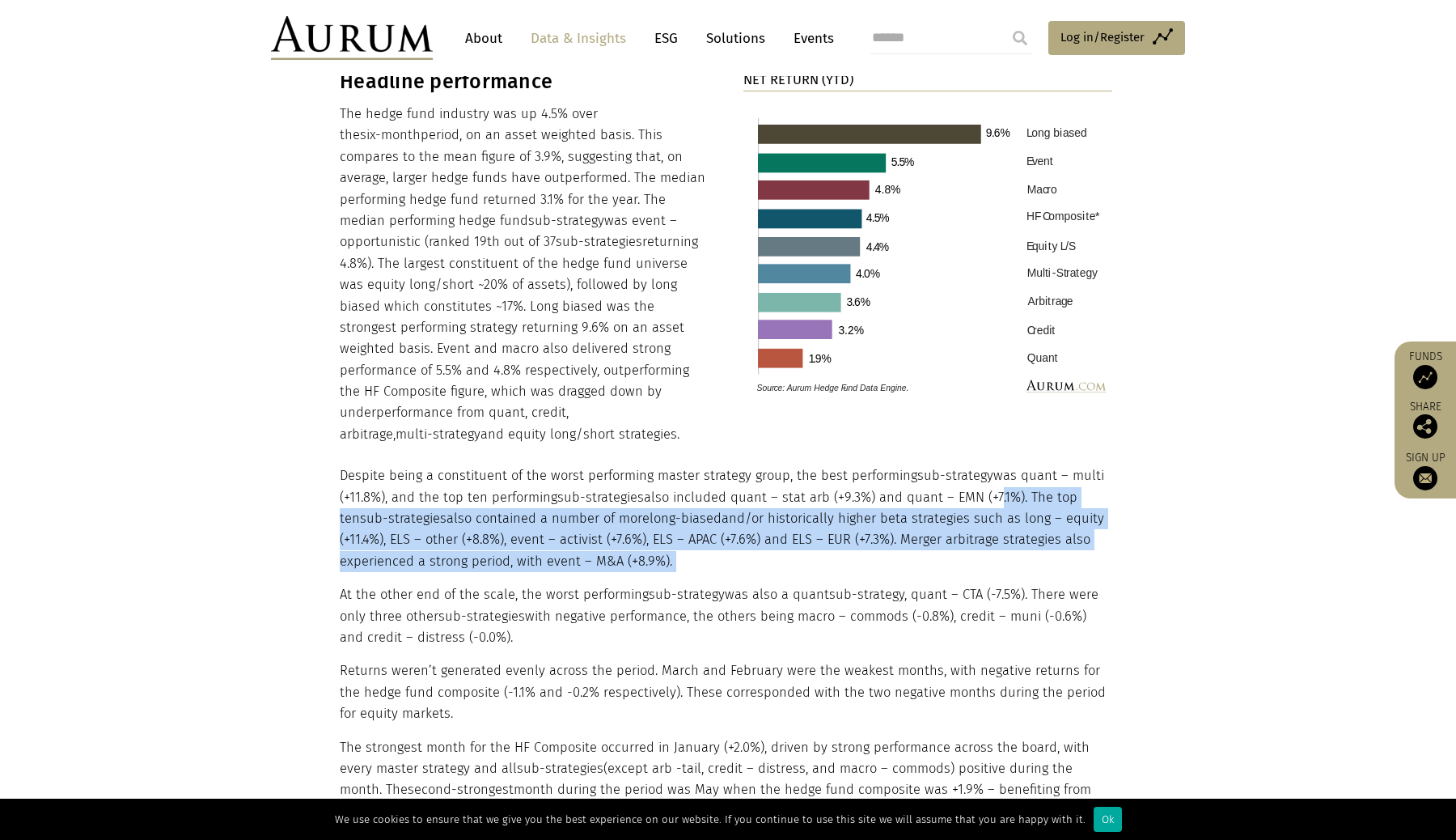
drag, startPoint x: 999, startPoint y: 538, endPoint x: 990, endPoint y: 477, distance: 61.7
click at [990, 476] on p "Despite being a constituent of the worst performing master strategy group, the …" at bounding box center [726, 518] width 772 height 106
click at [990, 477] on p "Despite being a constituent of the worst performing master strategy group, the …" at bounding box center [726, 518] width 772 height 106
drag, startPoint x: 990, startPoint y: 477, endPoint x: 1037, endPoint y: 538, distance: 77.0
click at [1039, 541] on p "Despite being a constituent of the worst performing master strategy group, the …" at bounding box center [726, 518] width 772 height 106
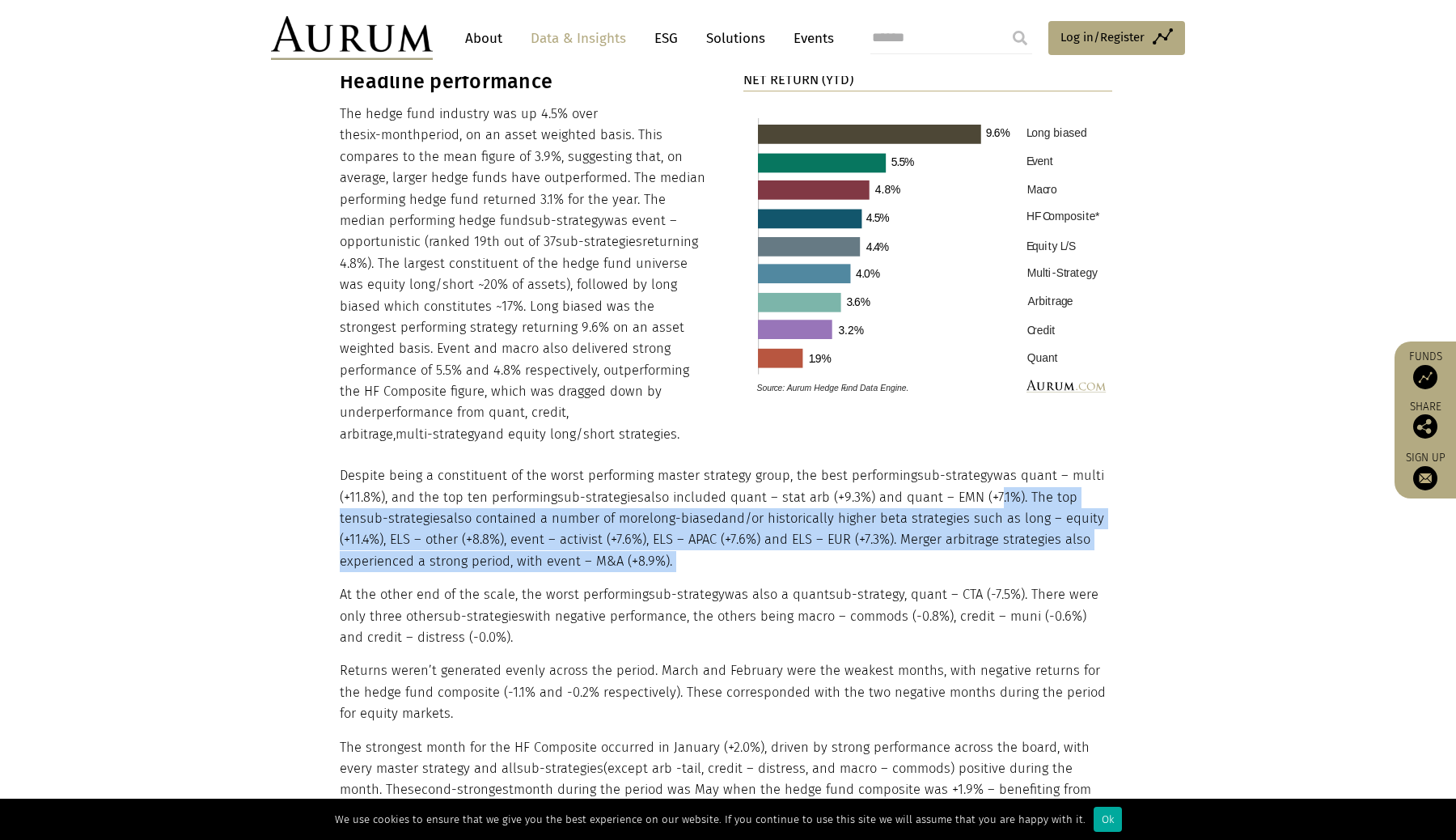
click at [1037, 538] on p "Despite being a constituent of the worst performing master strategy group, the …" at bounding box center [726, 518] width 772 height 106
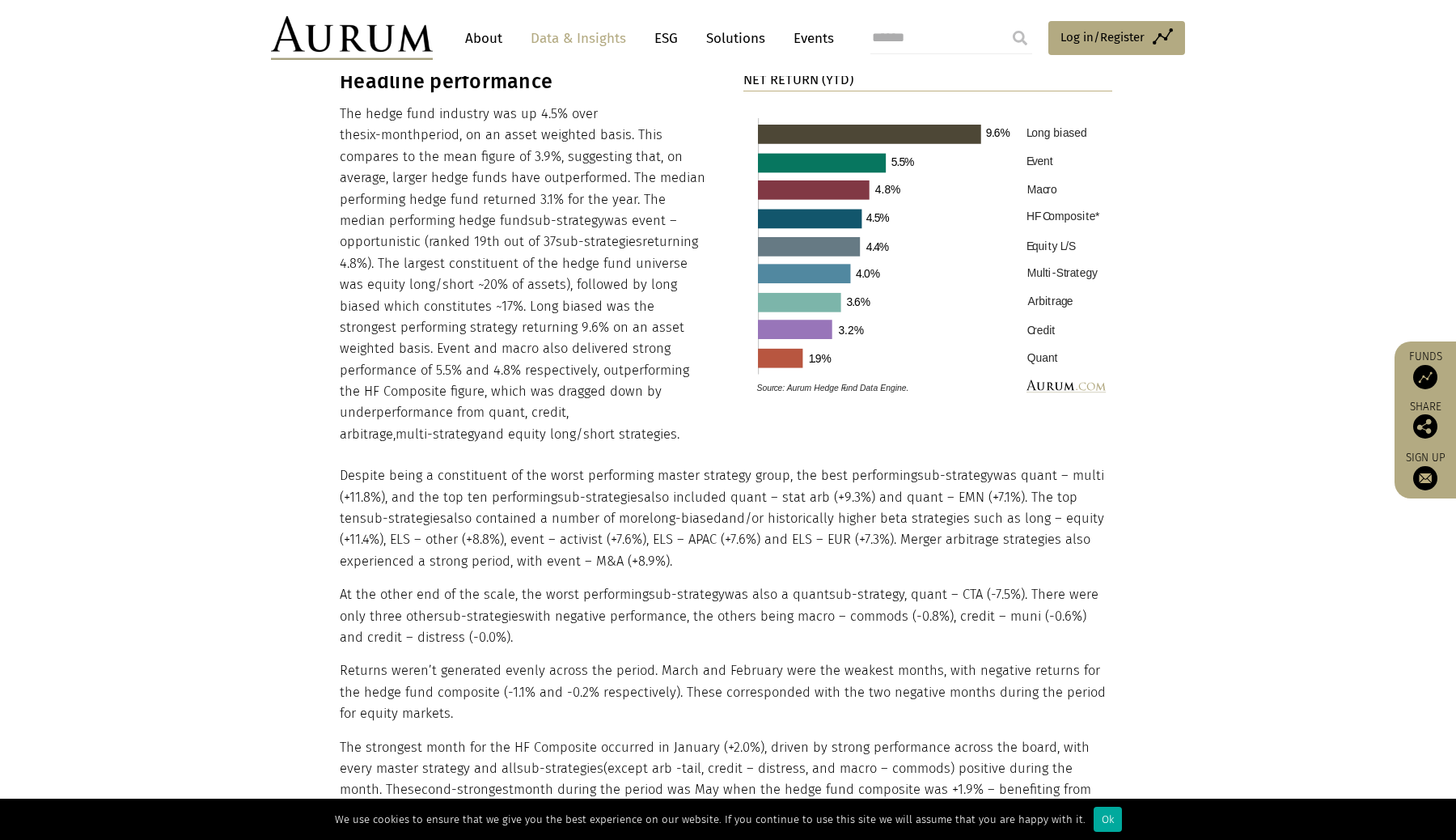
drag, startPoint x: 1037, startPoint y: 538, endPoint x: 1037, endPoint y: 518, distance: 20.0
click at [1037, 518] on p "Despite being a constituent of the worst performing master strategy group, the …" at bounding box center [726, 518] width 772 height 106
click at [1037, 517] on p "Despite being a constituent of the worst performing master strategy group, the …" at bounding box center [726, 518] width 772 height 106
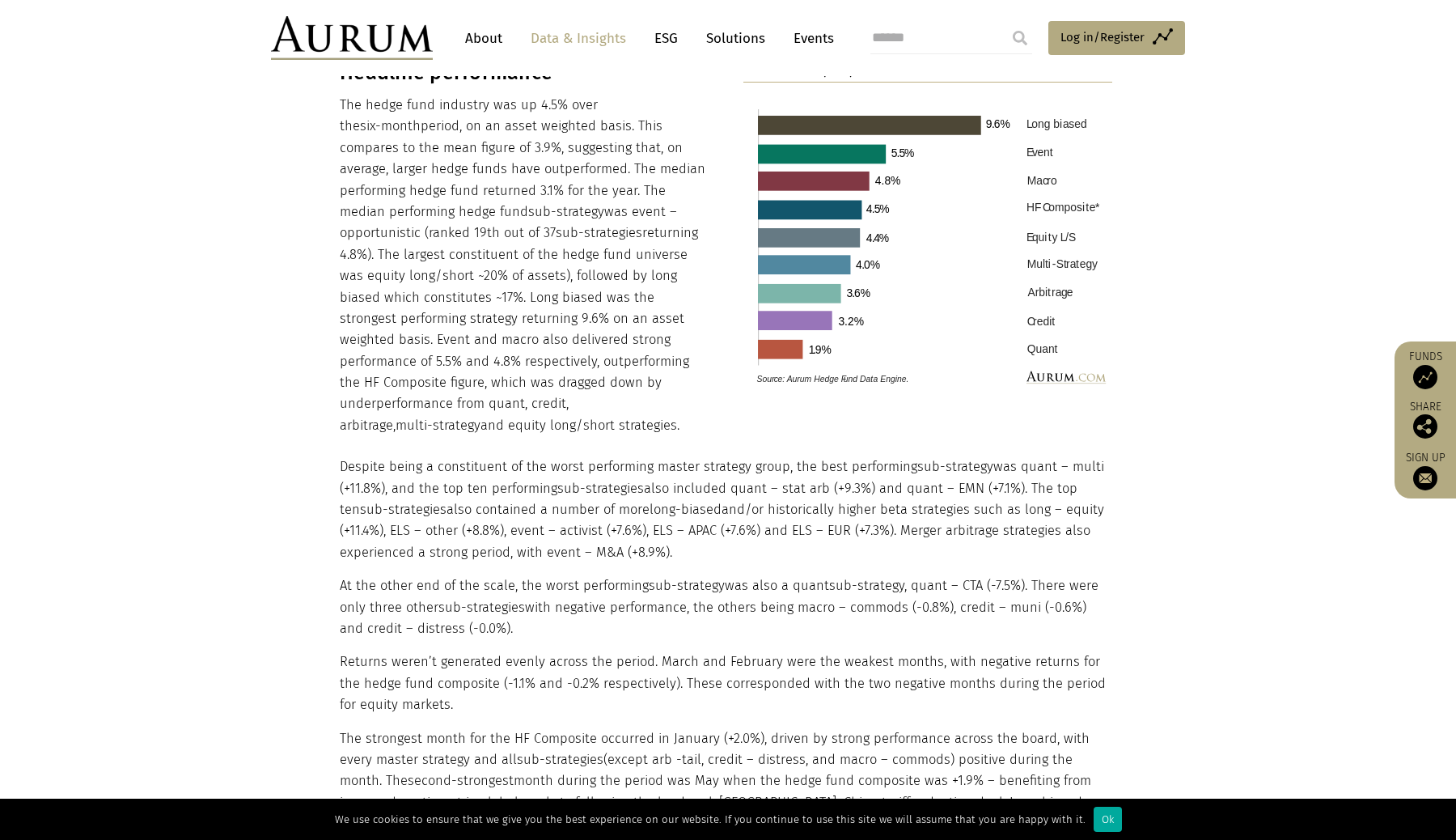
scroll to position [1682, 0]
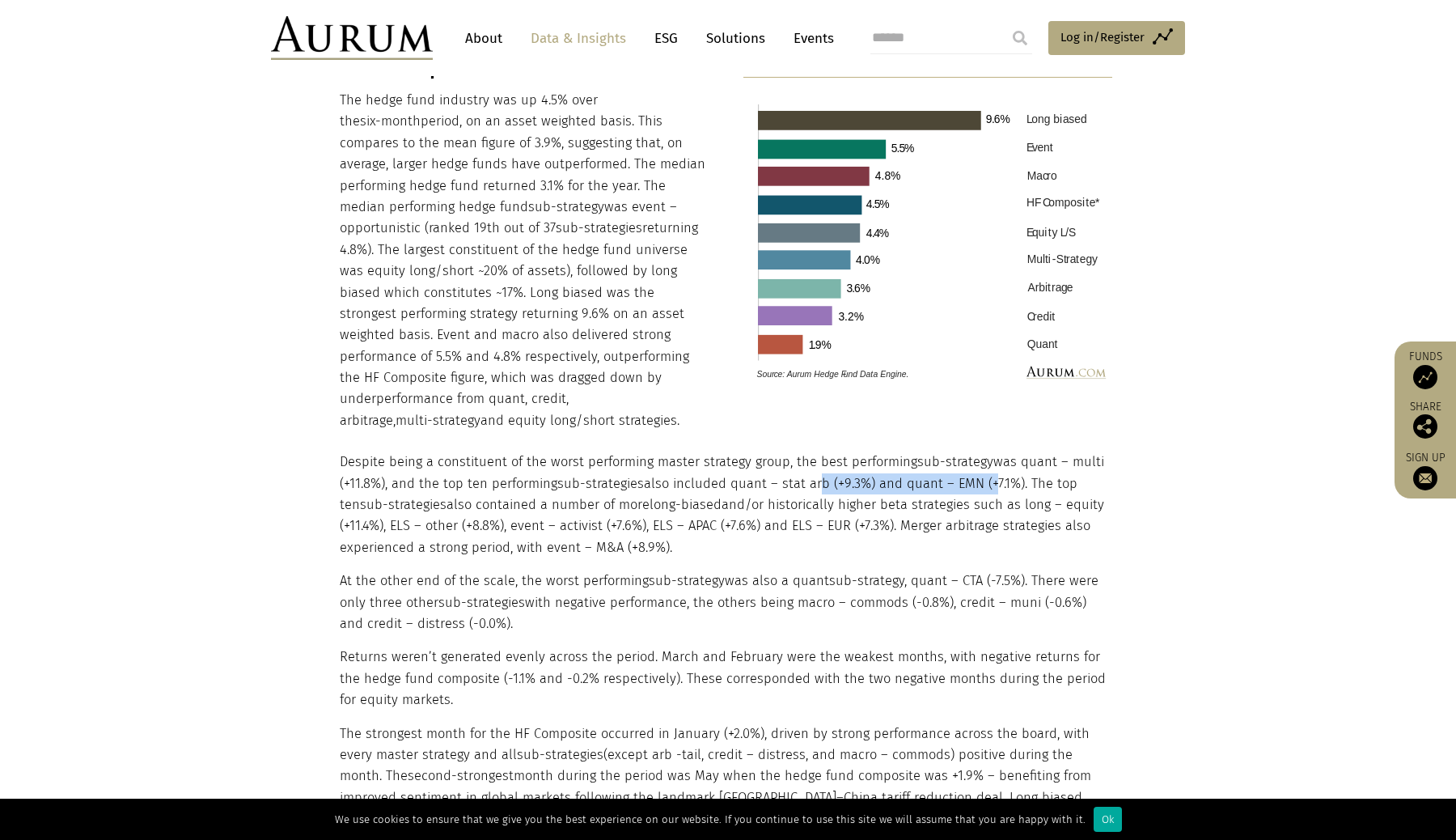
drag, startPoint x: 812, startPoint y: 459, endPoint x: 988, endPoint y: 458, distance: 176.0
click at [988, 458] on p "Despite being a constituent of the worst performing master strategy group, the …" at bounding box center [726, 505] width 772 height 106
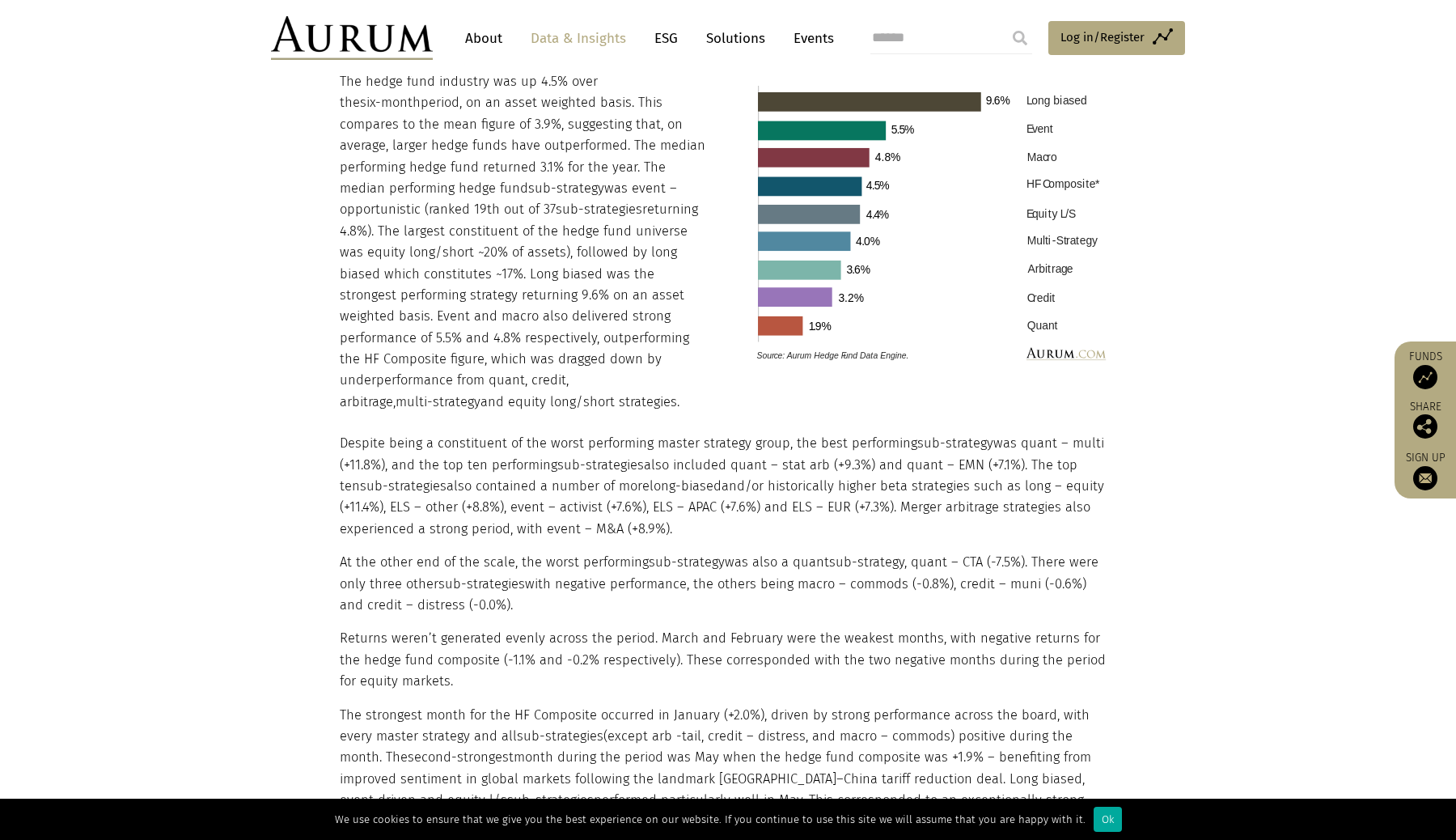
scroll to position [1712, 0]
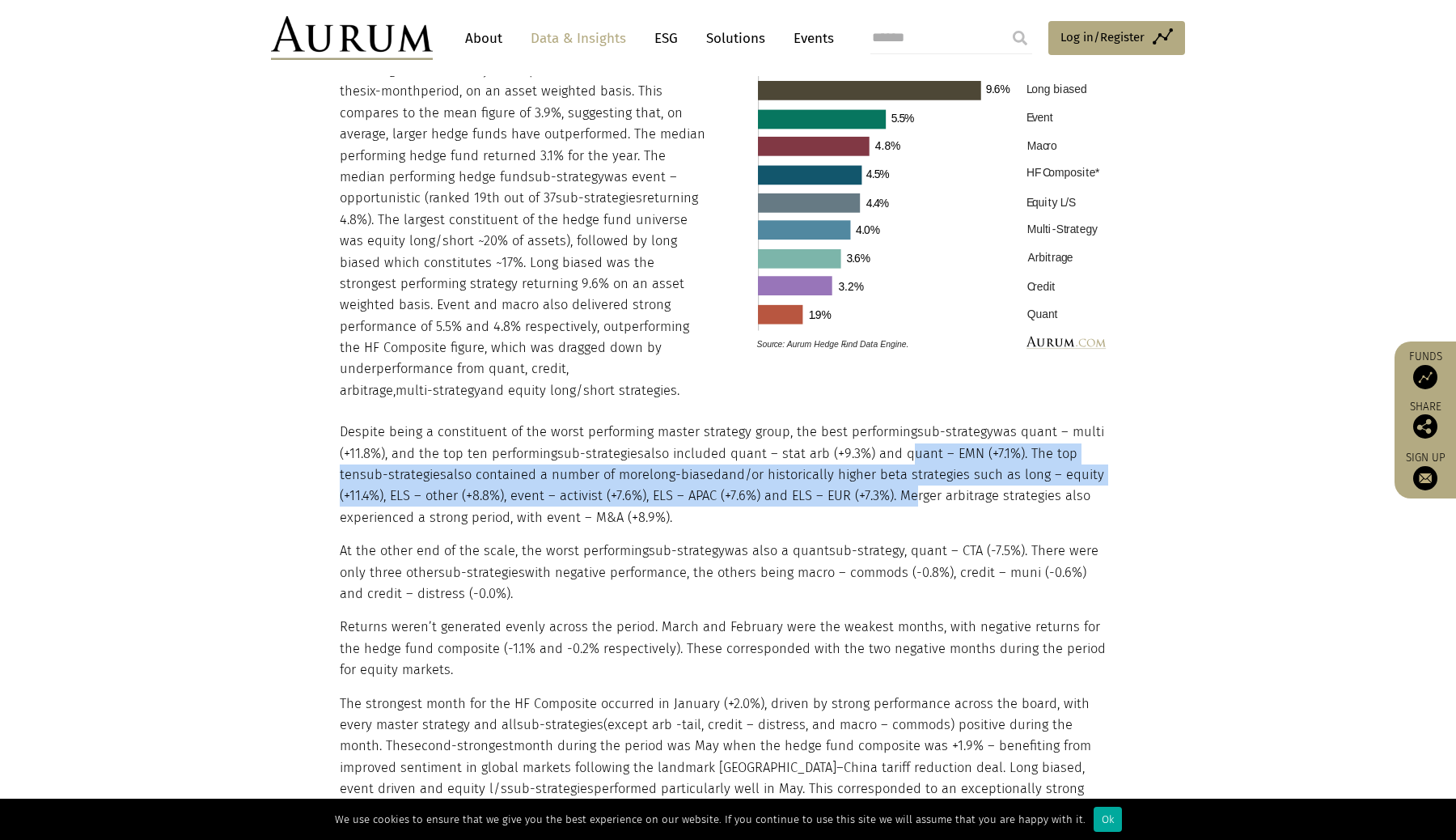
drag, startPoint x: 904, startPoint y: 444, endPoint x: 904, endPoint y: 478, distance: 34.0
click at [904, 483] on p "Despite being a constituent of the worst performing master strategy group, the …" at bounding box center [726, 475] width 772 height 106
click at [904, 478] on p "Despite being a constituent of the worst performing master strategy group, the …" at bounding box center [726, 475] width 772 height 106
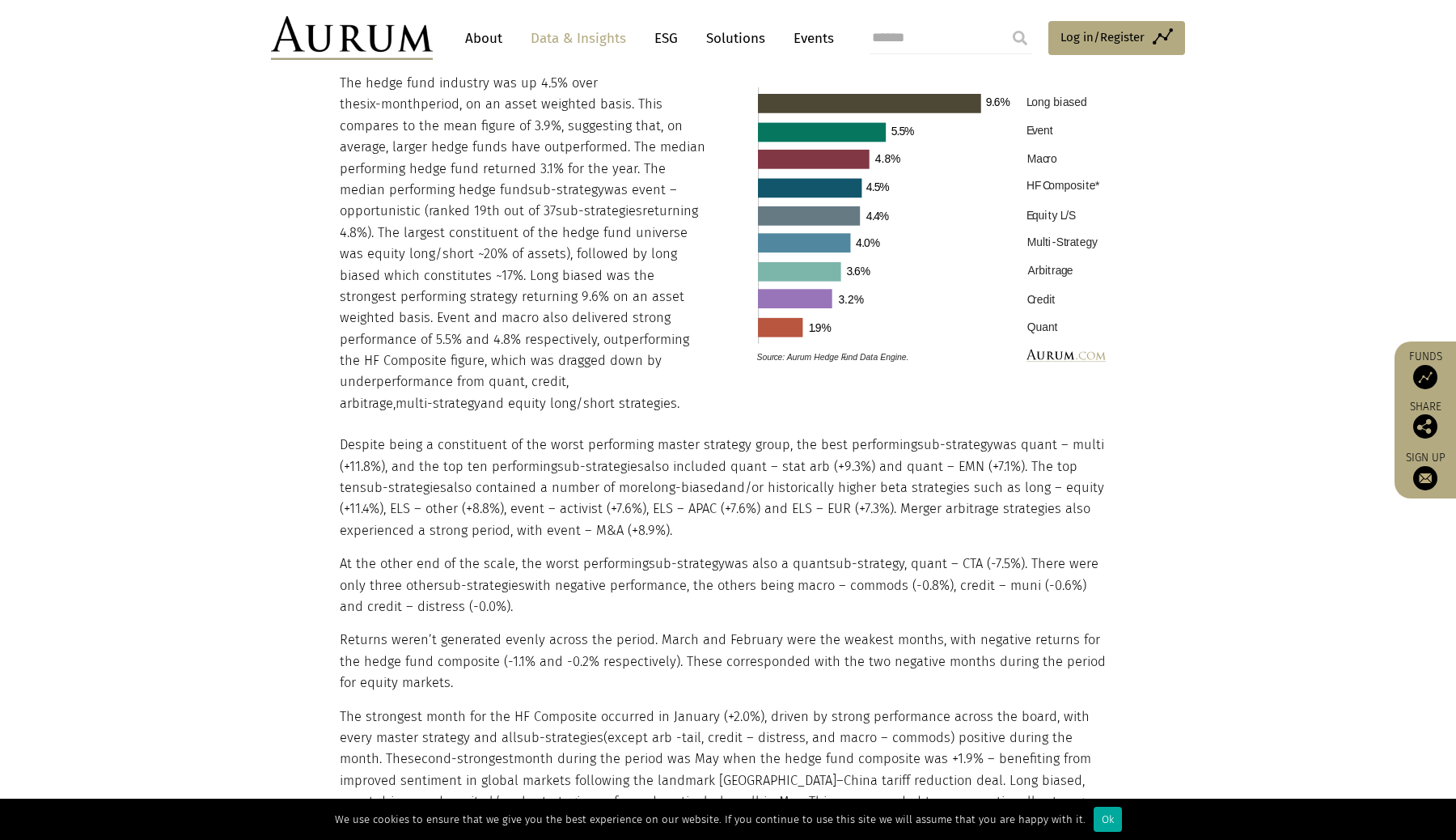
scroll to position [1698, 0]
click at [928, 439] on span "sub-strategy" at bounding box center [955, 446] width 76 height 15
